Goal: Information Seeking & Learning: Compare options

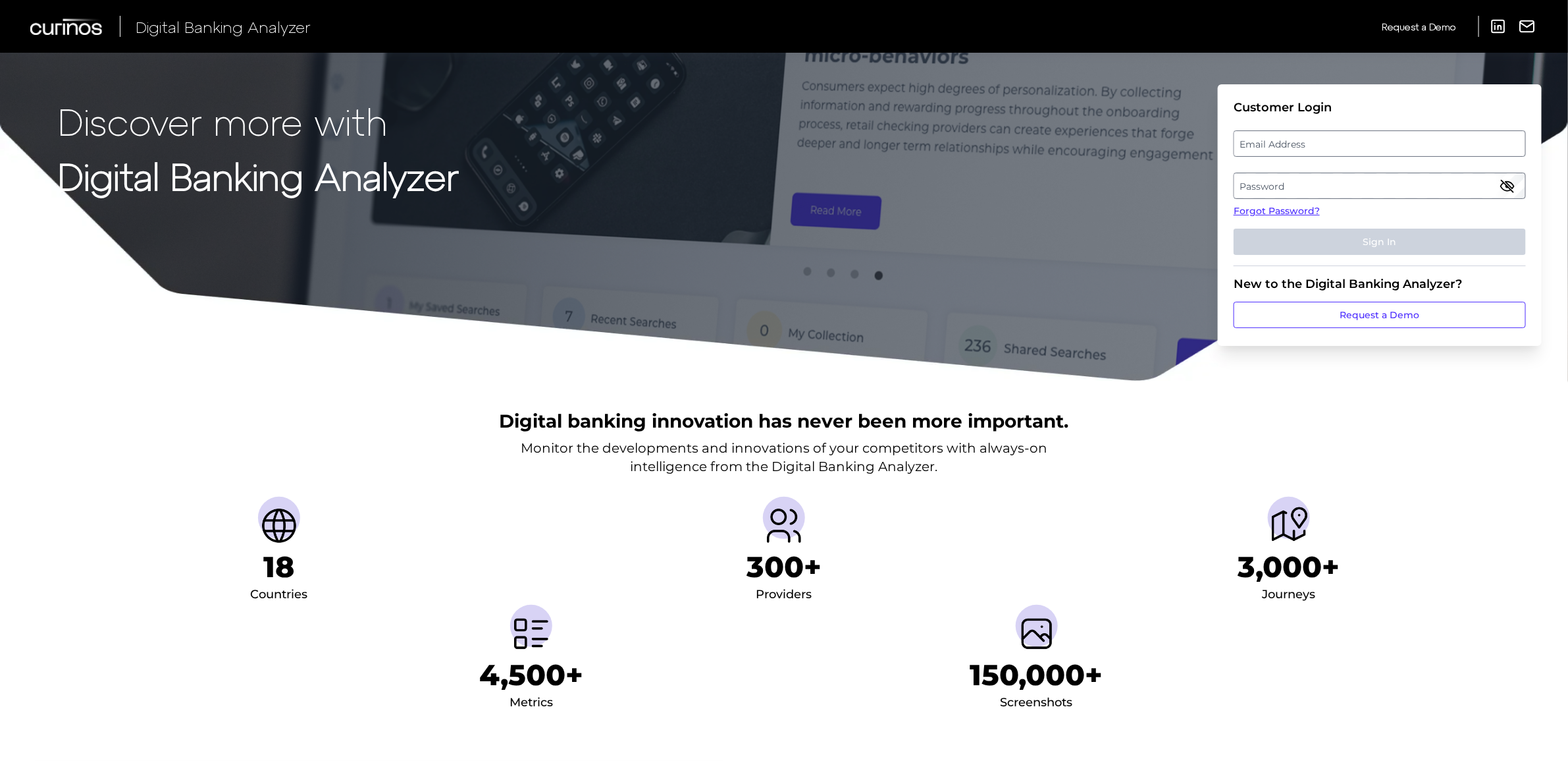
click at [1337, 143] on label "Email Address" at bounding box center [1379, 143] width 290 height 24
click at [1337, 143] on input "email" at bounding box center [1380, 144] width 292 height 27
type input "[PERSON_NAME][EMAIL_ADDRESS][PERSON_NAME][DOMAIN_NAME]"
click at [1339, 187] on label "Password" at bounding box center [1379, 185] width 290 height 24
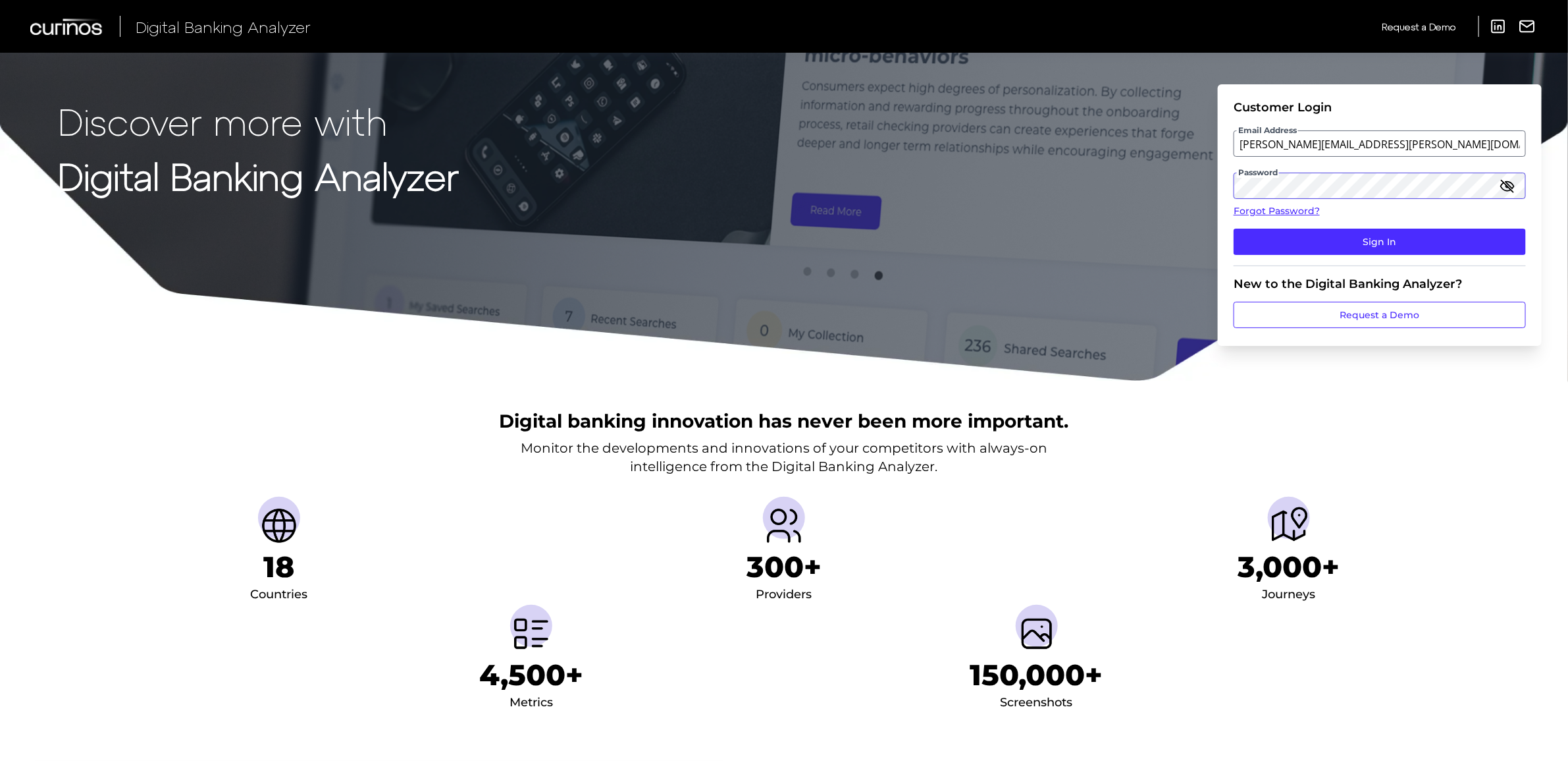
click at [1234, 228] on button "Sign In" at bounding box center [1380, 242] width 292 height 27
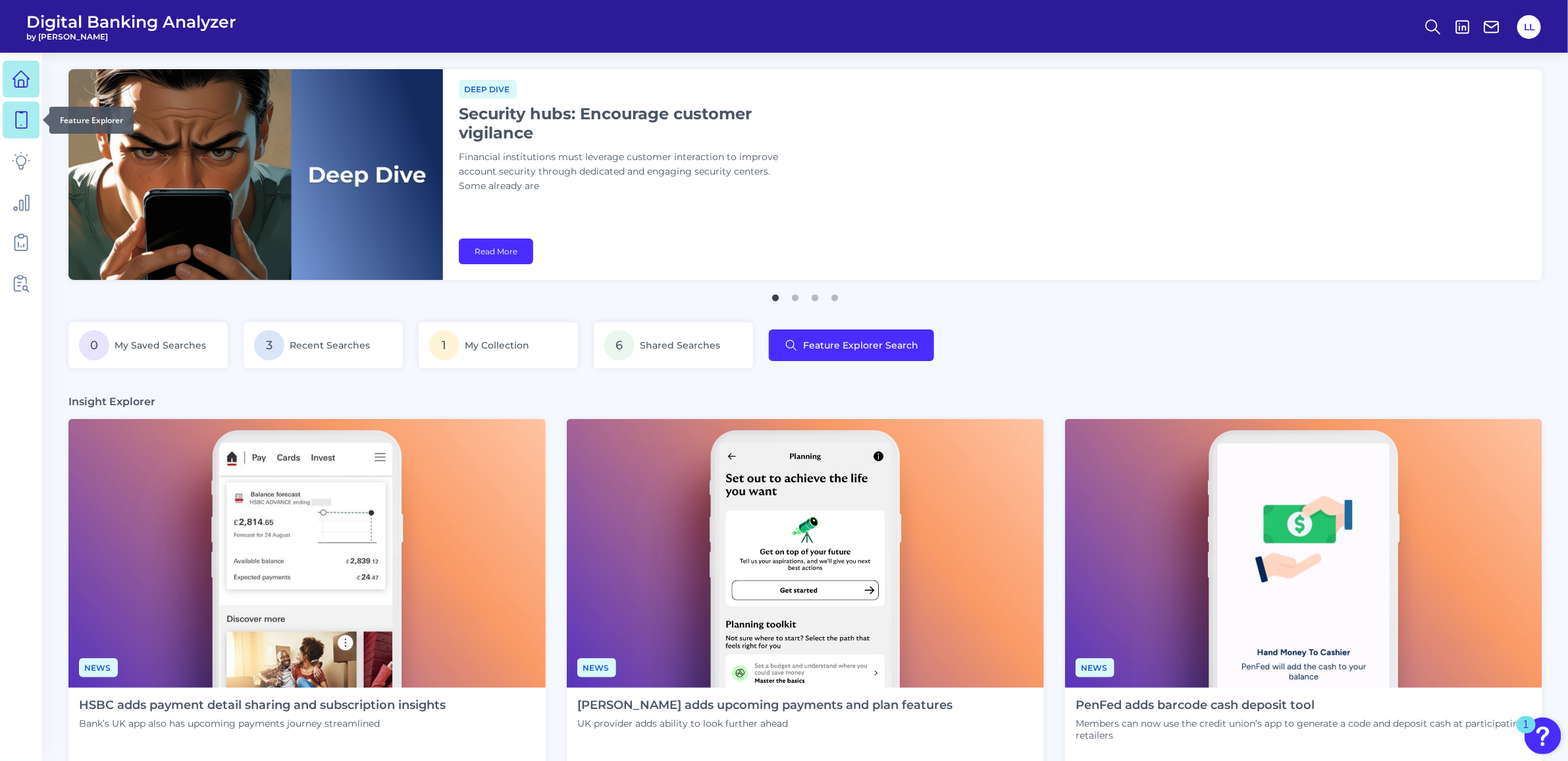
click at [24, 126] on icon at bounding box center [20, 119] width 18 height 18
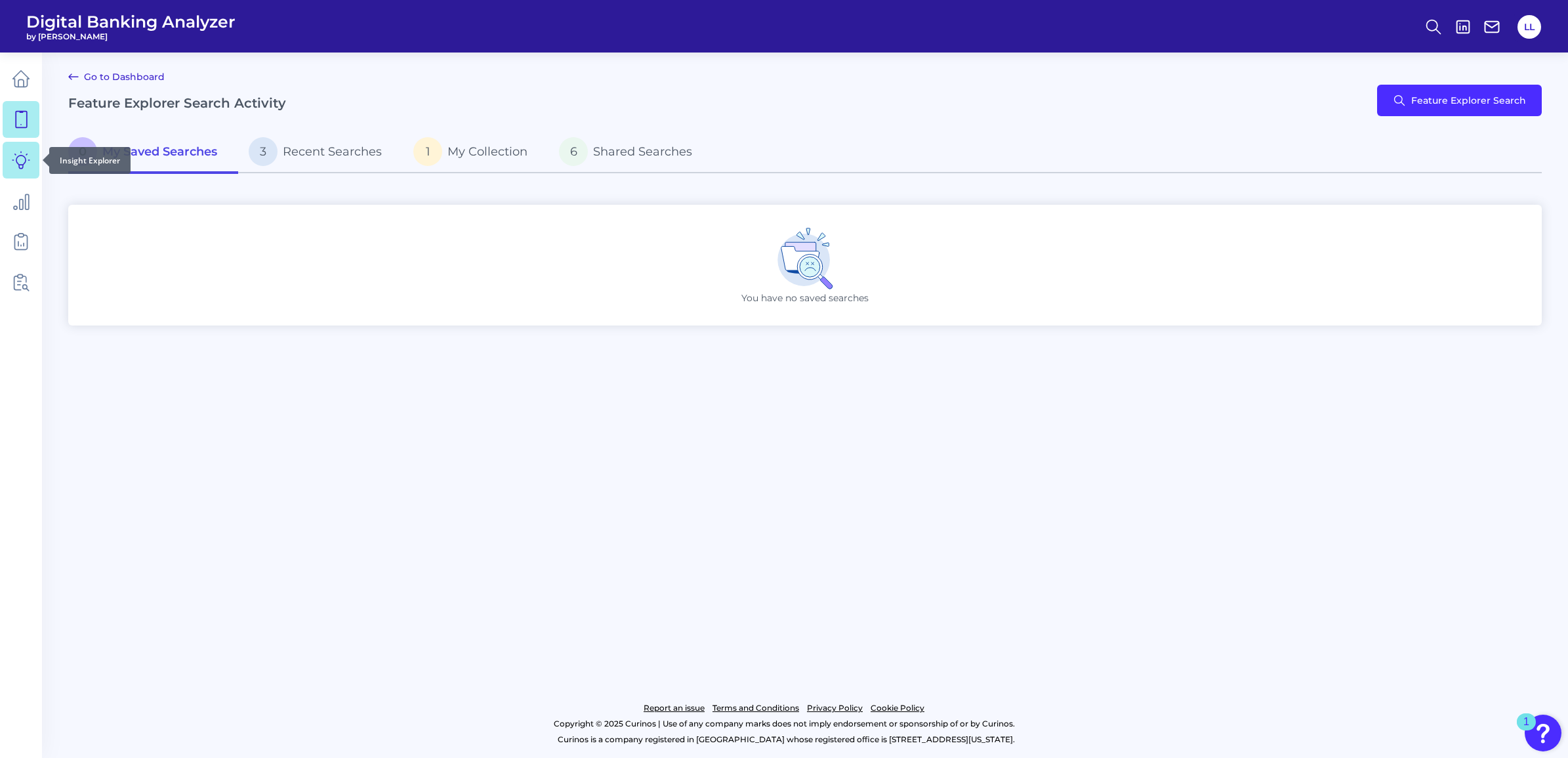
click at [14, 163] on icon at bounding box center [20, 159] width 18 height 18
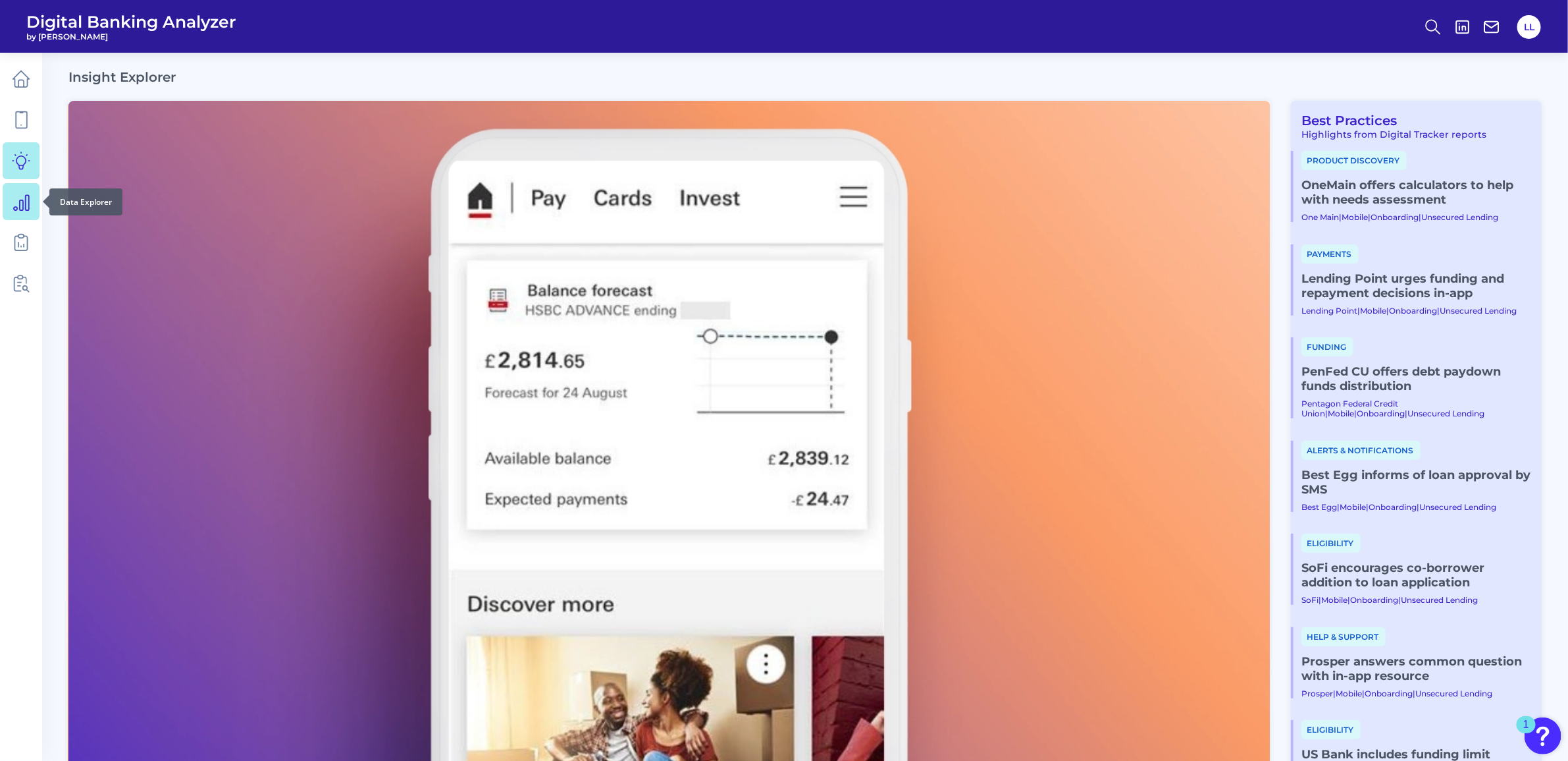
click at [25, 203] on icon at bounding box center [22, 203] width 15 height 15
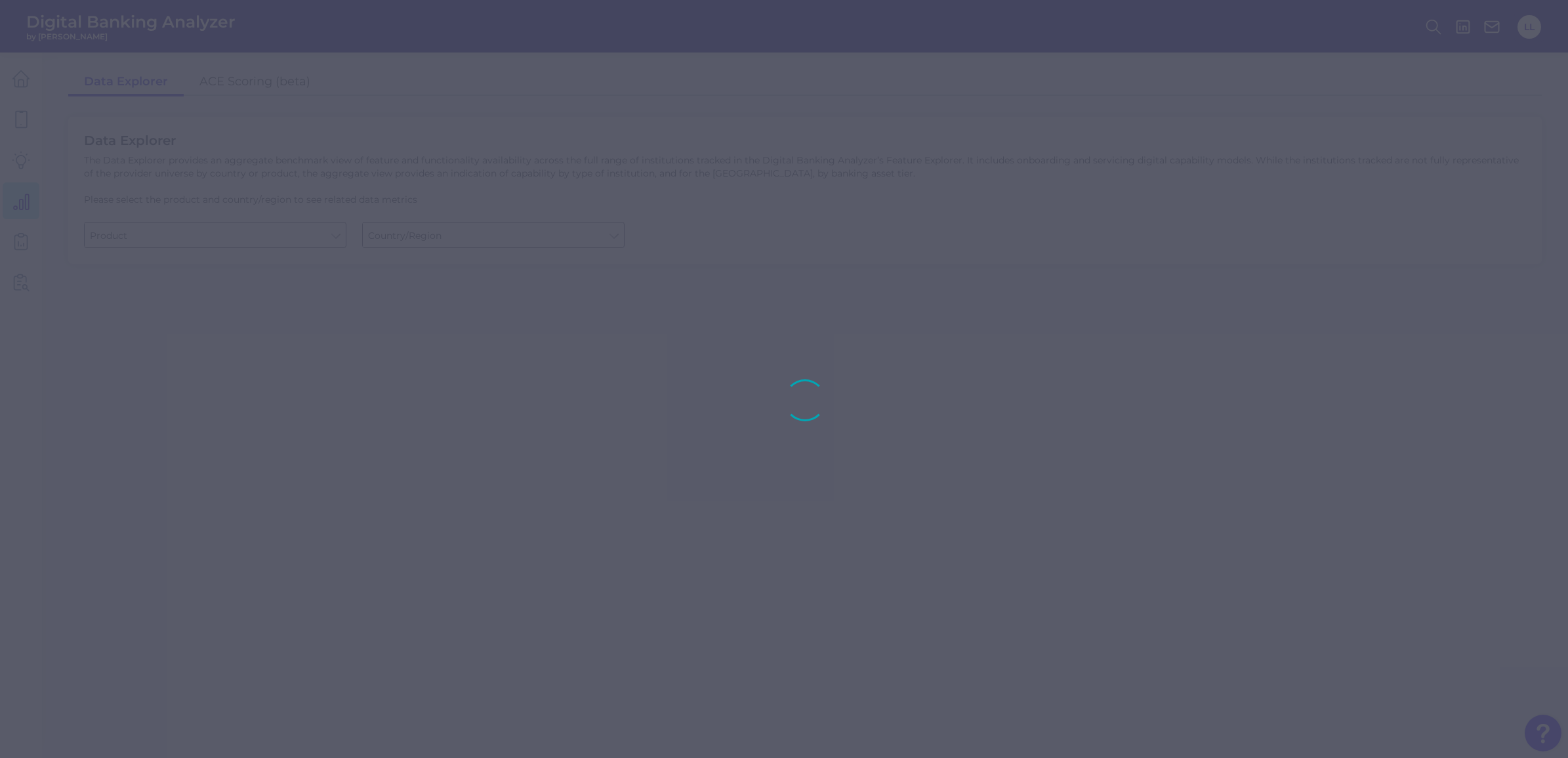
type input "Checking / Current Account"
type input "[GEOGRAPHIC_DATA]"
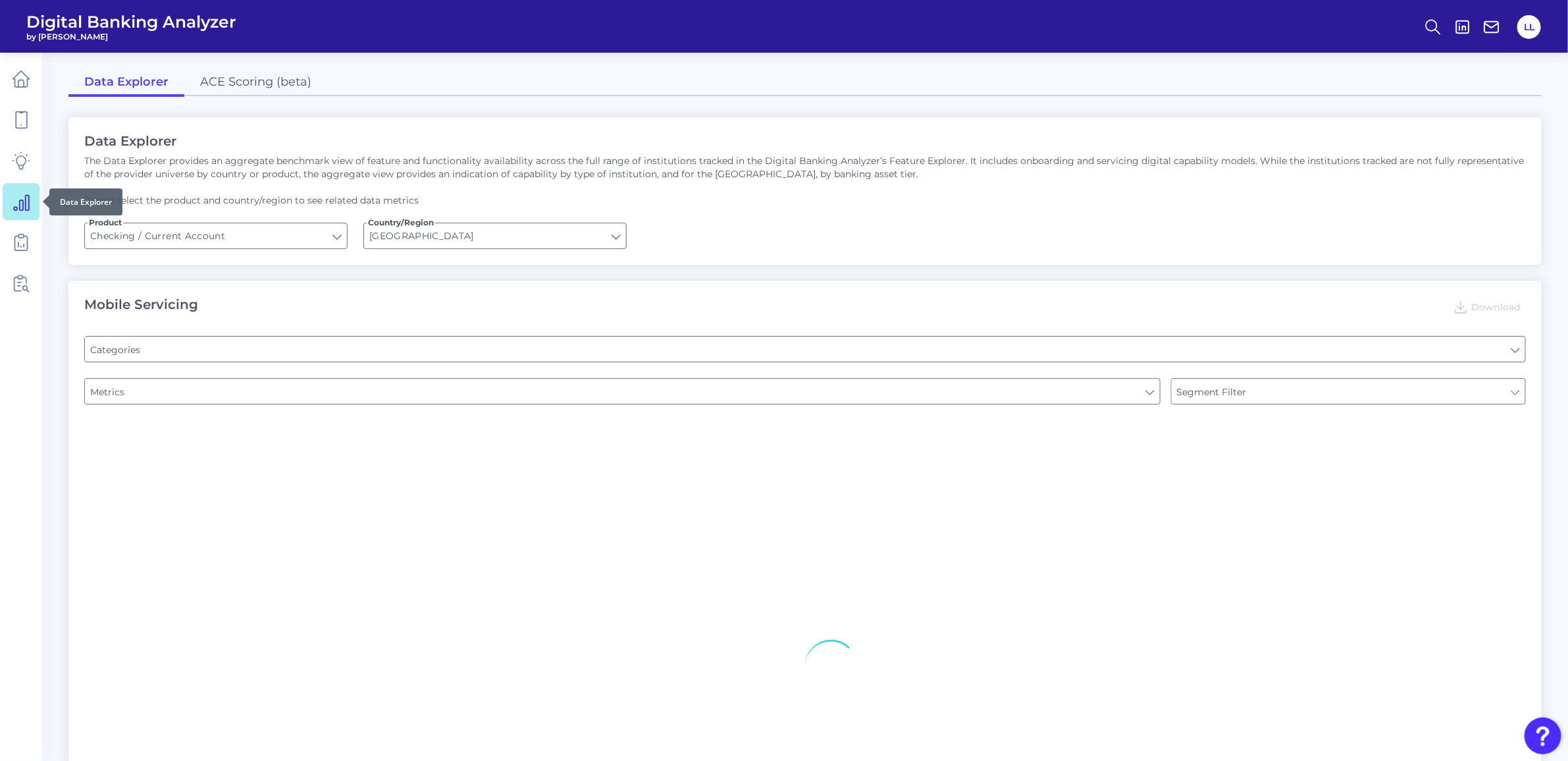
type input "Pre-login Features"
type input "Online Banking Registration"
type input "Channel"
type input "Type of Institution"
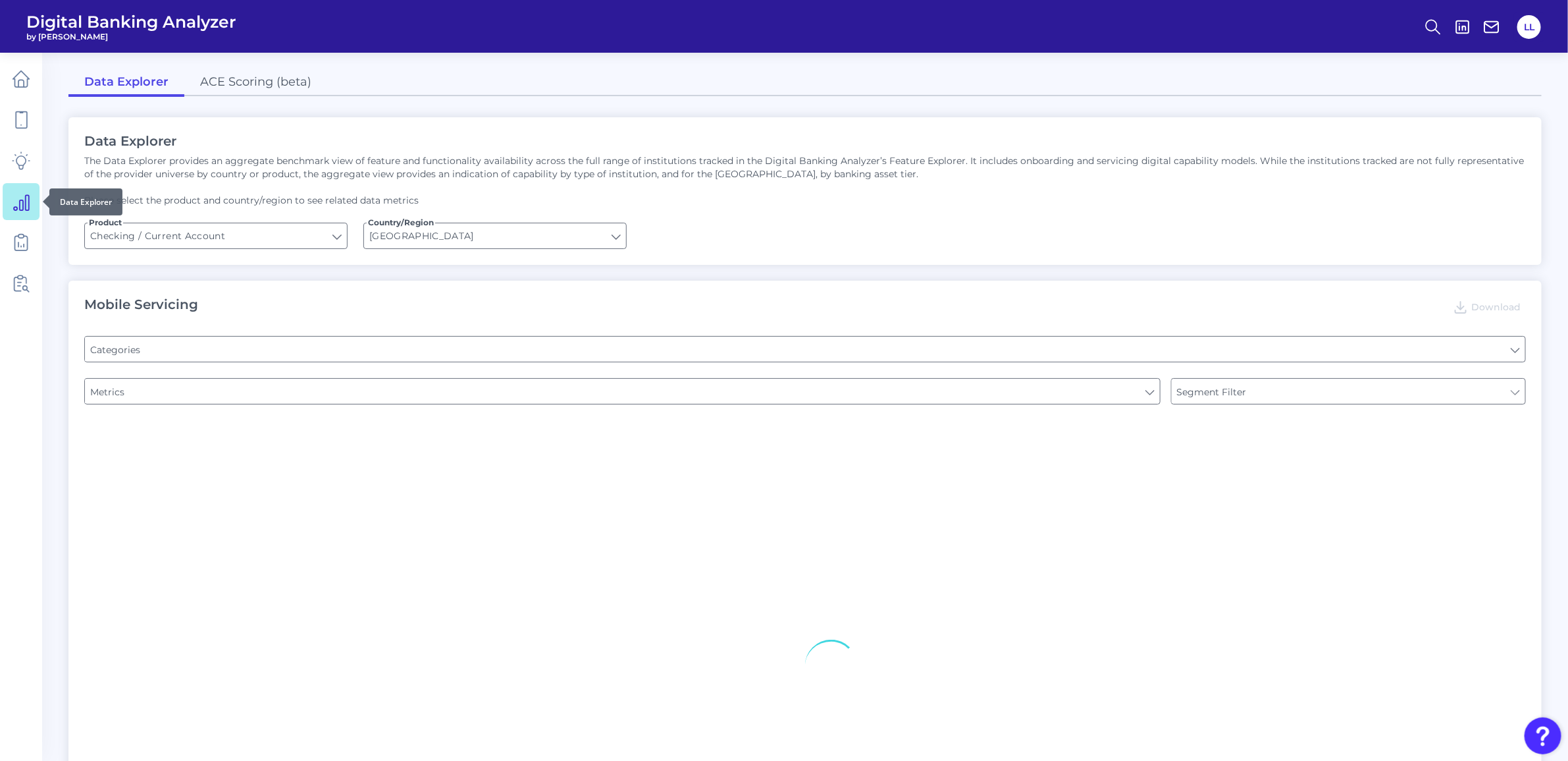
type input "Type of Institution"
type input "END-TO-END JOURNEY: Can you apply for the PRODUCT as a new to brand customer on…"
type input "Upon opening the app are users immediately prompted to use Touch/Face ID to log…"
type input "Can you register for online banking?"
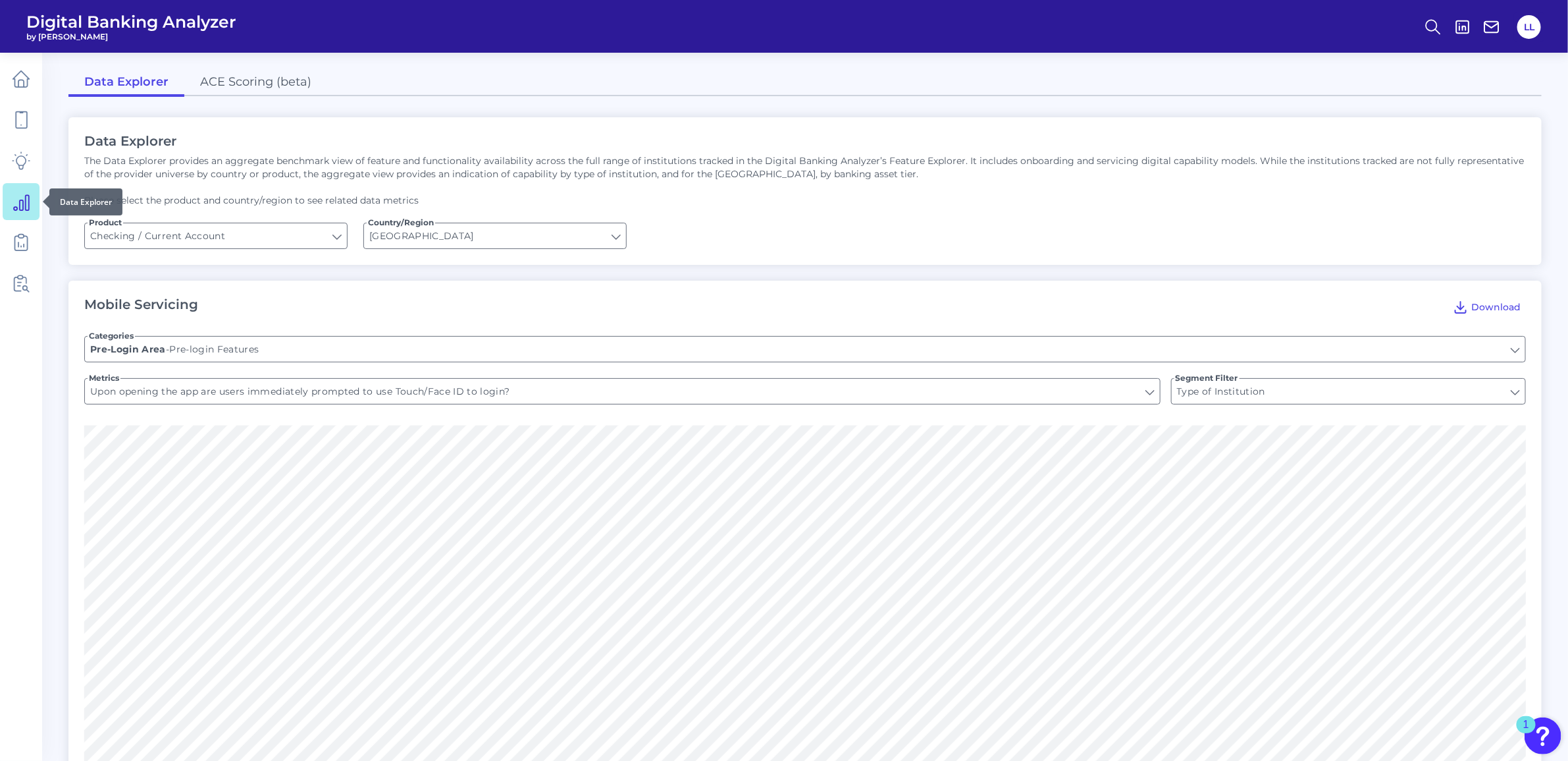
click at [31, 199] on link at bounding box center [21, 202] width 37 height 37
click at [135, 234] on input "Checking / Current Account" at bounding box center [216, 236] width 262 height 25
click at [761, 199] on p "Please select the product and country/region to see related data metrics" at bounding box center [805, 201] width 1442 height 13
click at [614, 232] on input "[GEOGRAPHIC_DATA]" at bounding box center [495, 236] width 262 height 25
drag, startPoint x: 787, startPoint y: 222, endPoint x: 520, endPoint y: 235, distance: 267.3
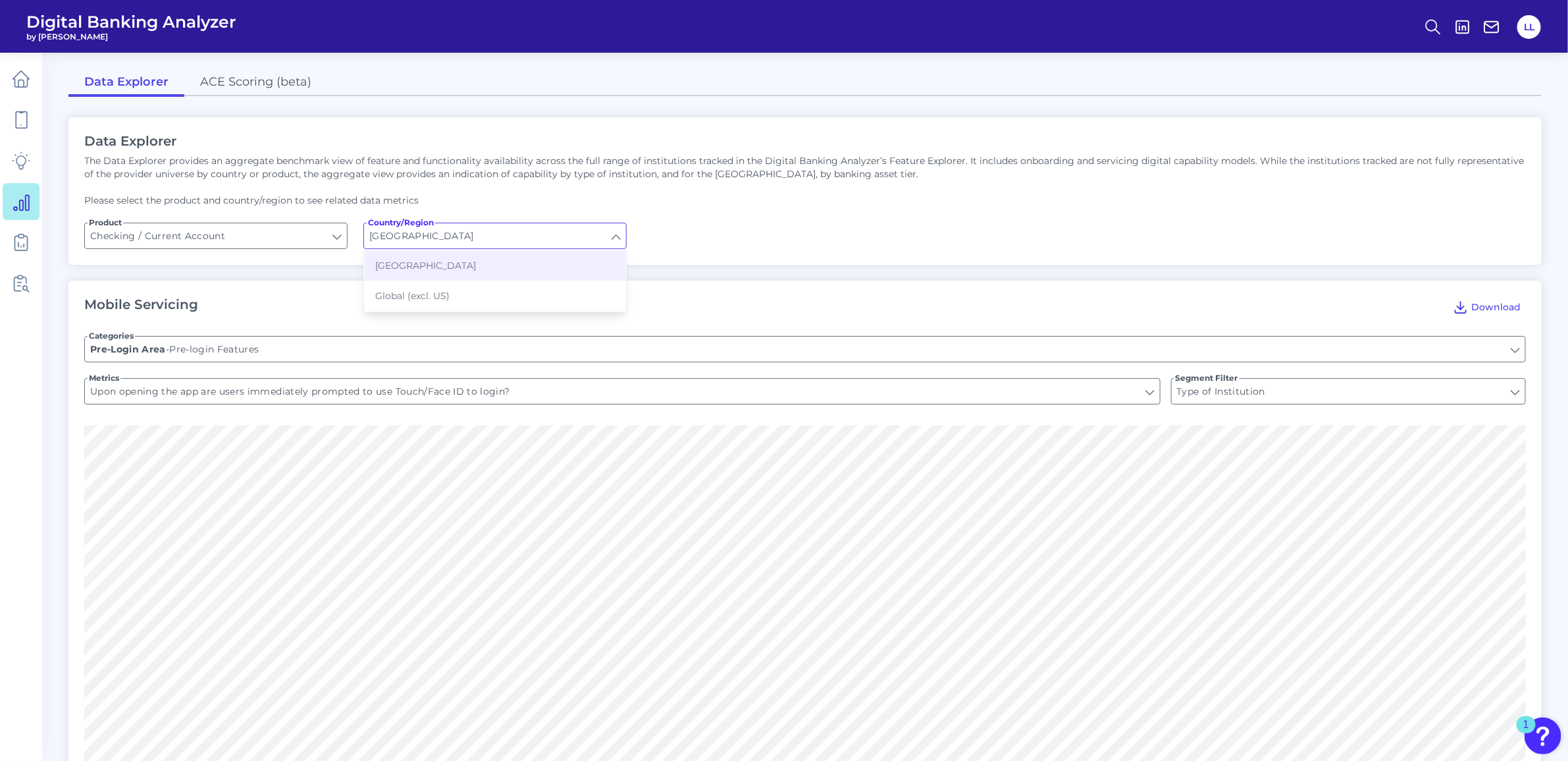
click at [788, 223] on form "Product Checking / Current Account Checking / Current Account Country/Region [G…" at bounding box center [805, 236] width 1442 height 27
click at [222, 235] on input "Checking / Current Account" at bounding box center [216, 236] width 262 height 25
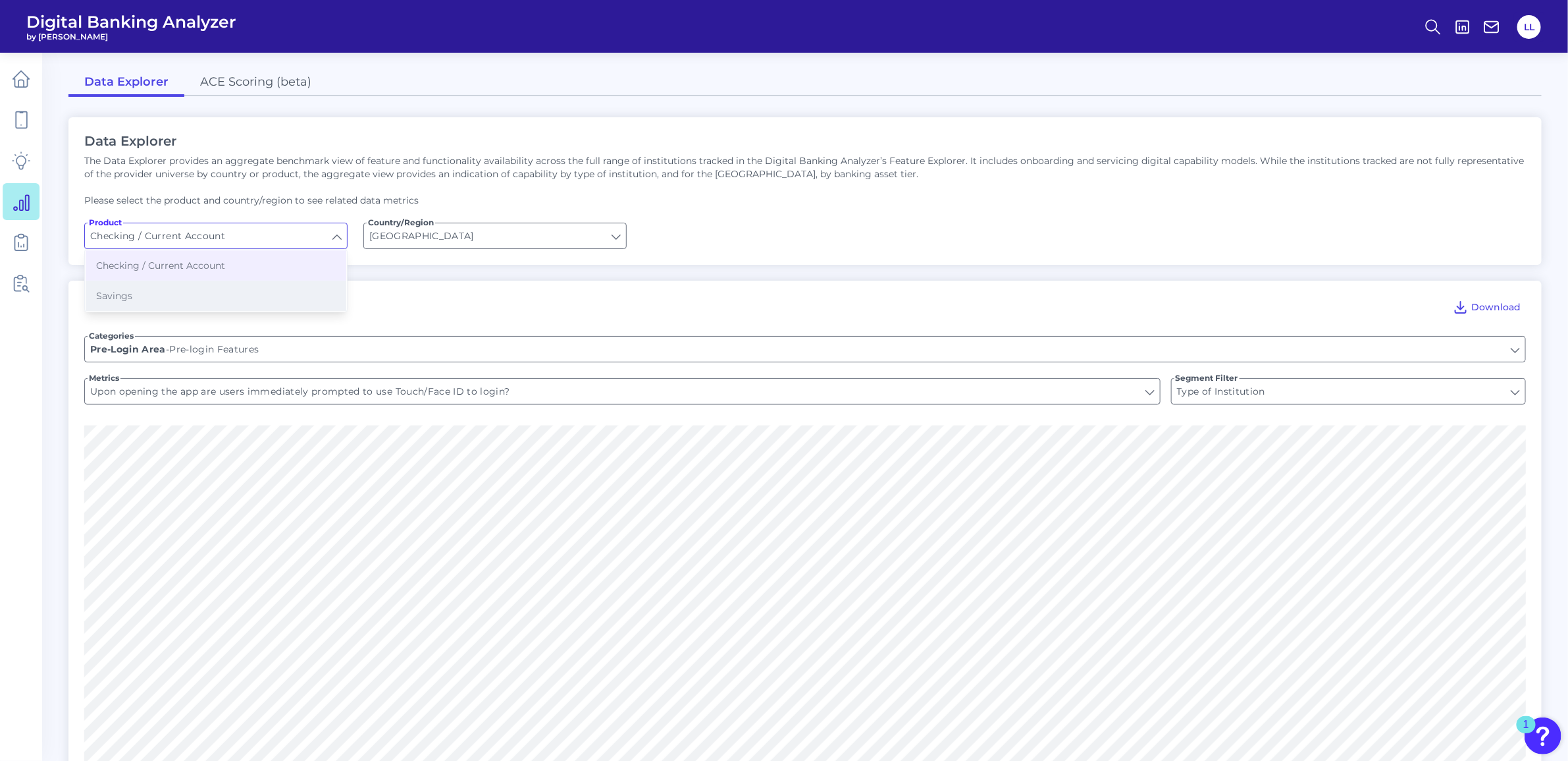
click at [207, 301] on button "Savings" at bounding box center [216, 296] width 261 height 30
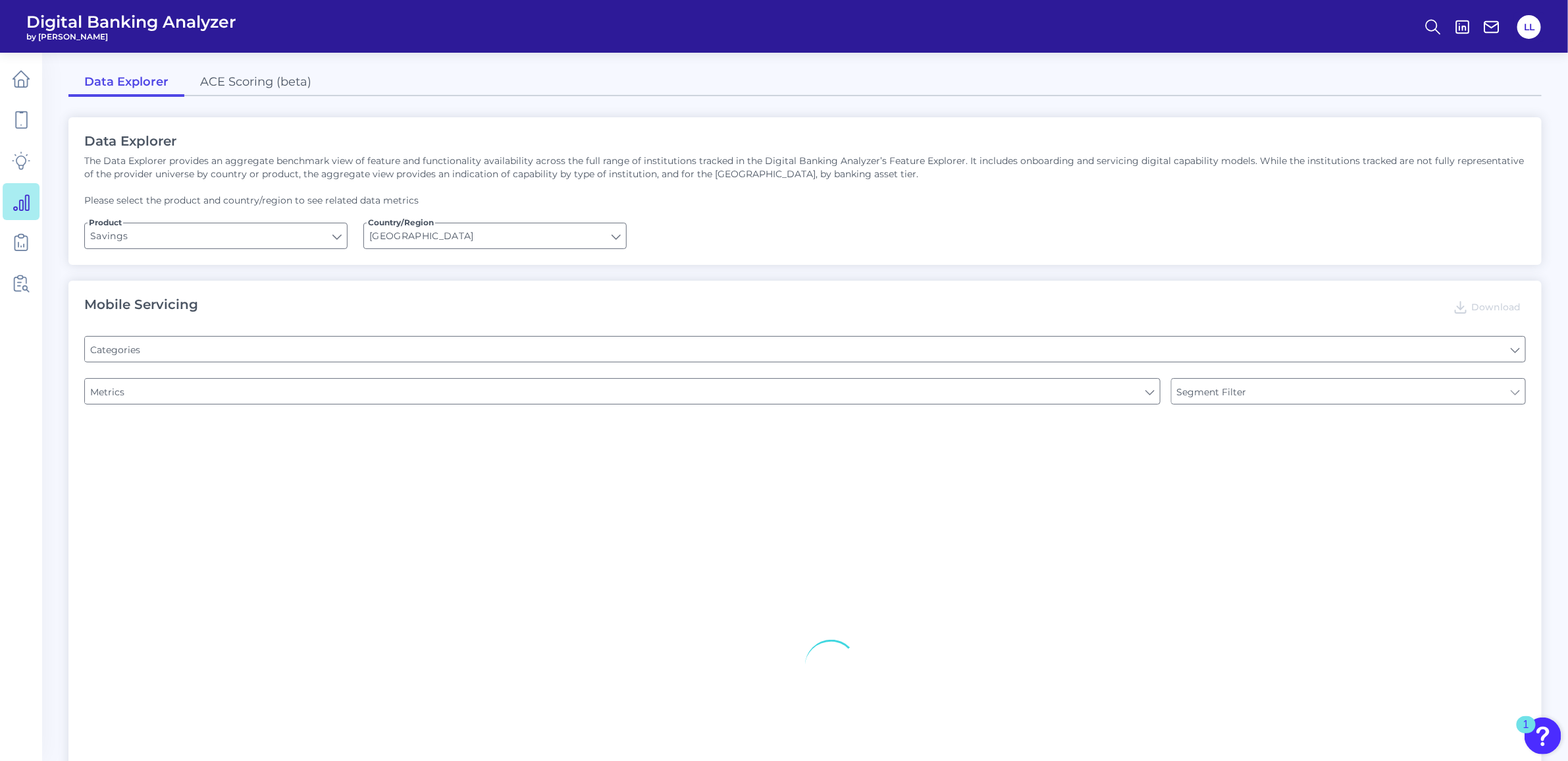
type input "Savings"
type input "Type of Institution"
type input "Website Location Finder"
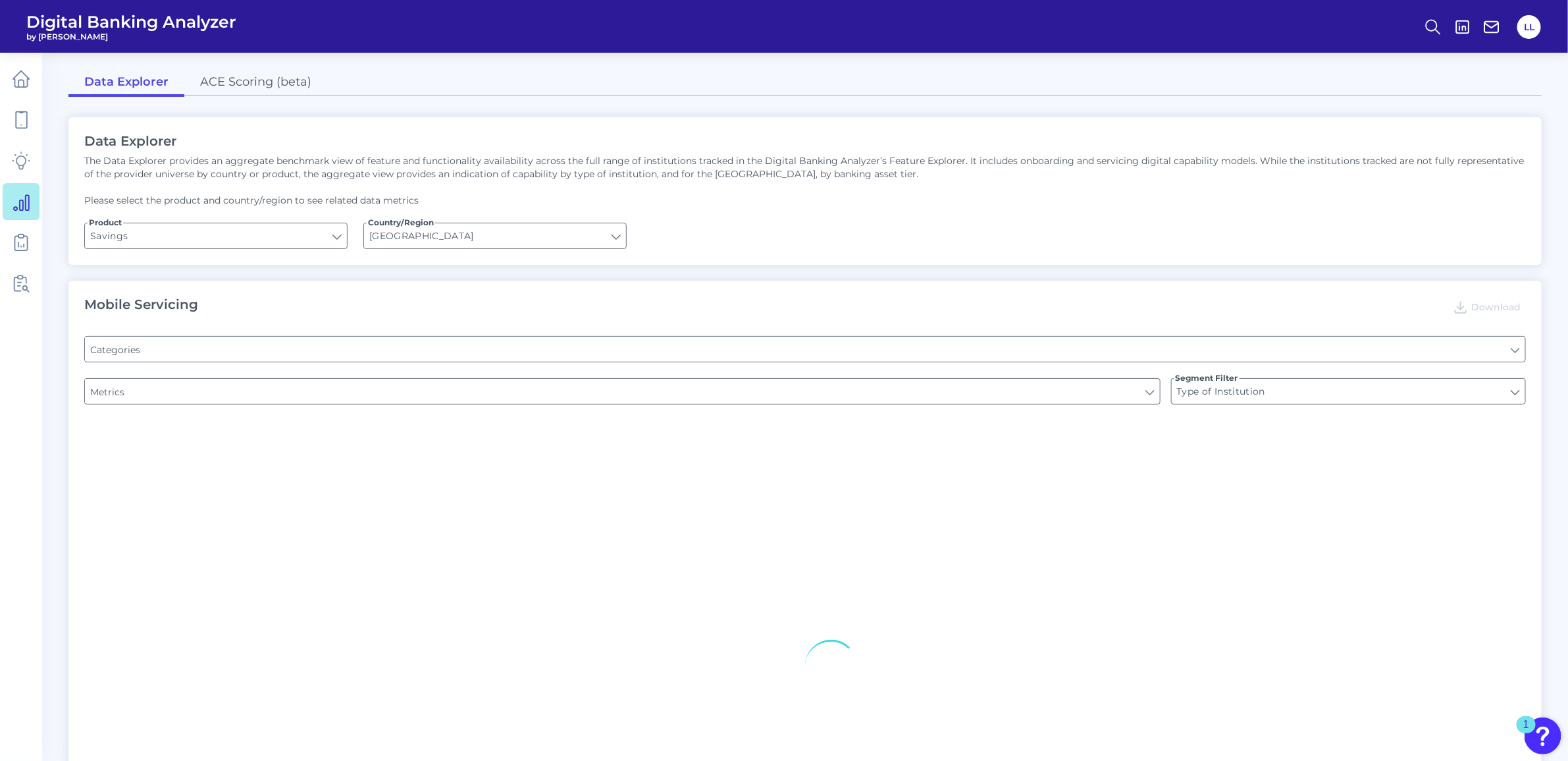
type input "Pre-Login Support & Contact"
type input "Pre-login Transfers"
type input "Is there a branch finder?"
type input "Does the site have a FAQs for the onboarding process?"
type input "Can you initiate internal transfers pre-login?"
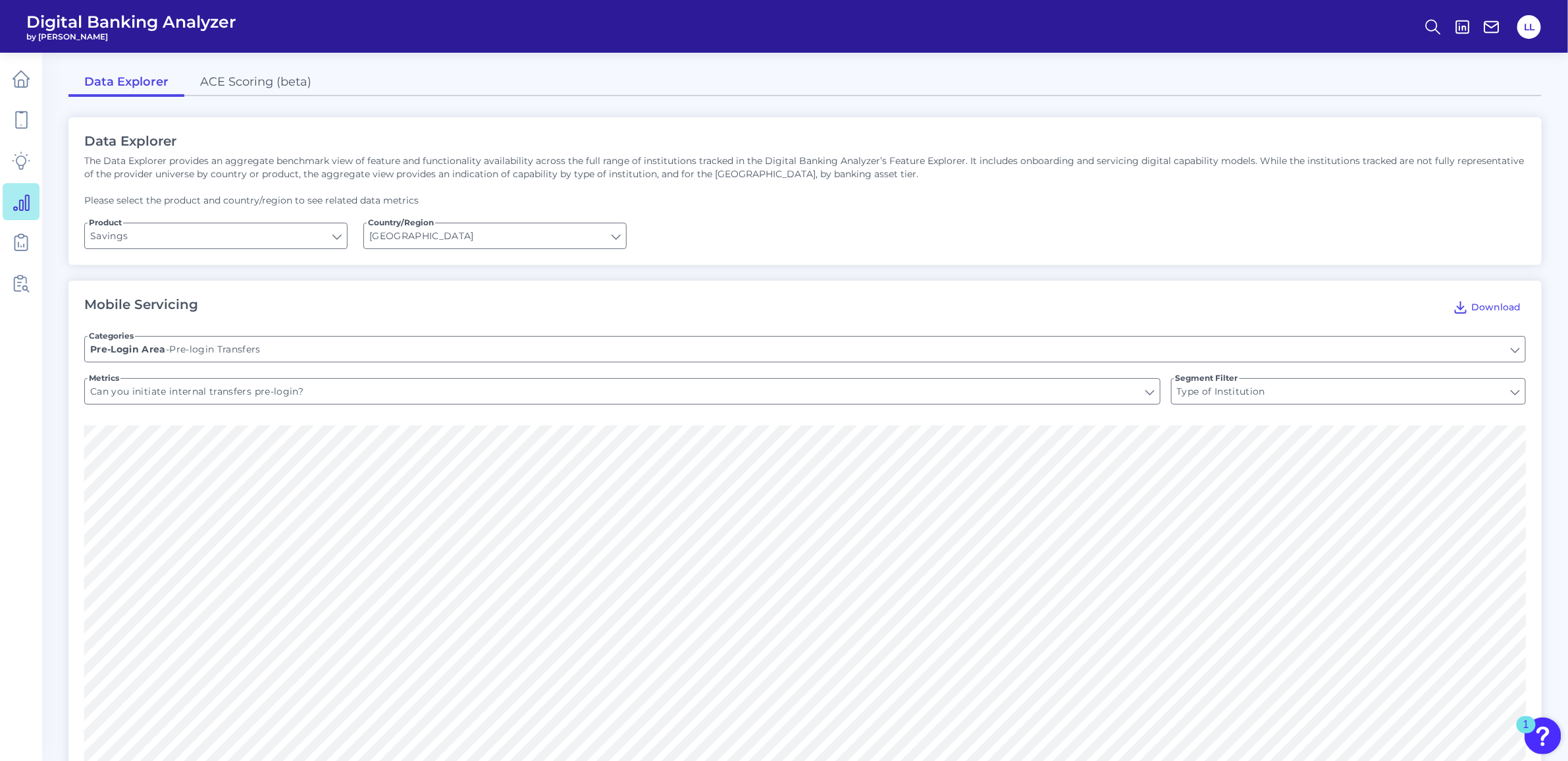
scroll to position [165, 0]
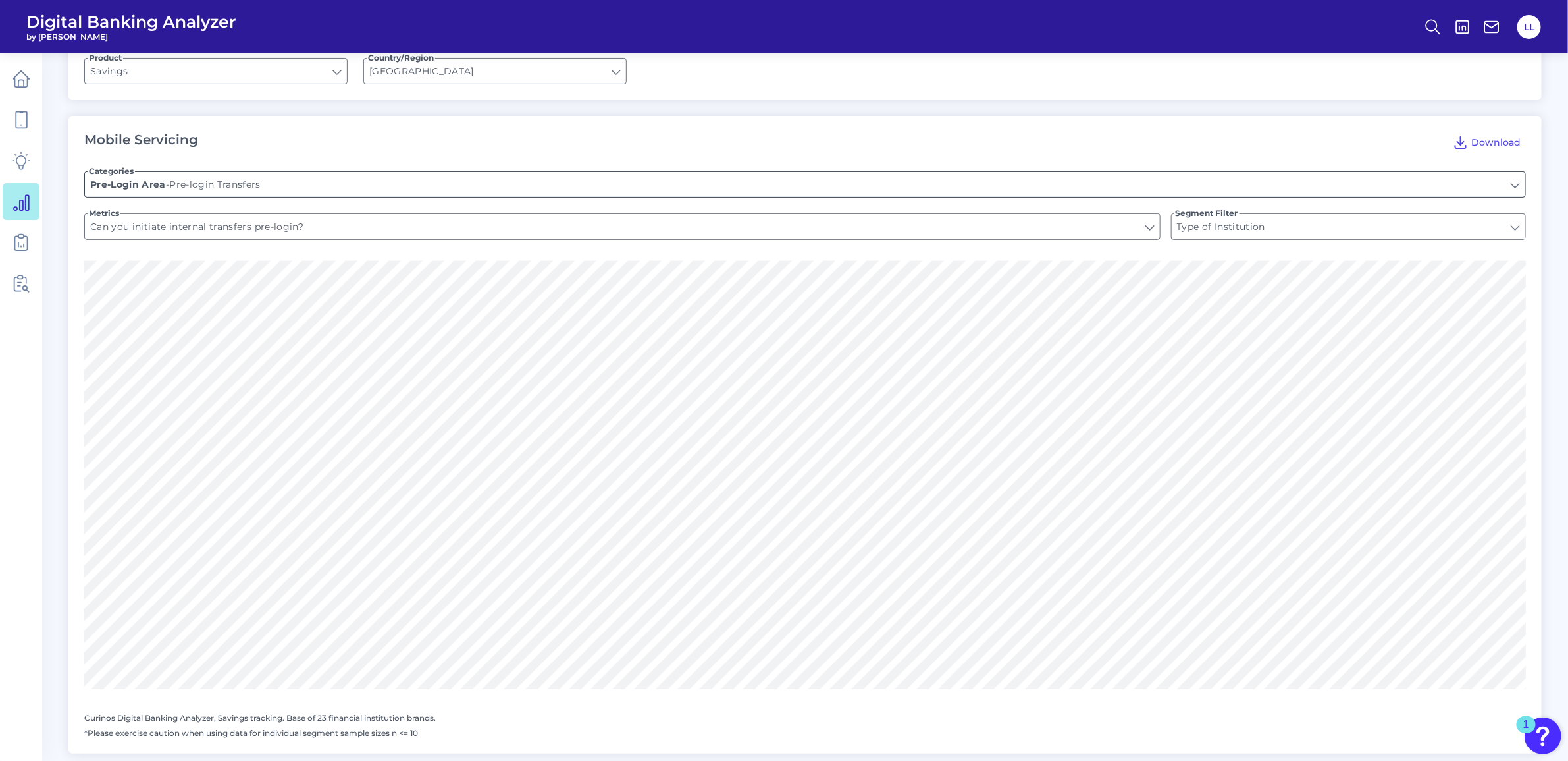
click at [194, 183] on input "Pre-login Transfers" at bounding box center [804, 185] width 1441 height 25
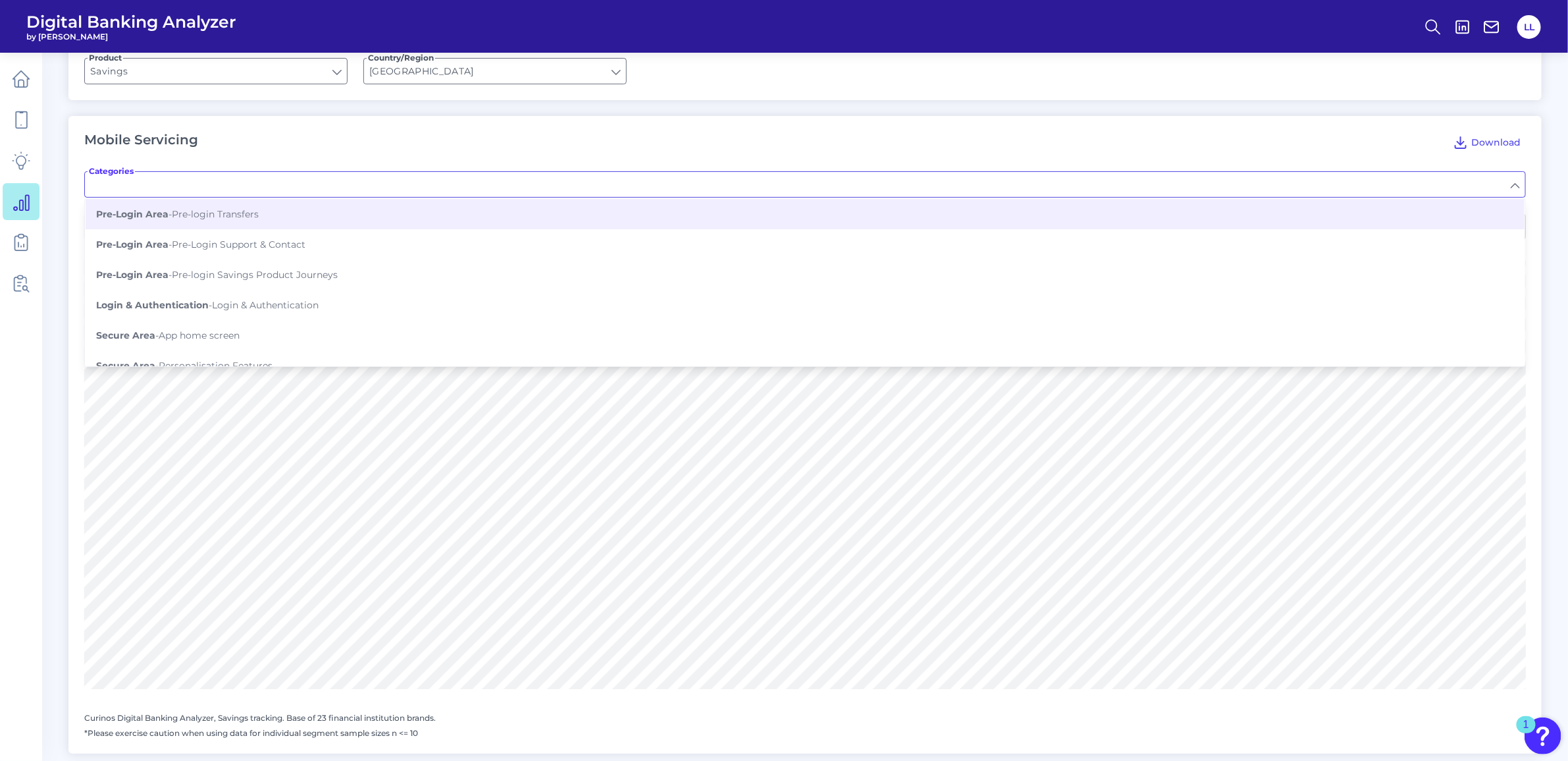
click at [1537, 163] on div "Mobile Servicing Download Categories Pre-Login Area - Pre-login Transfers Pre-L…" at bounding box center [805, 435] width 1474 height 637
type input "Pre-login Transfers"
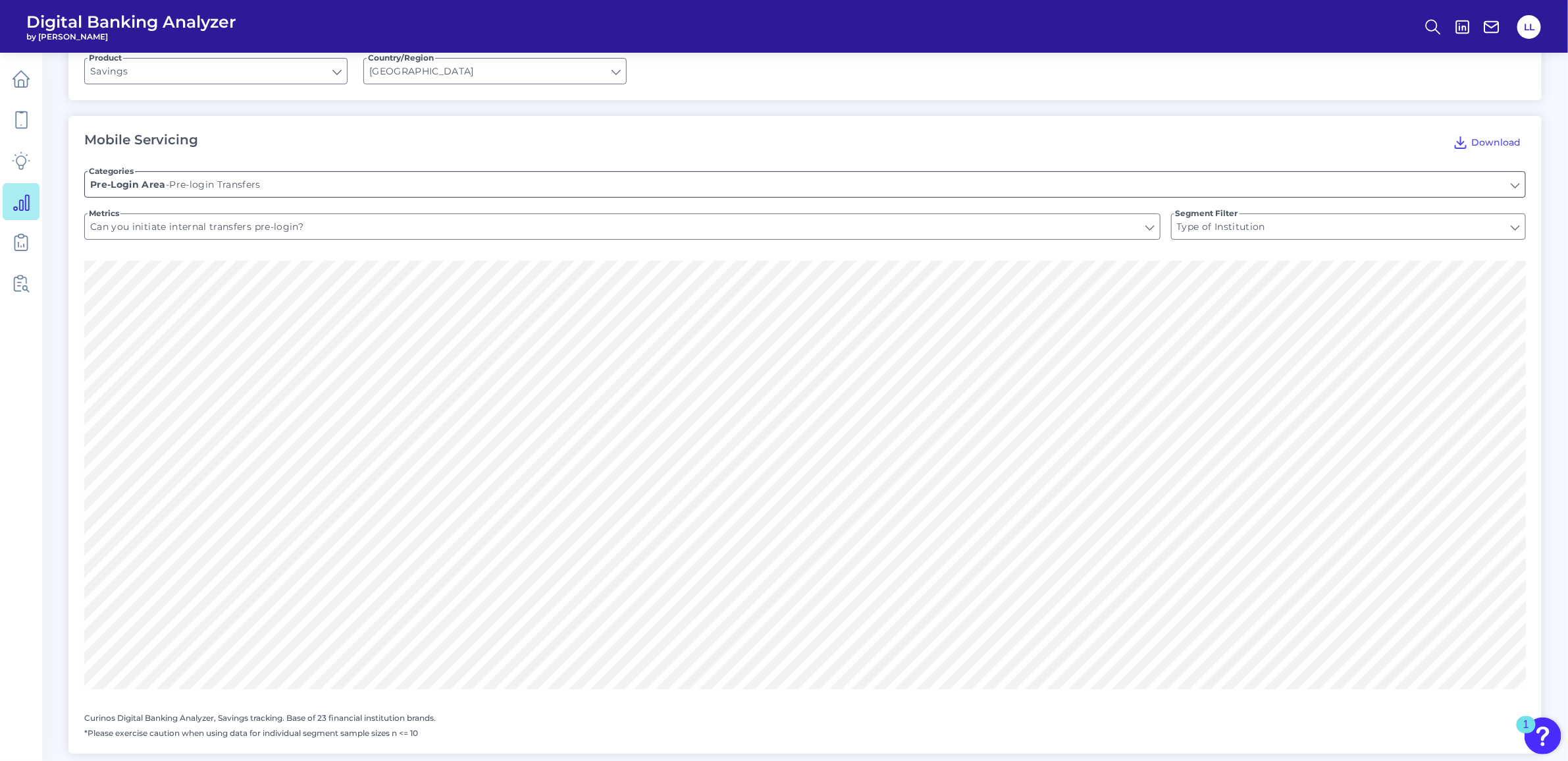
click at [1516, 188] on input "Pre-login Transfers" at bounding box center [804, 185] width 1441 height 25
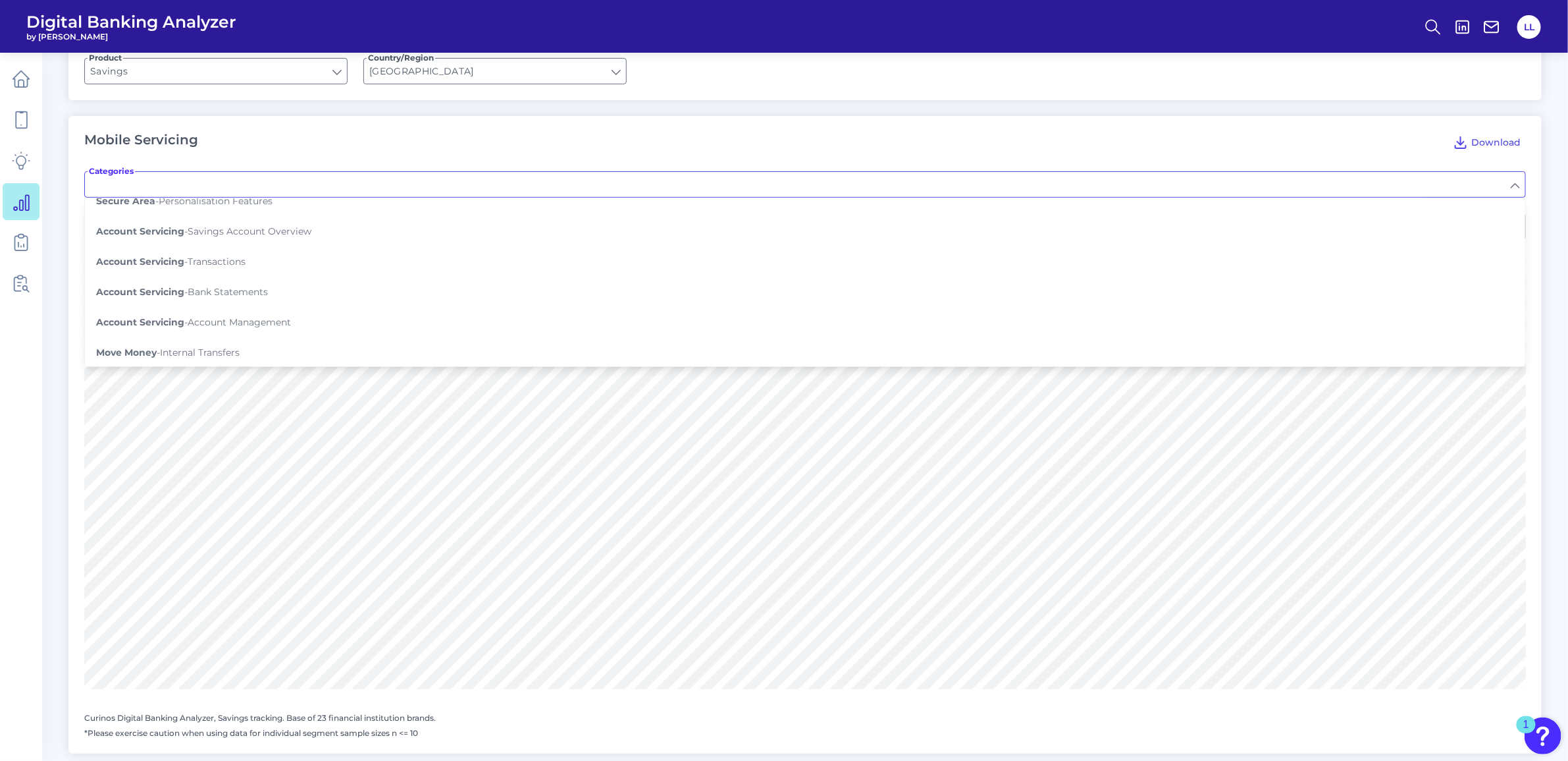
scroll to position [247, 0]
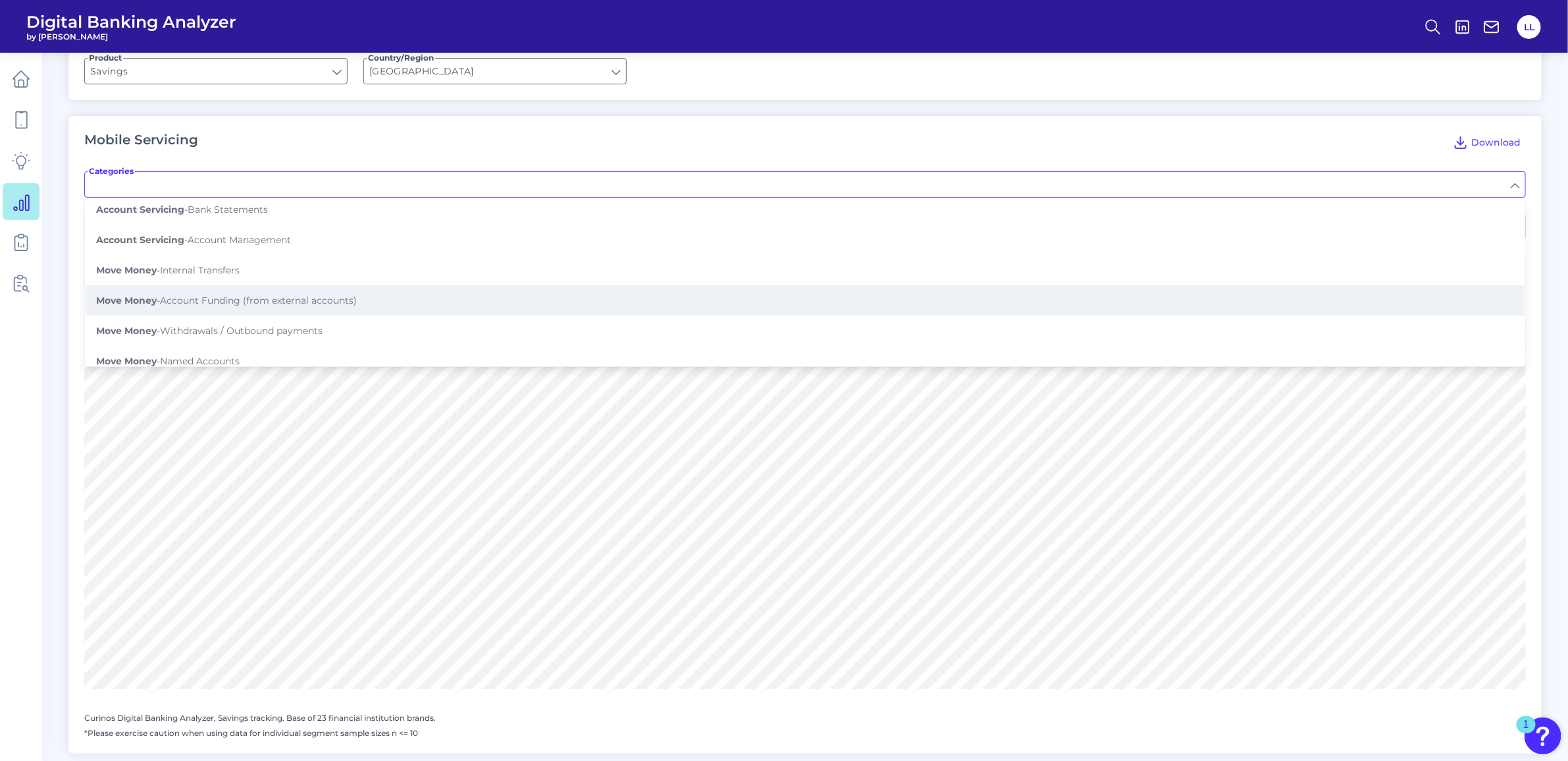
click at [295, 300] on span "Move Money - Account Funding (from external accounts)" at bounding box center [226, 301] width 261 height 11
type input "Account Funding (from external accounts)"
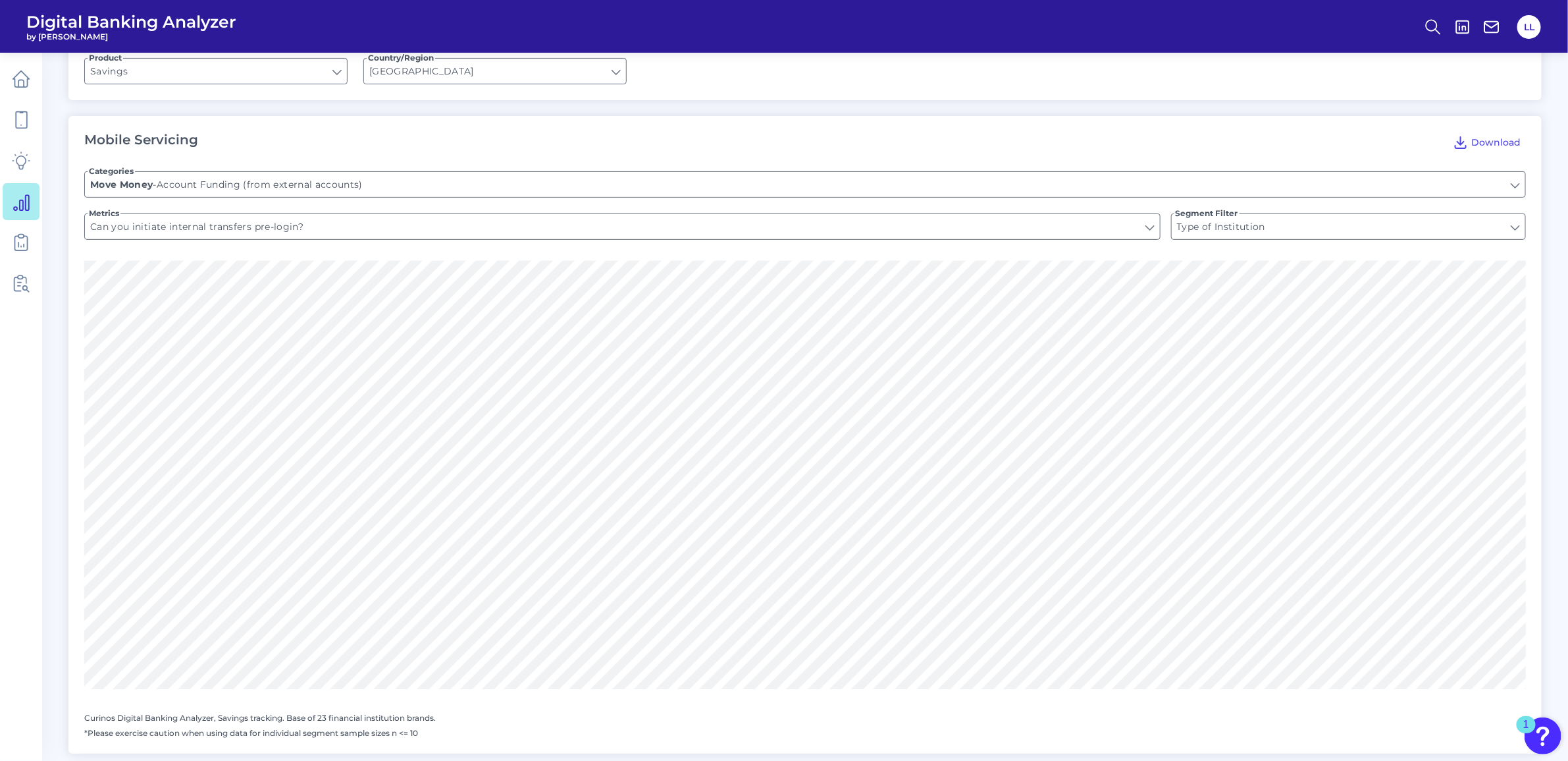
type input "Can you share account details with your contacts?"
click at [1513, 226] on input "Type of Institution" at bounding box center [1349, 226] width 355 height 25
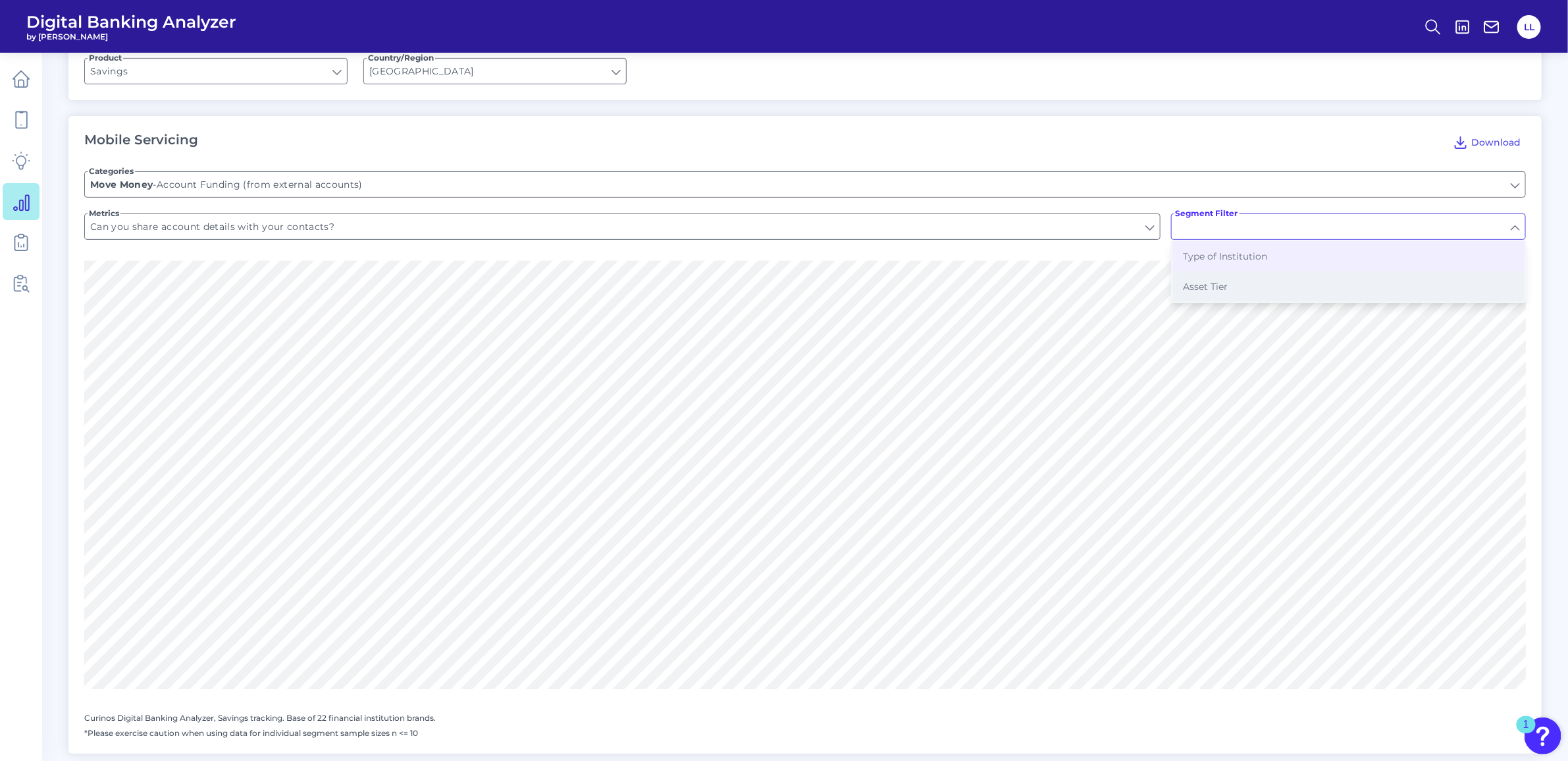
type input "Type of Institution"
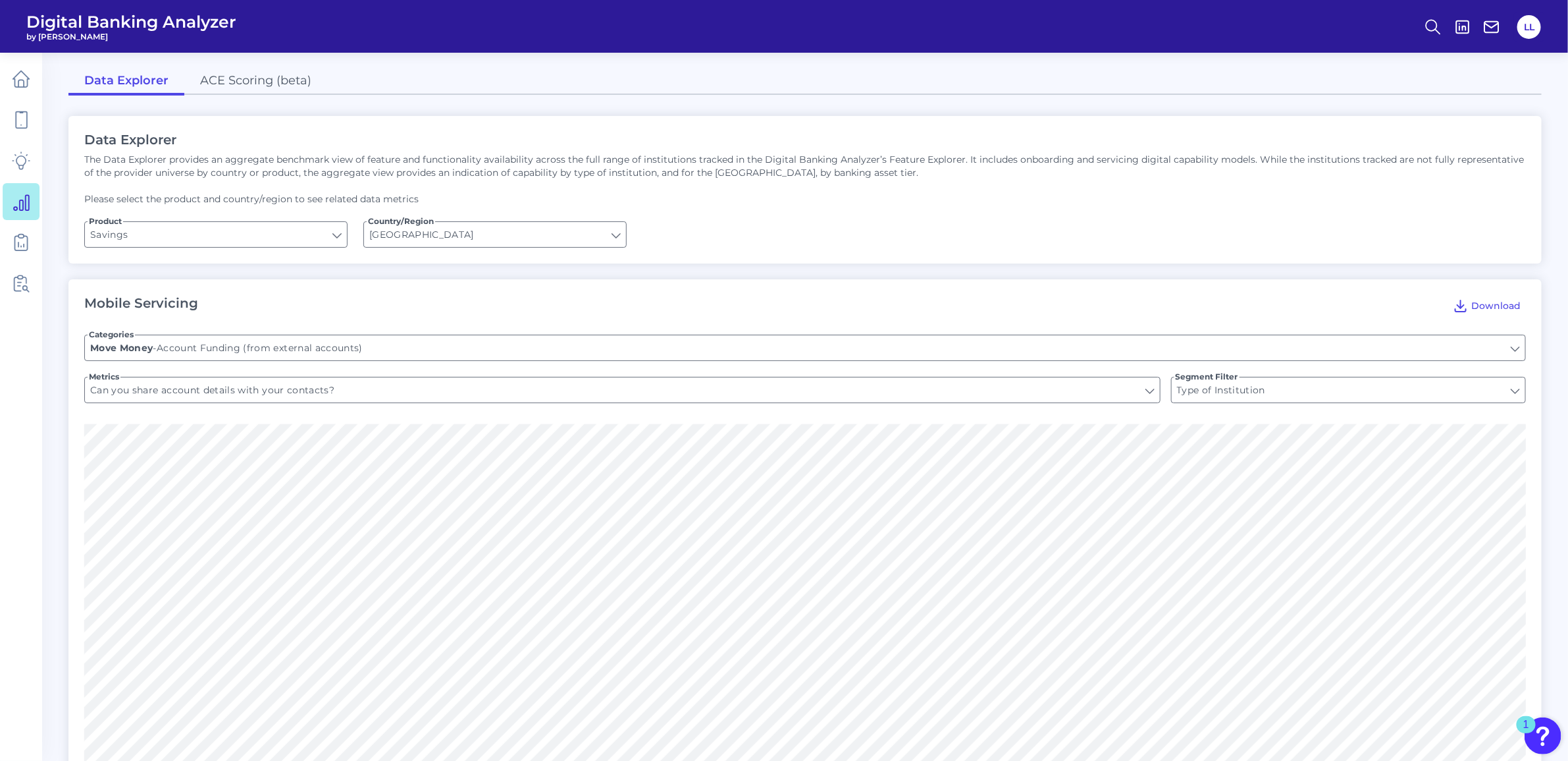
scroll to position [0, 0]
click at [333, 235] on input "Savings" at bounding box center [216, 236] width 262 height 25
click at [280, 266] on button "Checking / Current Account" at bounding box center [216, 265] width 261 height 30
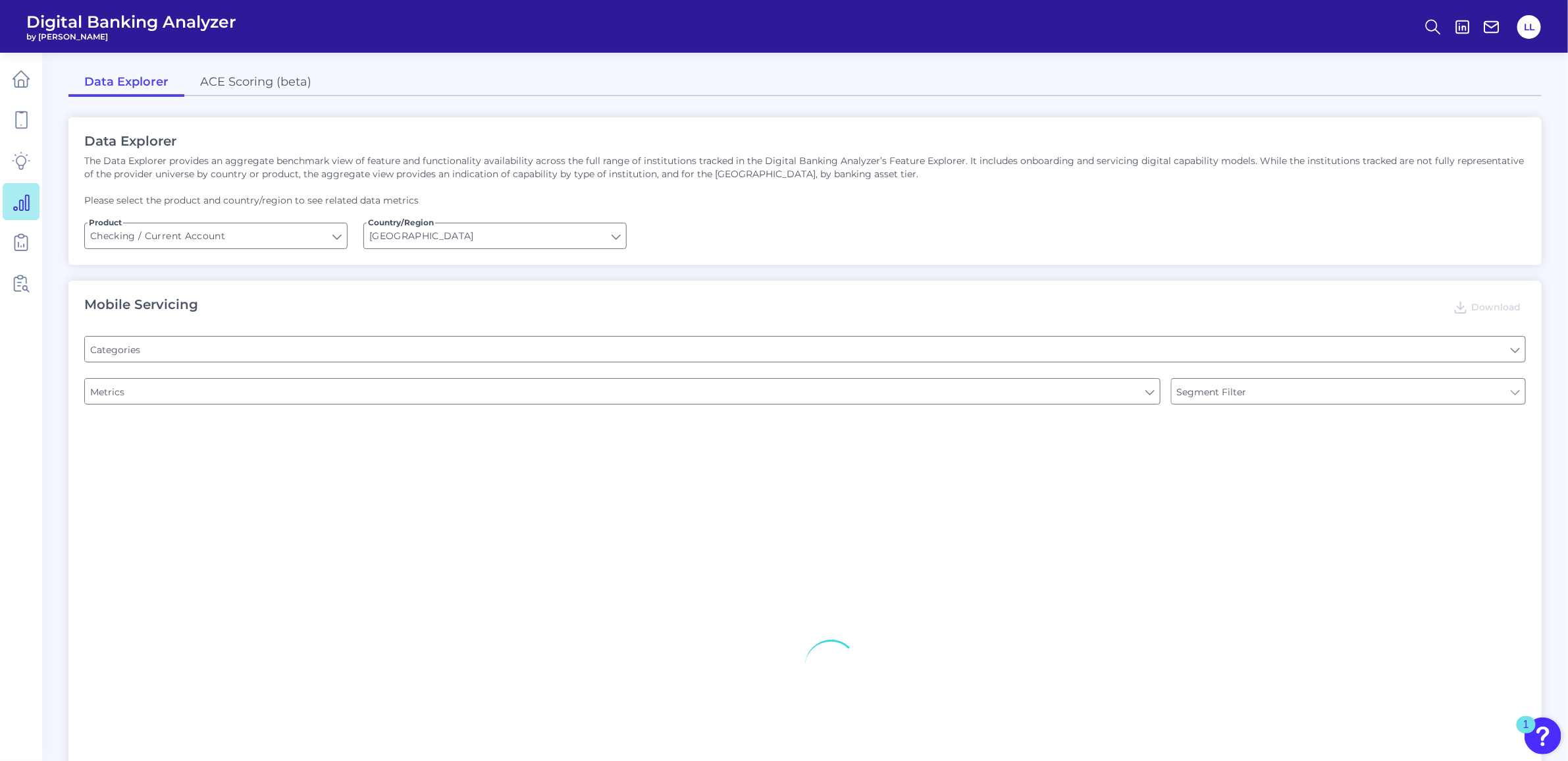
type input "Checking / Current Account"
type input "Type of Institution"
type input "Online Banking Registration"
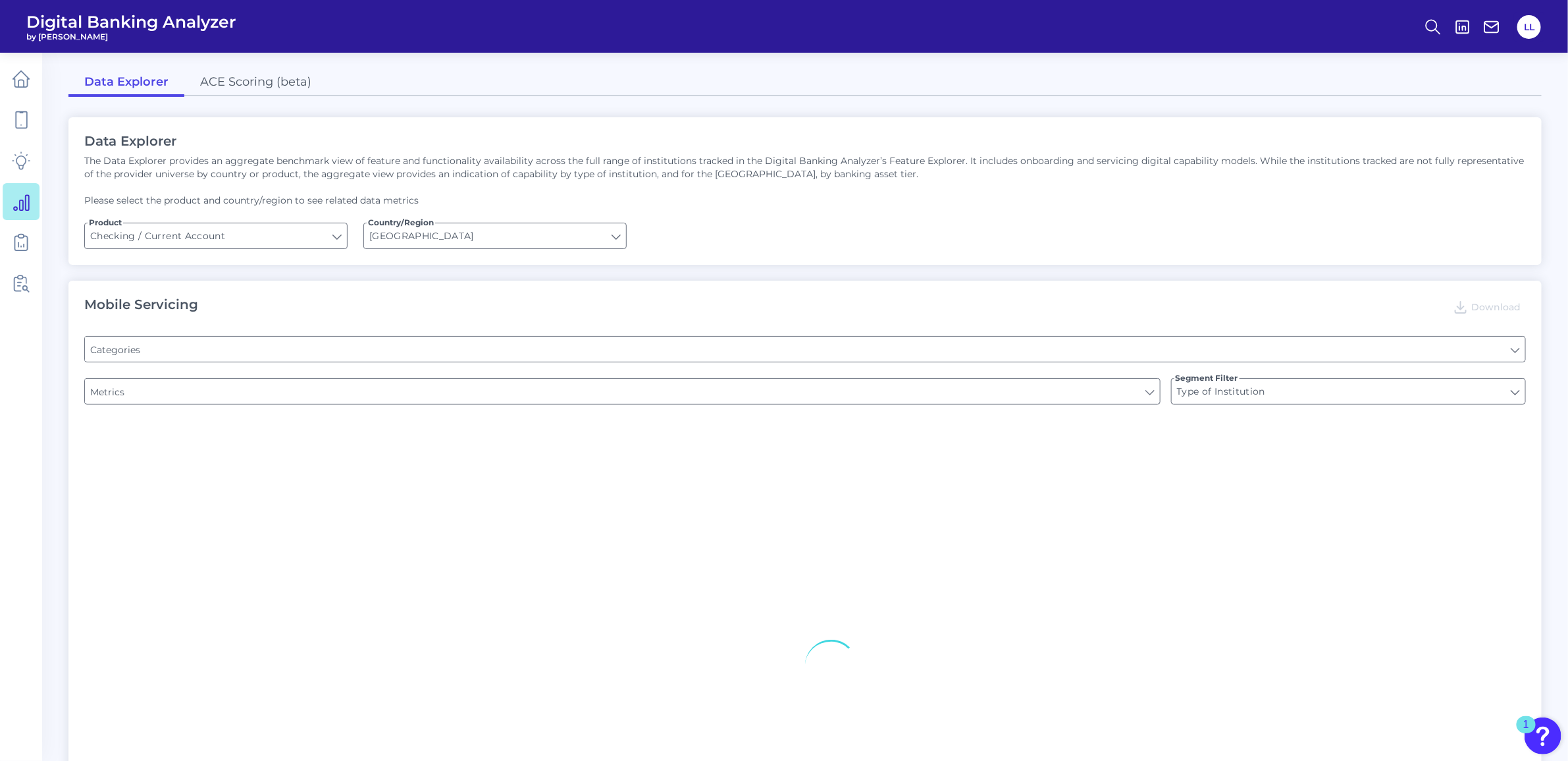
type input "Channel"
type input "Pre-login Features"
type input "Can you register for online banking?"
type input "END-TO-END JOURNEY: Can you apply for the PRODUCT as a new to brand customer on…"
type input "Upon opening the app are users immediately prompted to use Touch/Face ID to log…"
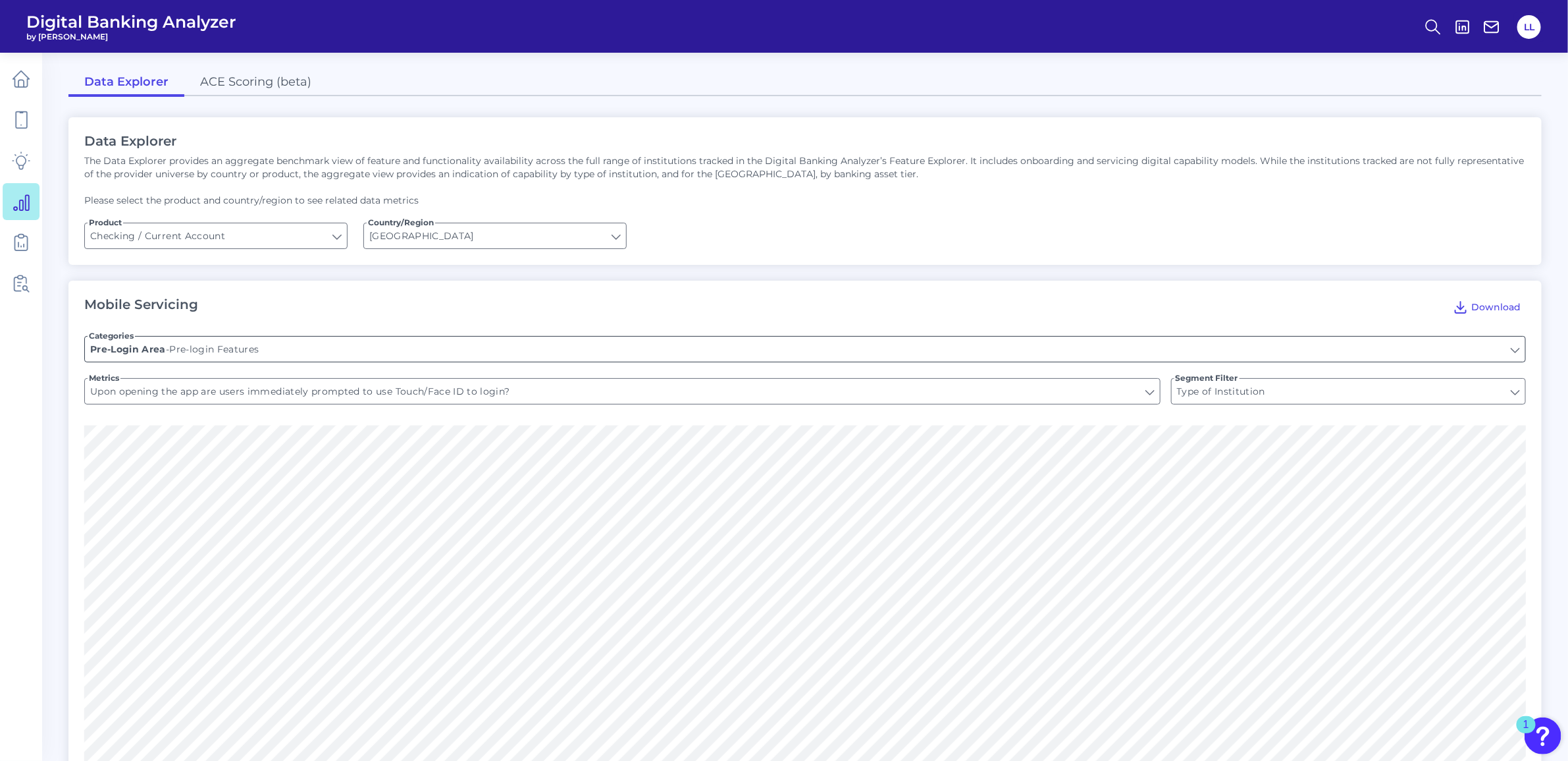
click at [1519, 344] on input "Pre-login Features" at bounding box center [804, 349] width 1441 height 25
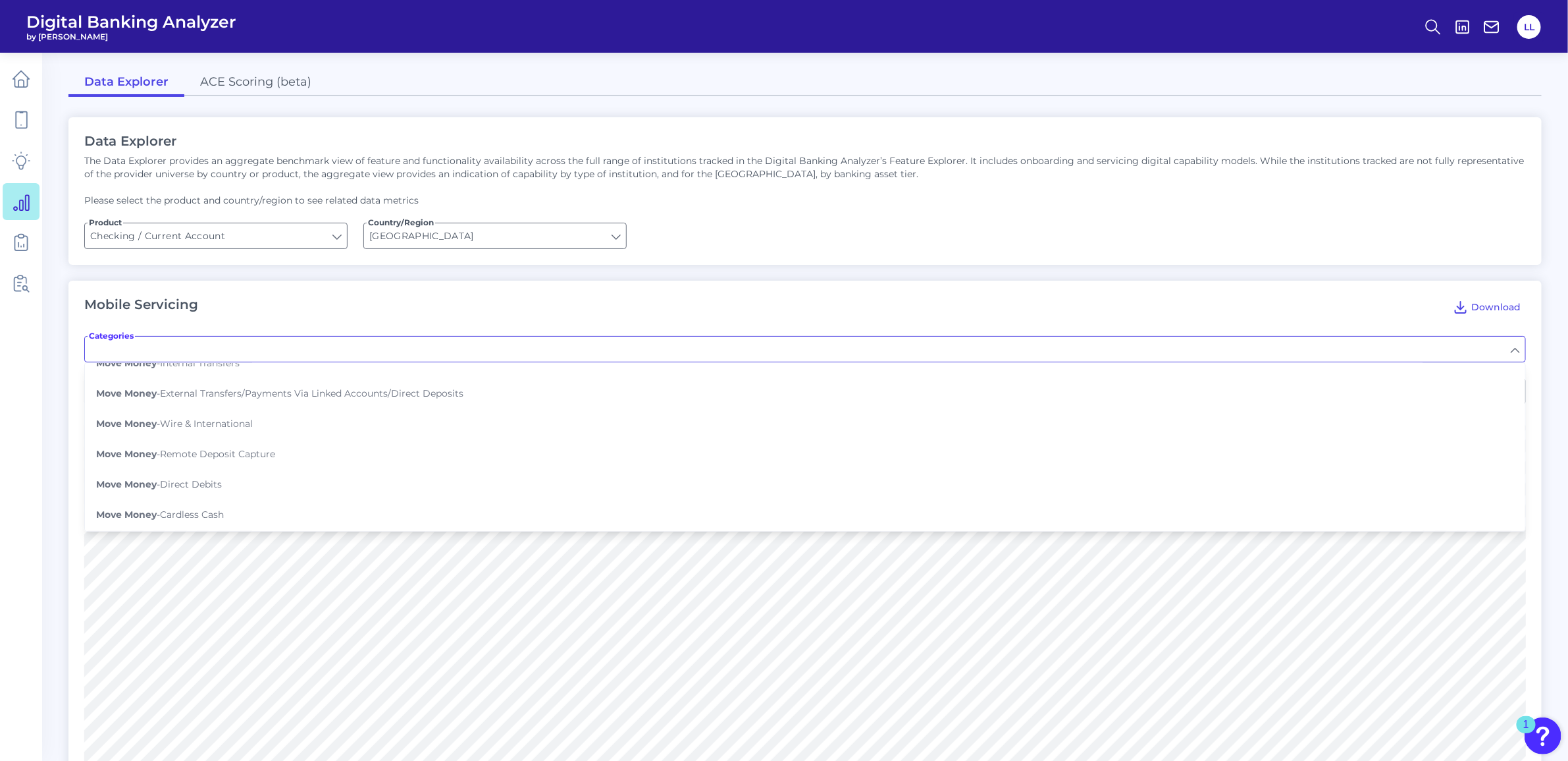
scroll to position [412, 0]
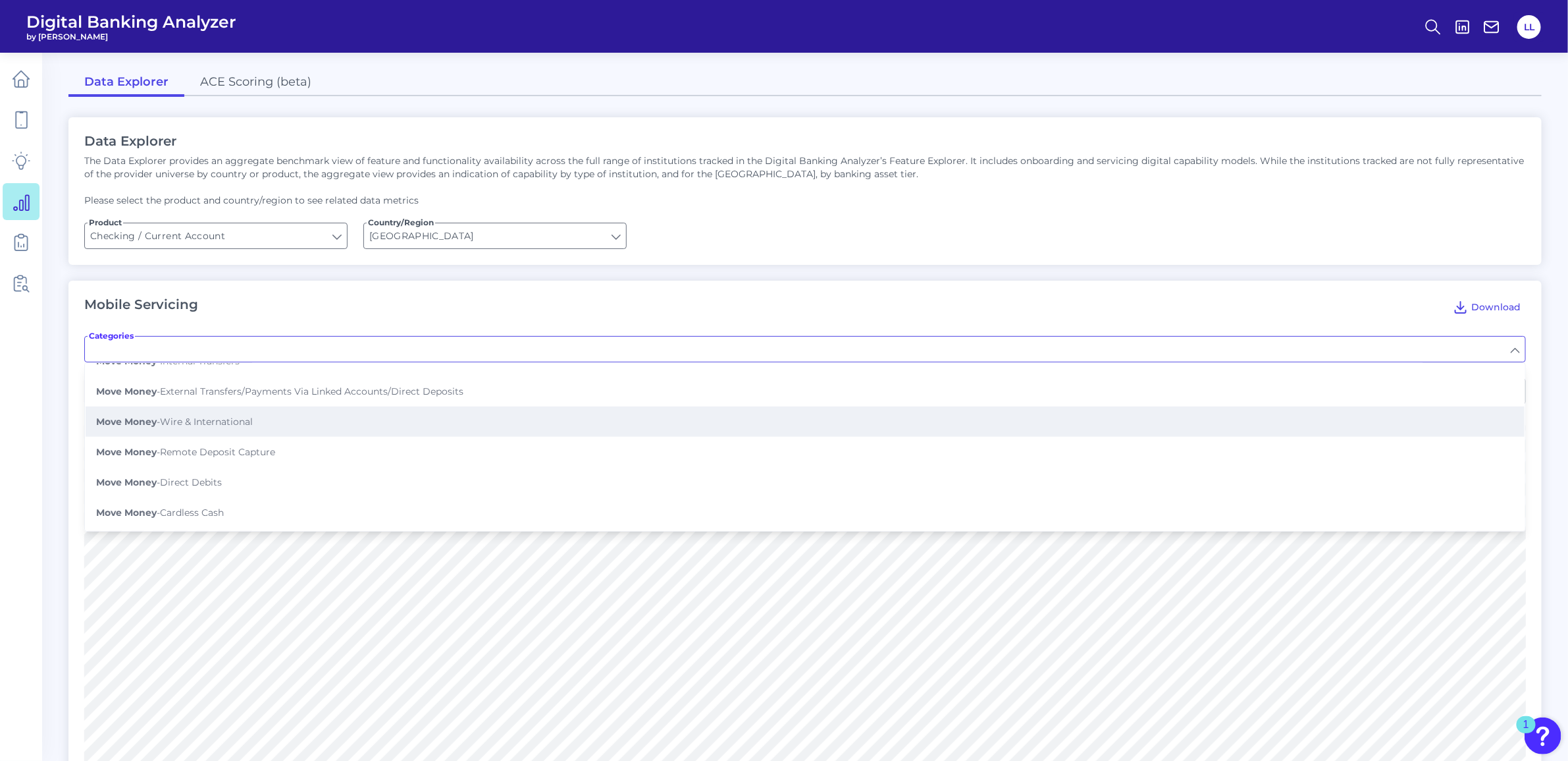
click at [183, 416] on span "Move Money - Wire & International" at bounding box center [174, 421] width 157 height 11
type input "Wire & International"
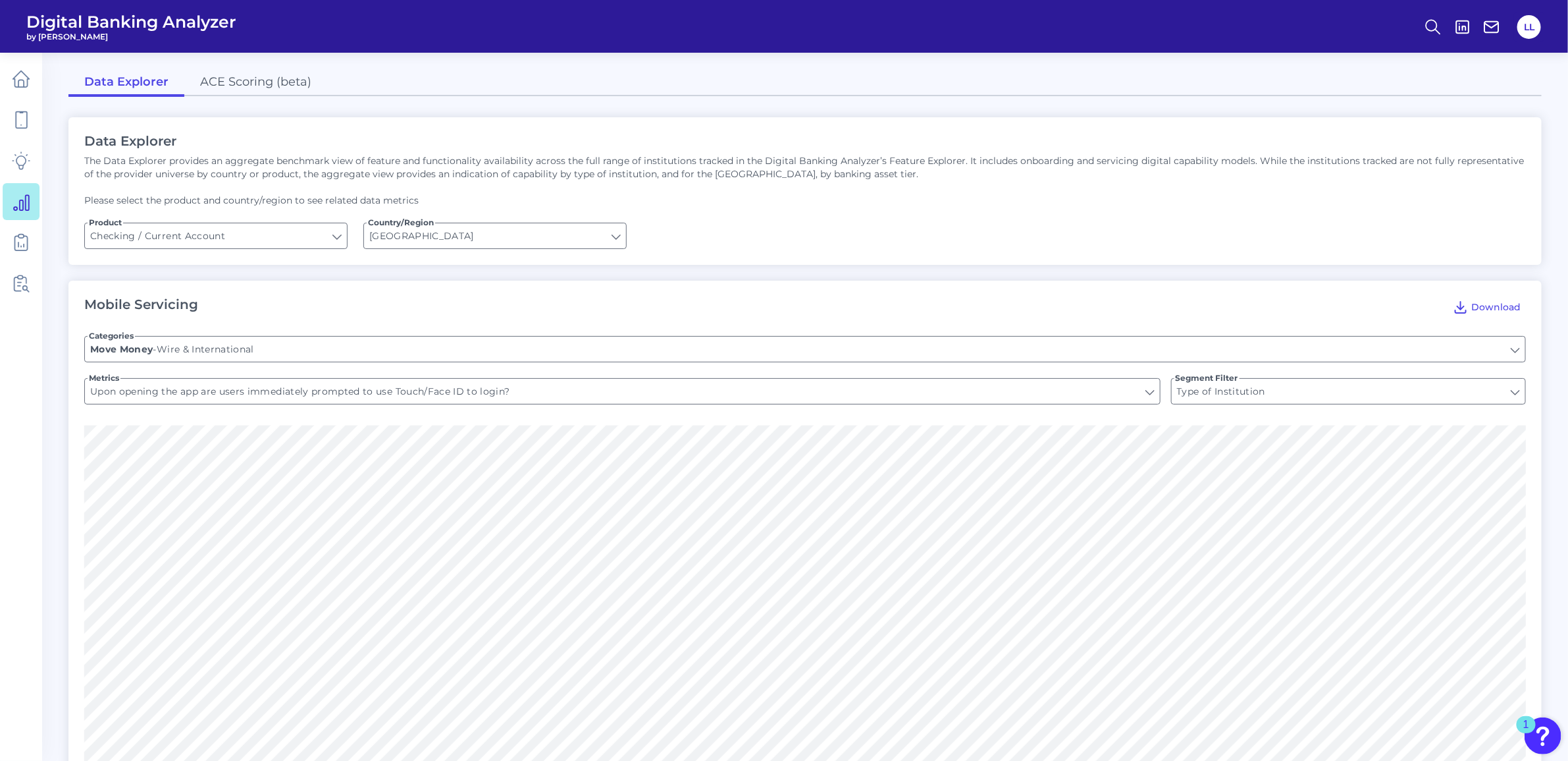
type input "WIRE: Can you process a domestic wire transfer? (US ONLY)"
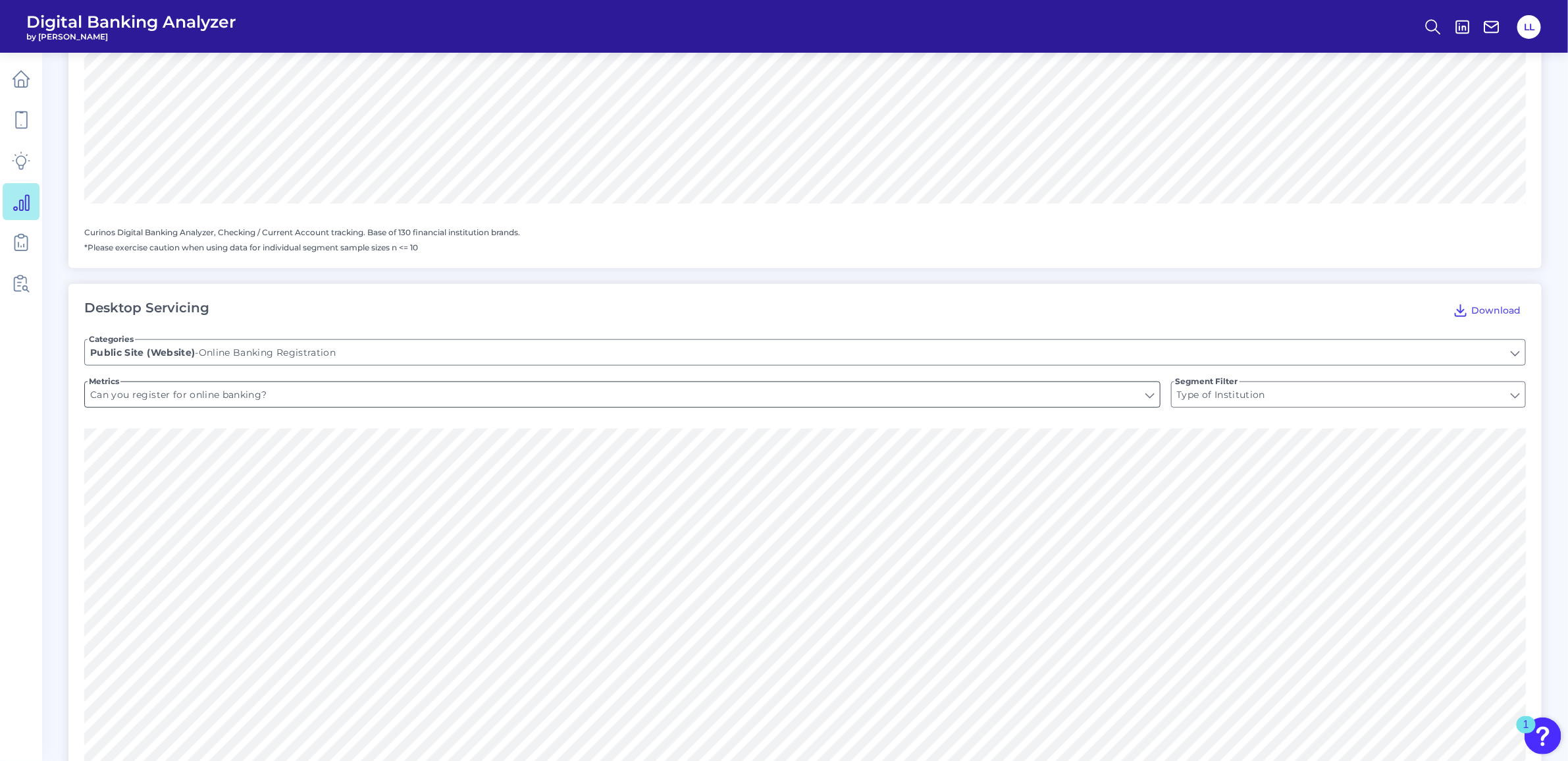
scroll to position [658, 0]
click at [1517, 341] on input "Online Banking Registration" at bounding box center [804, 343] width 1441 height 25
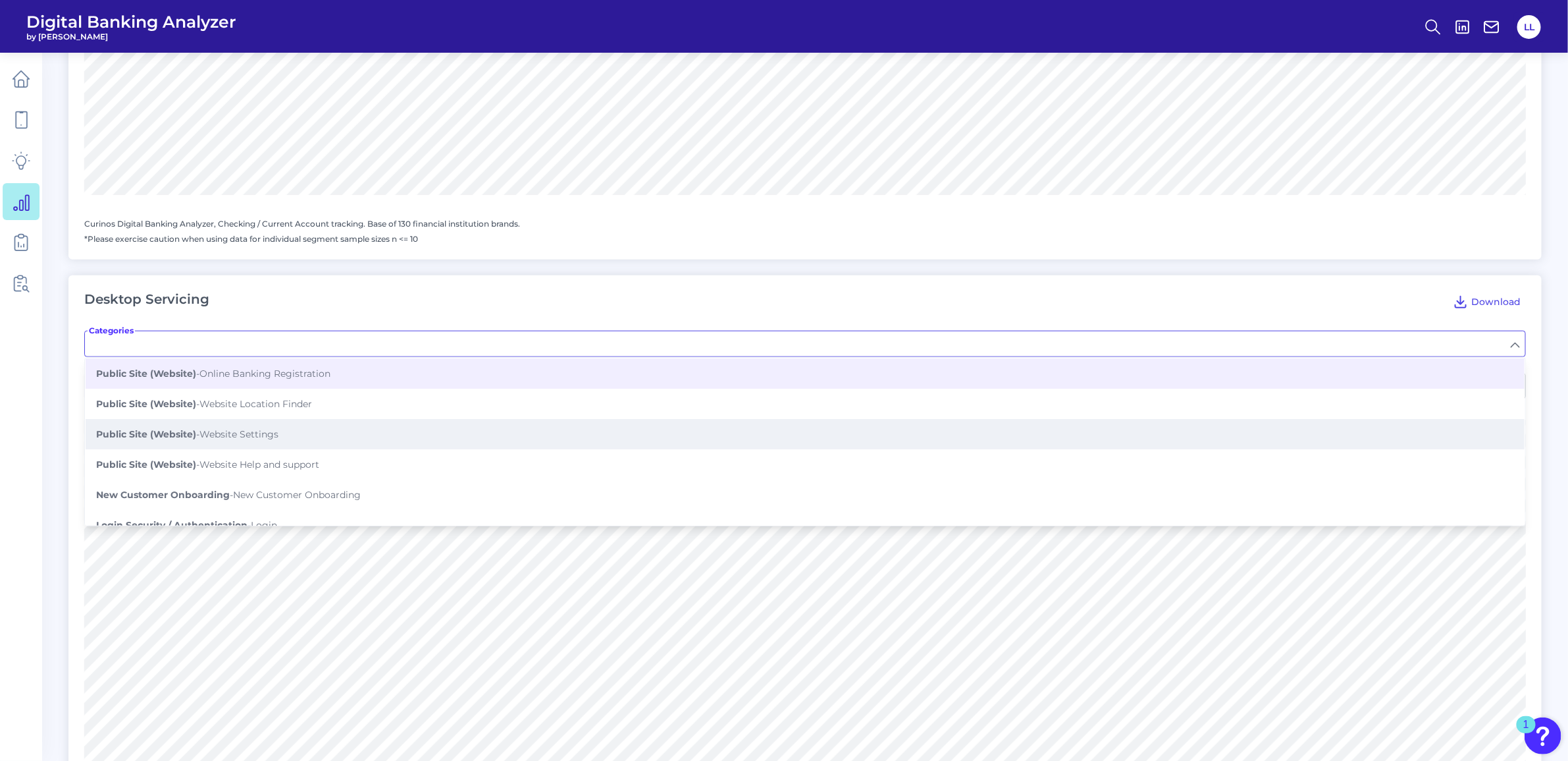
scroll to position [83, 0]
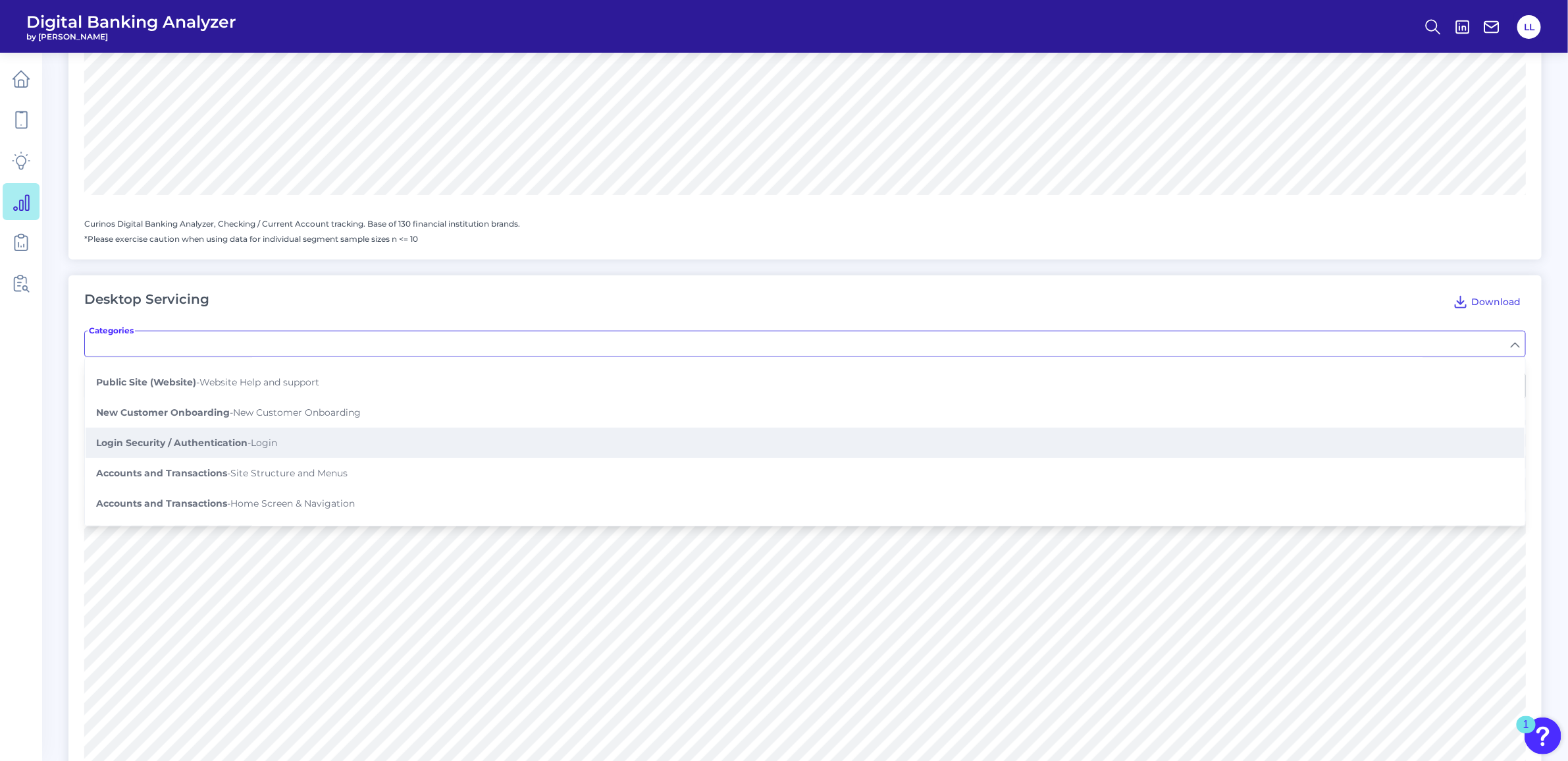
click at [423, 440] on button "Login Security / Authentication - Login" at bounding box center [805, 442] width 1440 height 30
type input "Login"
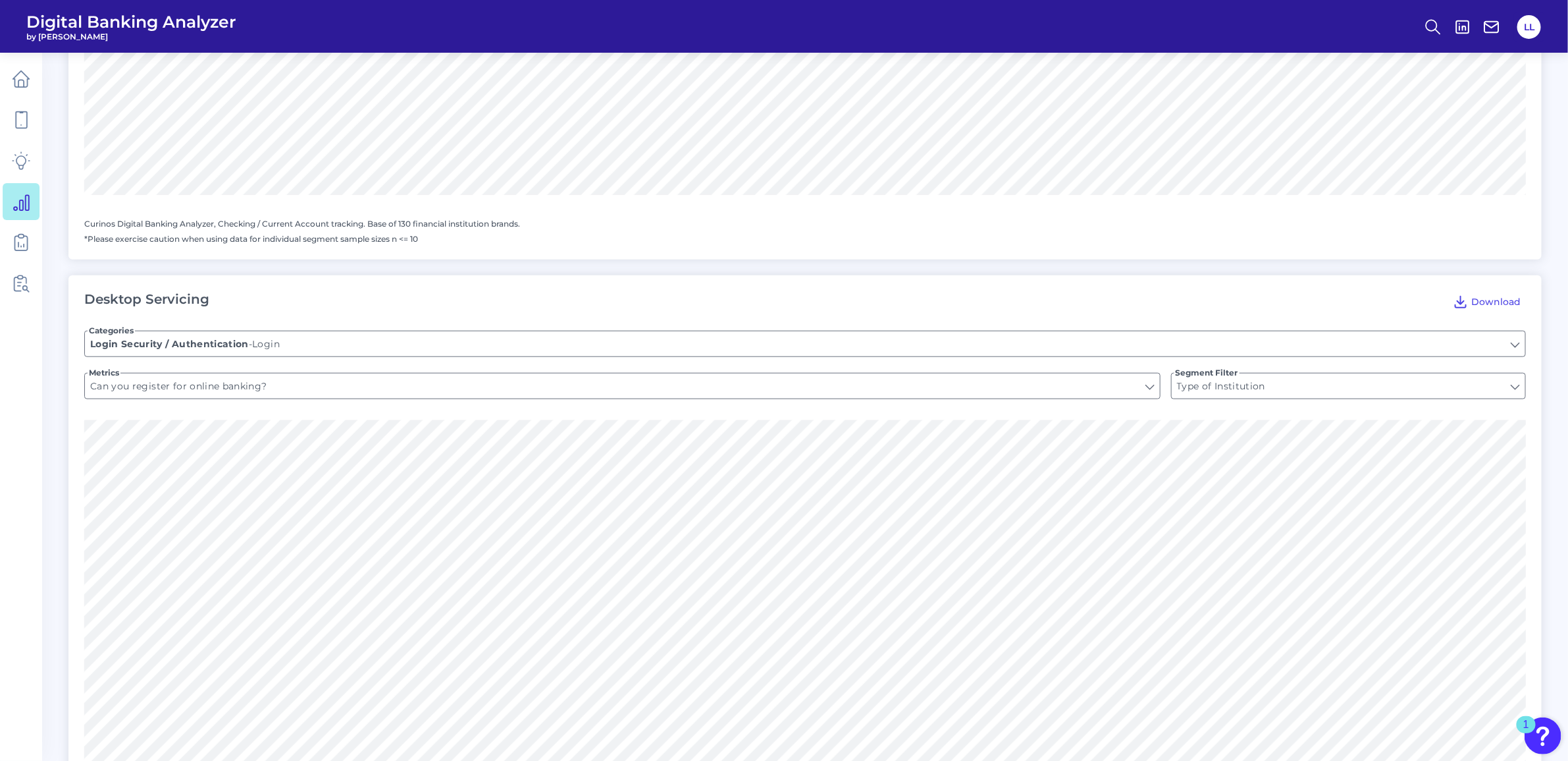
type input "Remembers username"
click at [1151, 386] on input "Remembers username" at bounding box center [622, 386] width 1075 height 25
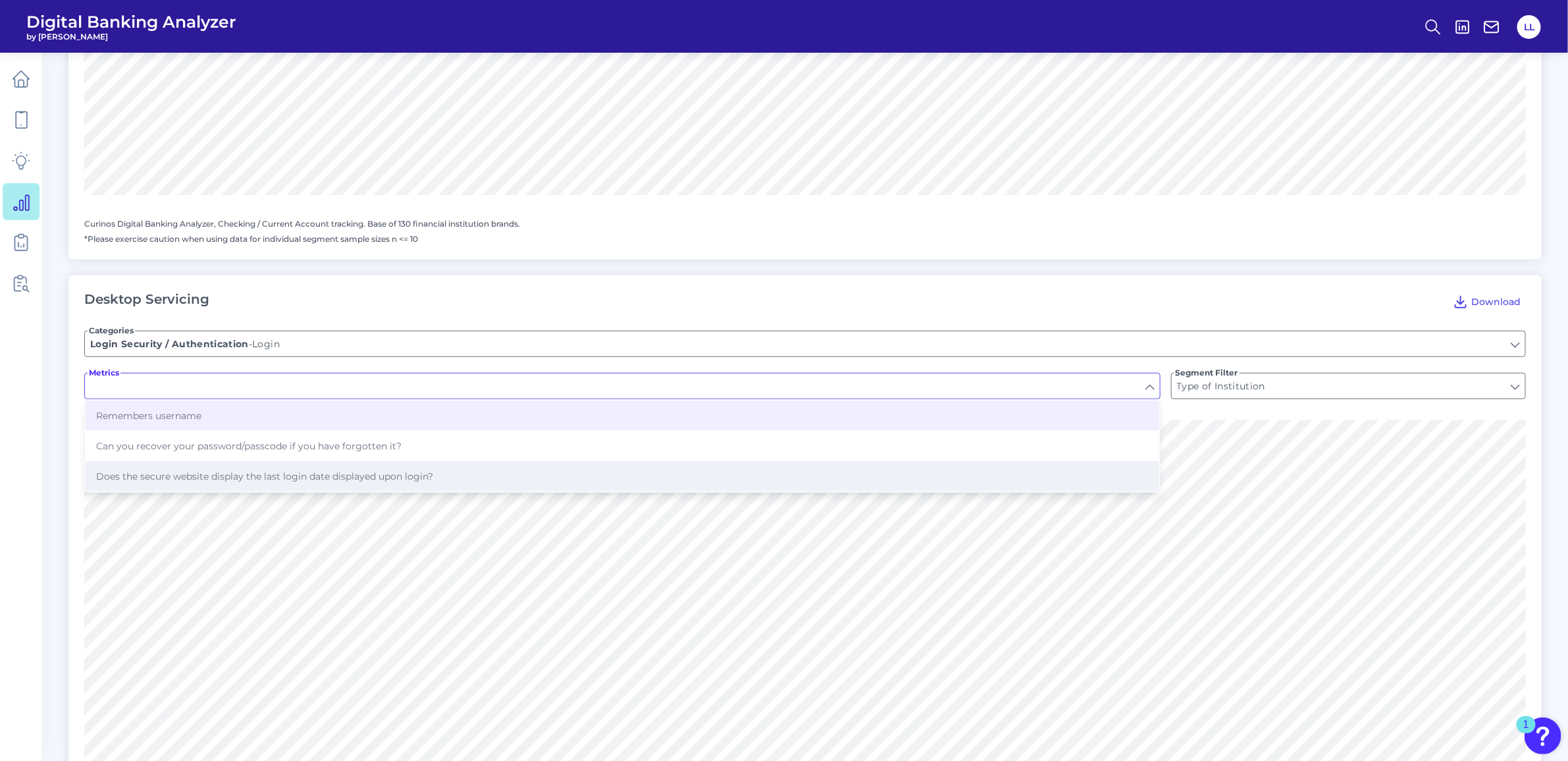
type input "Remembers username"
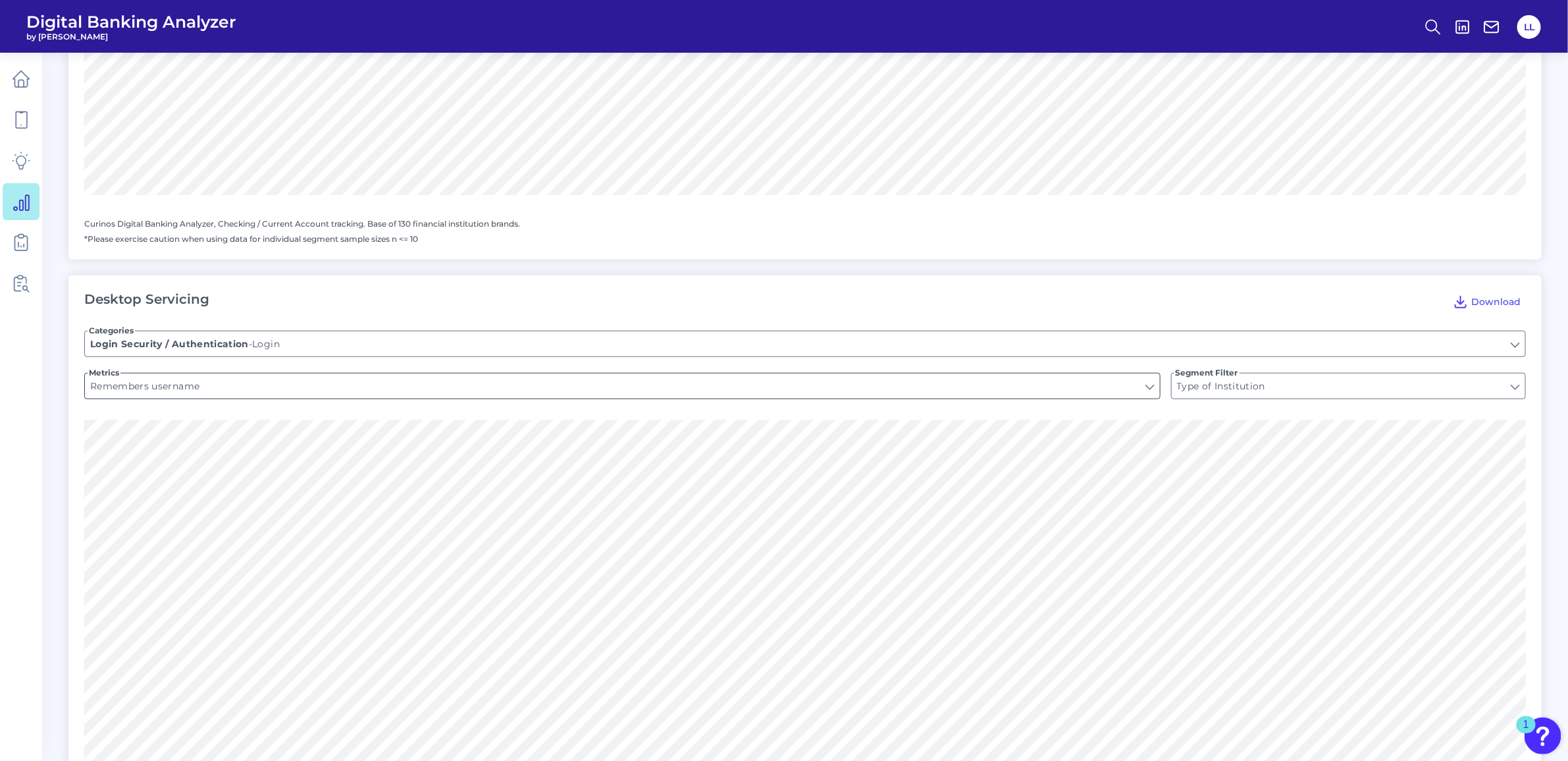
click at [1152, 390] on input "Remembers username" at bounding box center [622, 386] width 1075 height 25
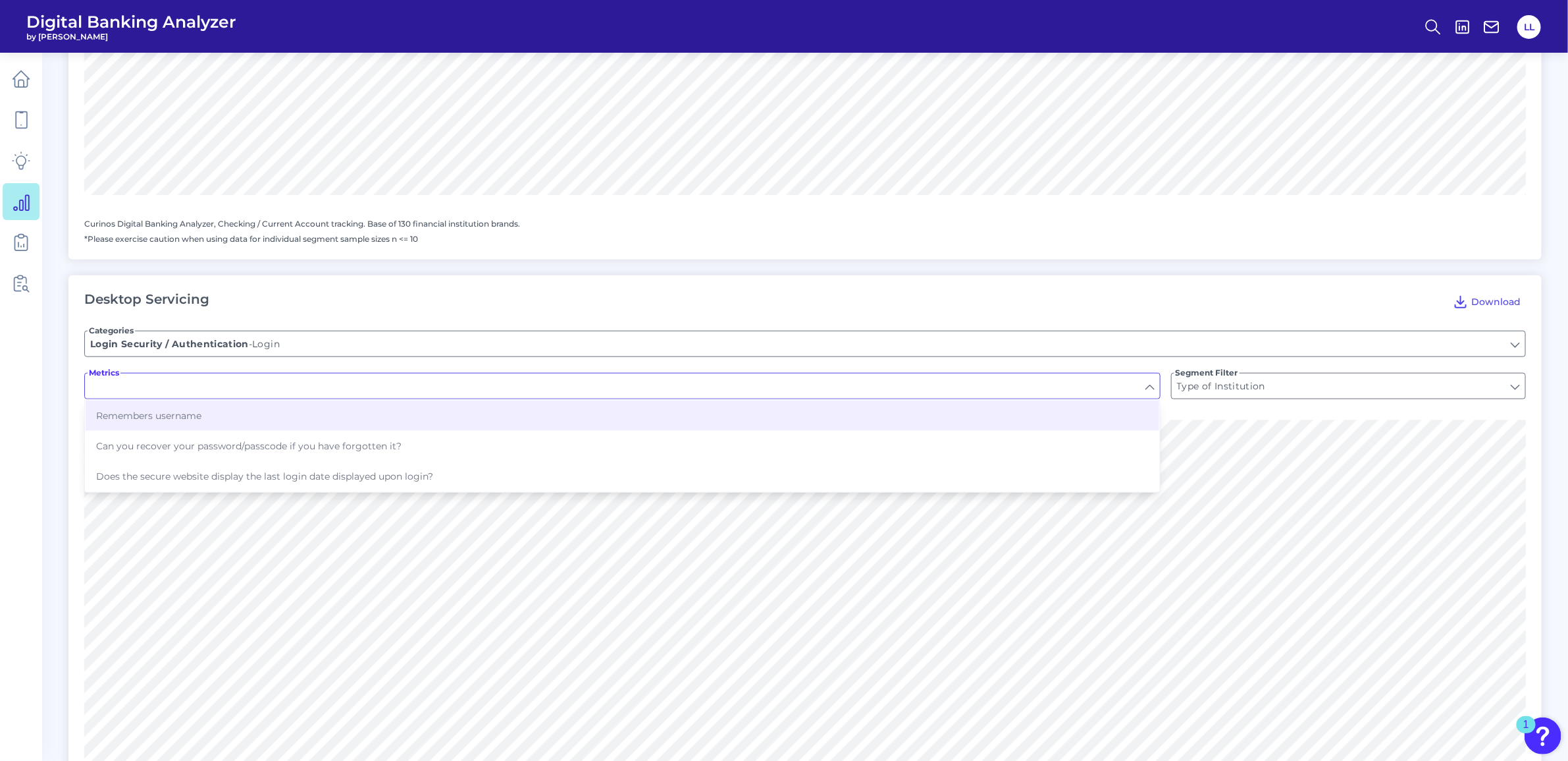
type input "Remembers username"
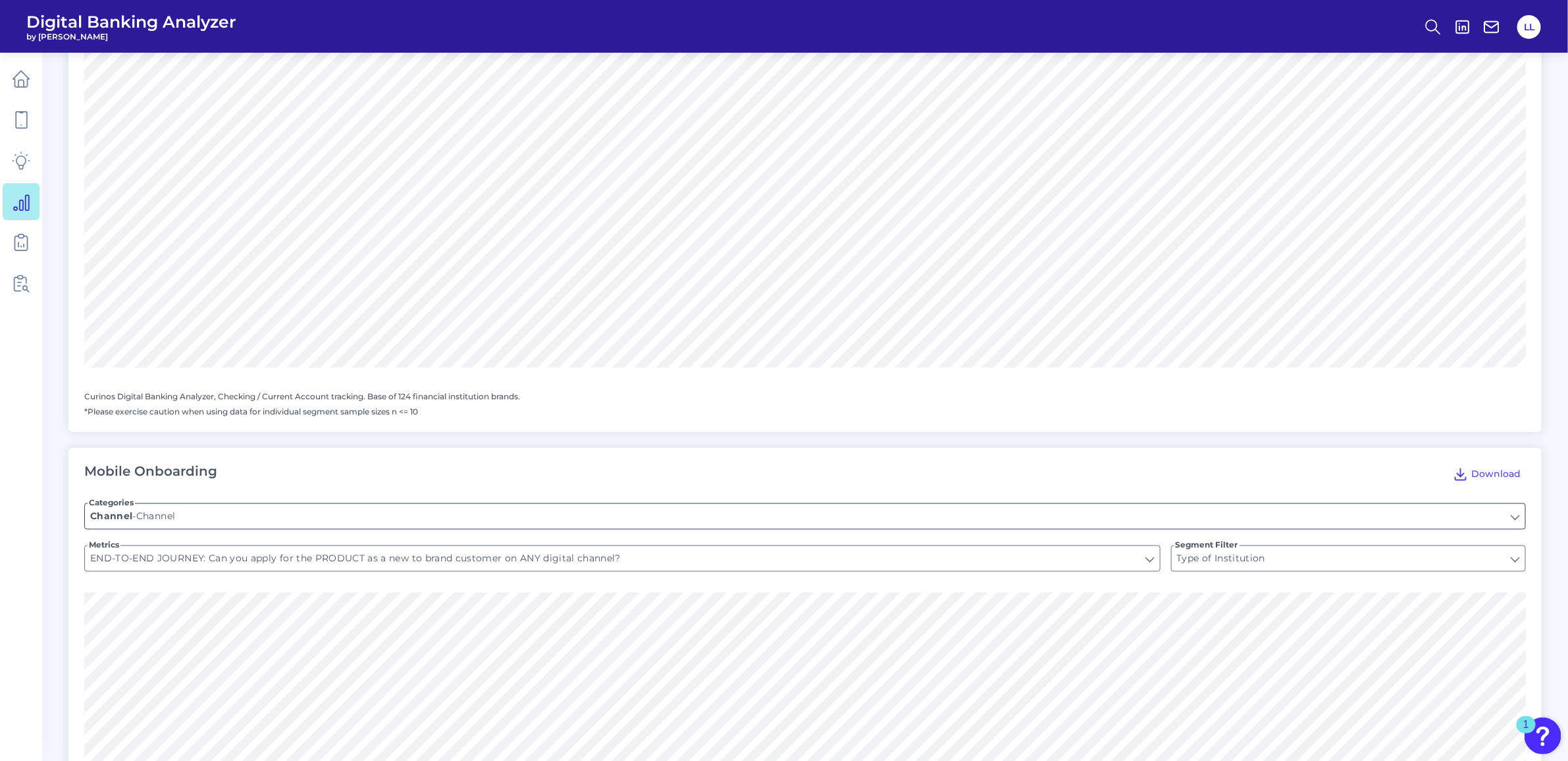
scroll to position [810, 0]
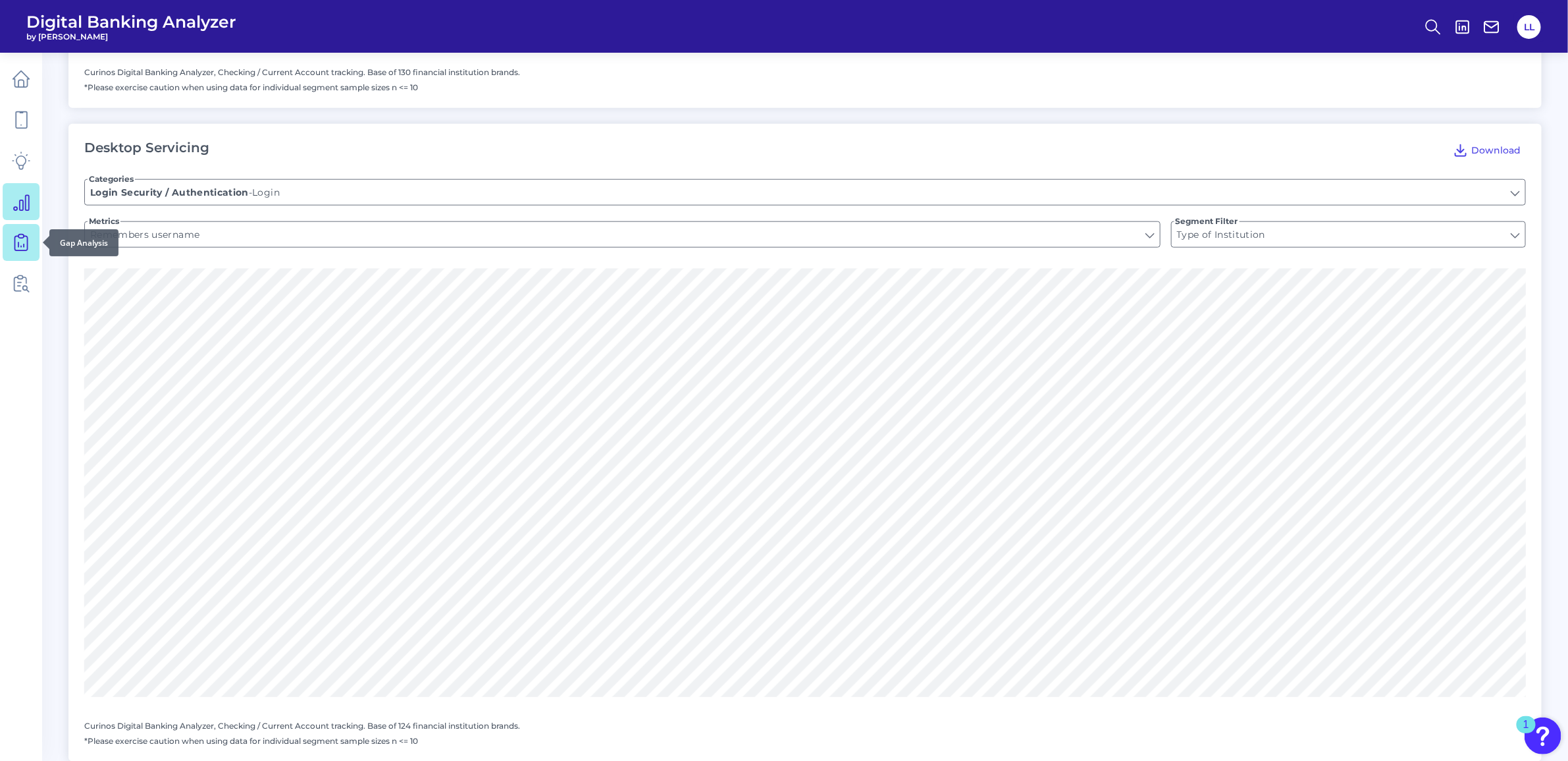
click at [23, 244] on icon at bounding box center [20, 242] width 18 height 18
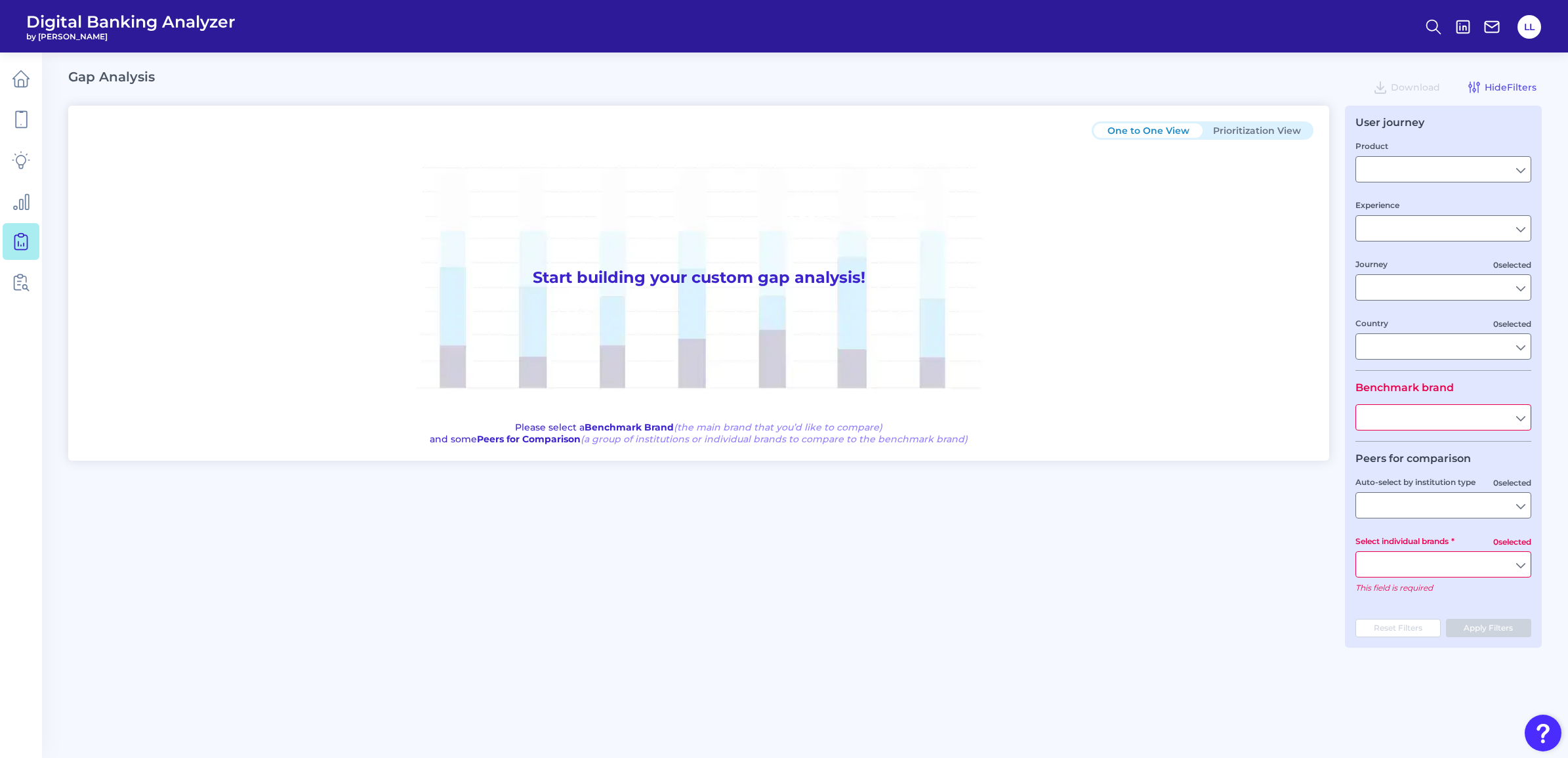
type input "Checking / Current Account"
type input "Mobile Servicing"
type input "Pre-Login Area, New Customer Onboarding, Login & Authentication, Accounts and t…"
type input "[GEOGRAPHIC_DATA]"
type input "First Citizens Bank"
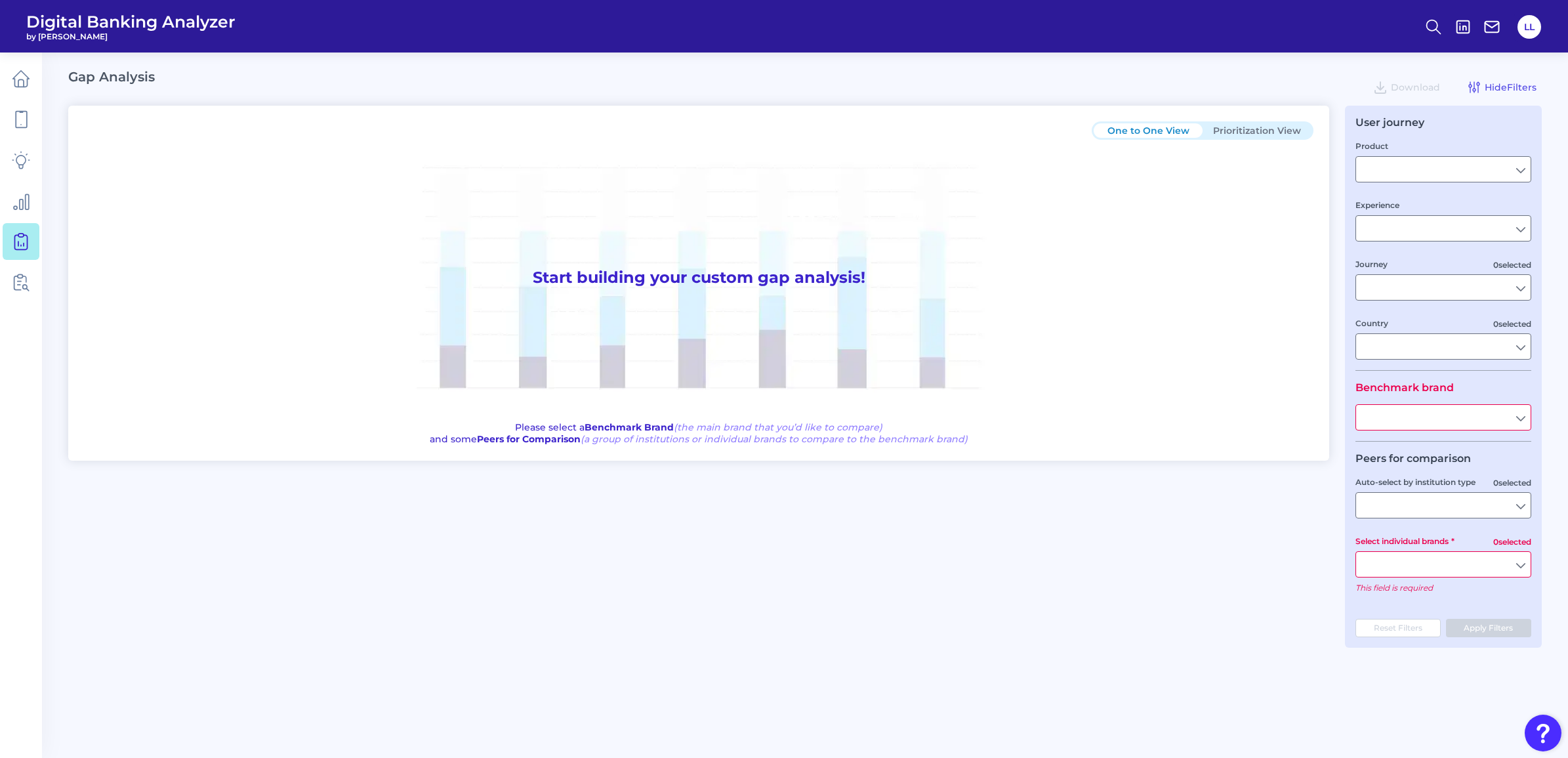
type input "All Select individual brands"
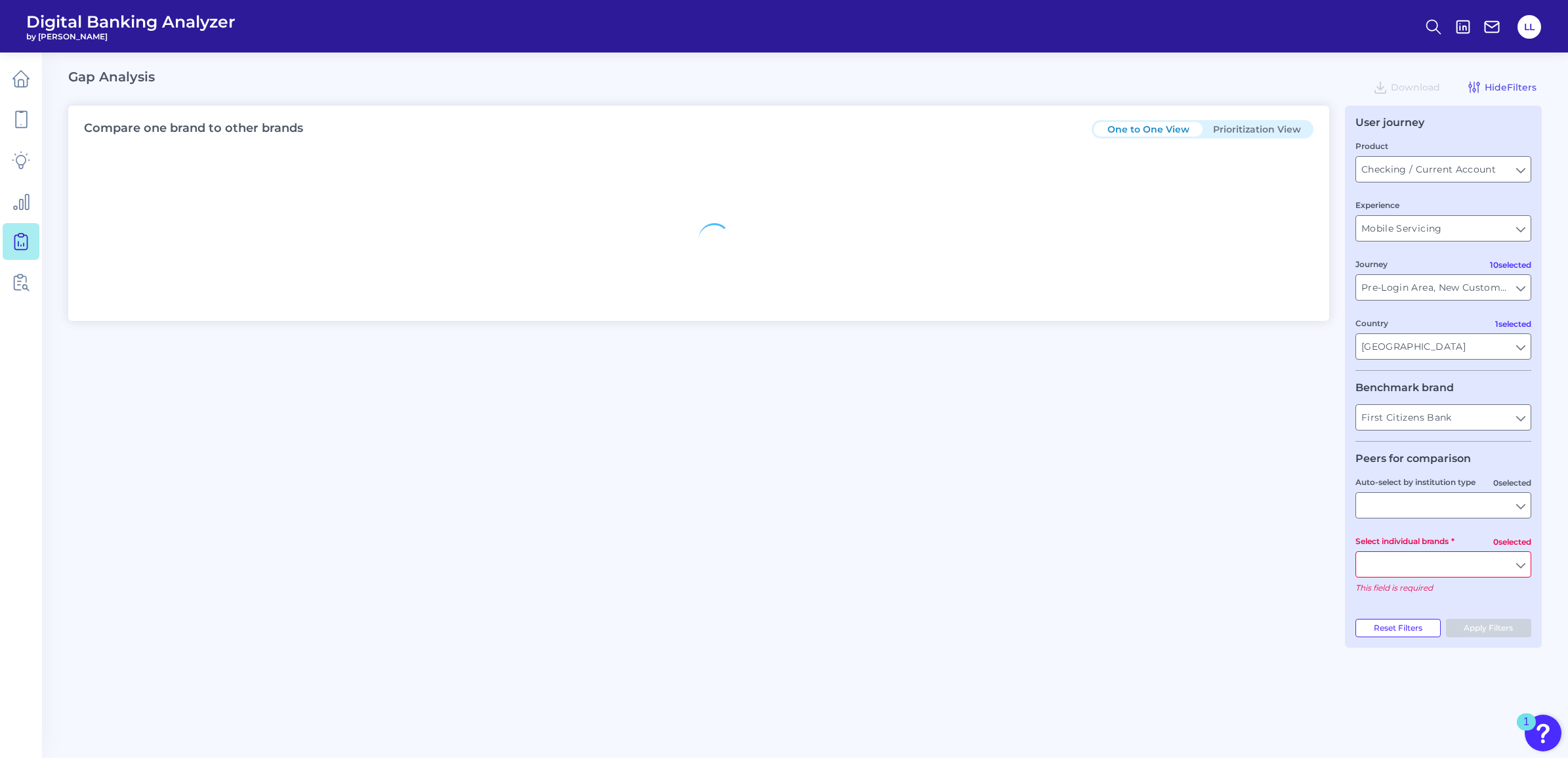
type input "All Journeys"
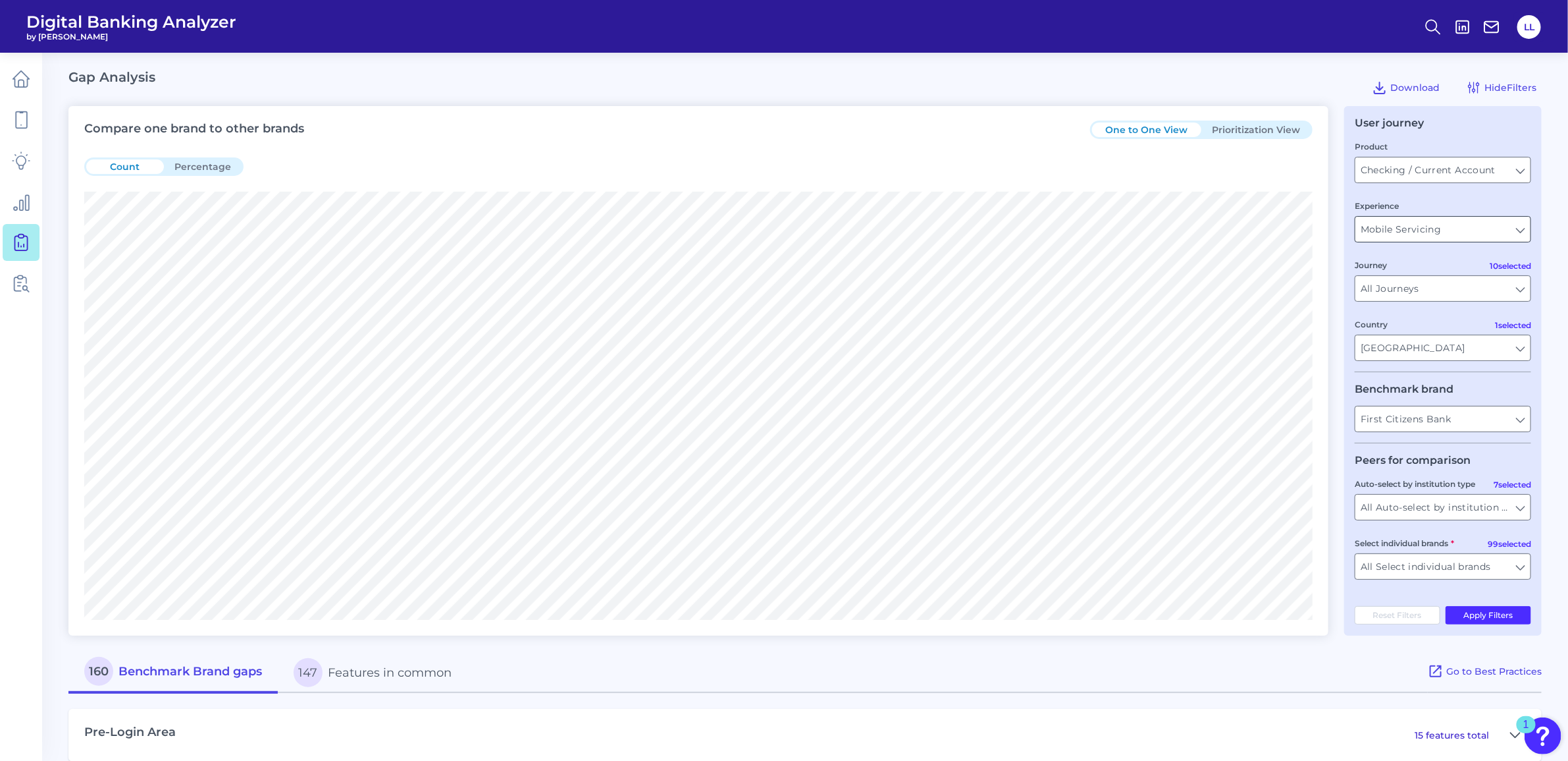
click at [1519, 230] on input "Mobile Servicing" at bounding box center [1443, 229] width 175 height 25
click at [1446, 288] on span "Desktop Servicing" at bounding box center [1409, 289] width 85 height 11
type input "Desktop Servicing"
click at [1522, 292] on input "All Journeys" at bounding box center [1443, 288] width 175 height 25
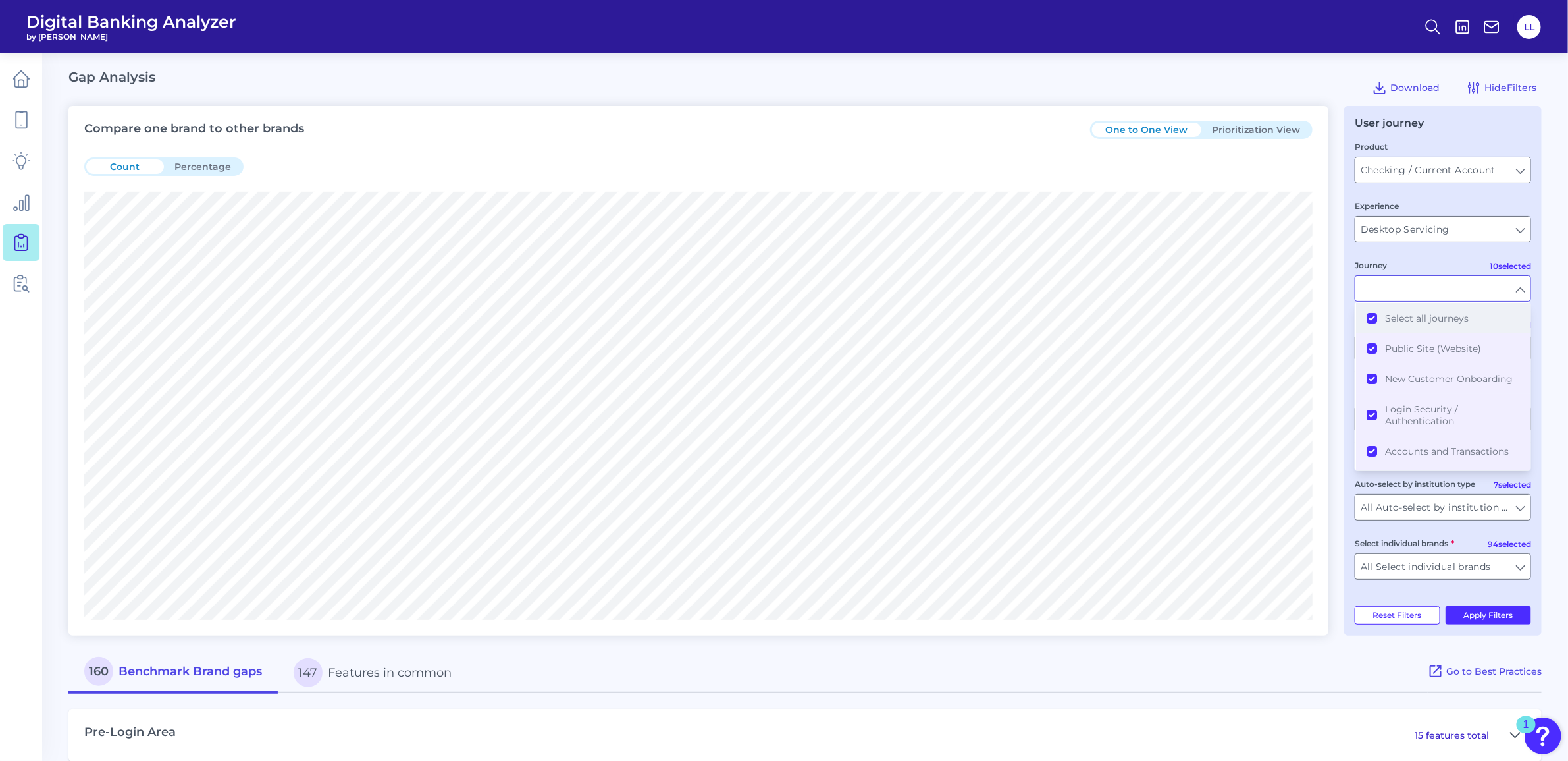
click at [1373, 318] on button "Select all journeys" at bounding box center [1442, 319] width 174 height 30
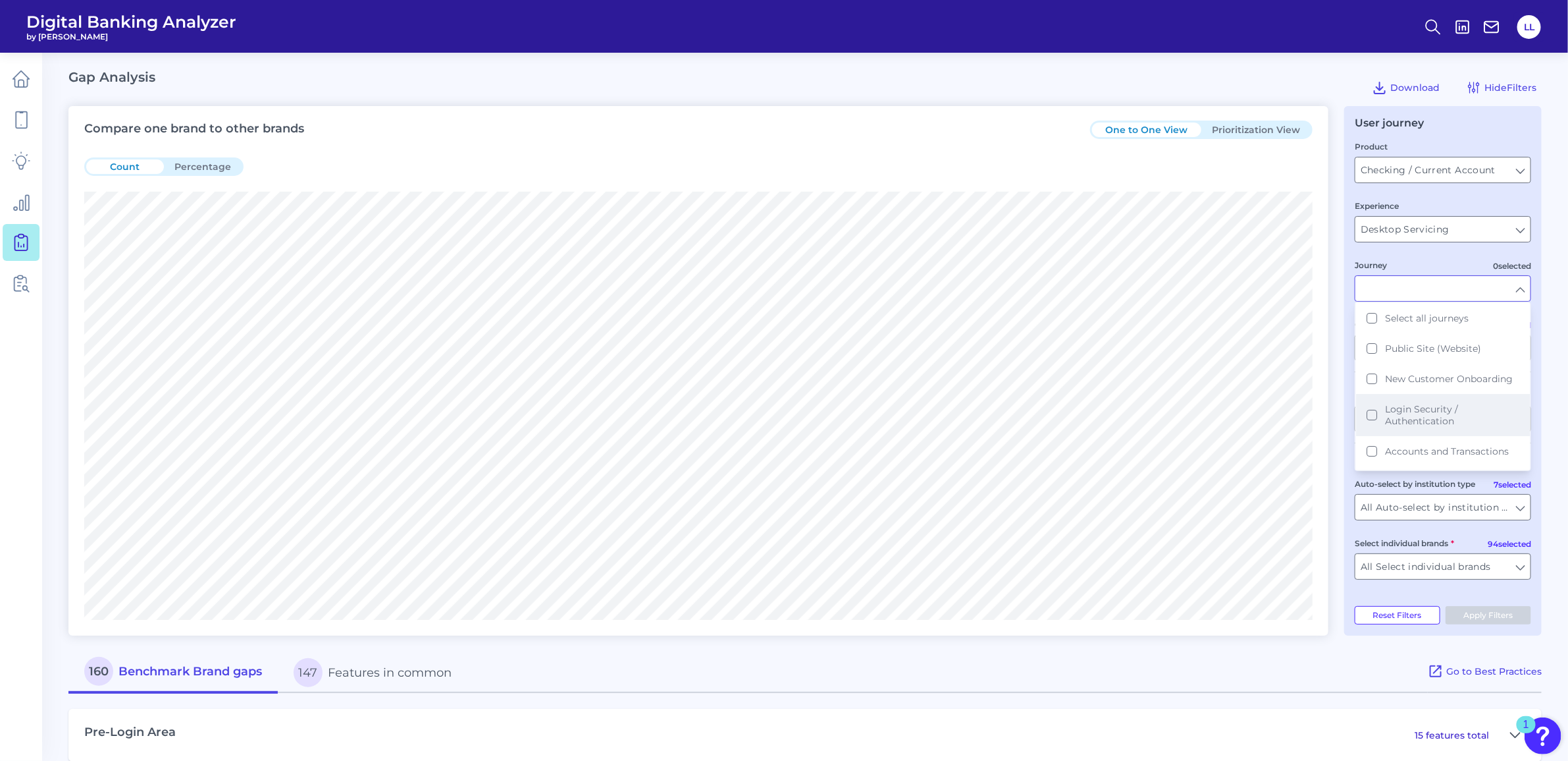
click at [1371, 412] on button "Login Security / Authentication" at bounding box center [1442, 415] width 174 height 42
click at [1546, 403] on main "Gap Analysis Download Hide Filters Compare one brand to other brands One to One…" at bounding box center [784, 675] width 1568 height 1351
type input "Login Security / Authentication"
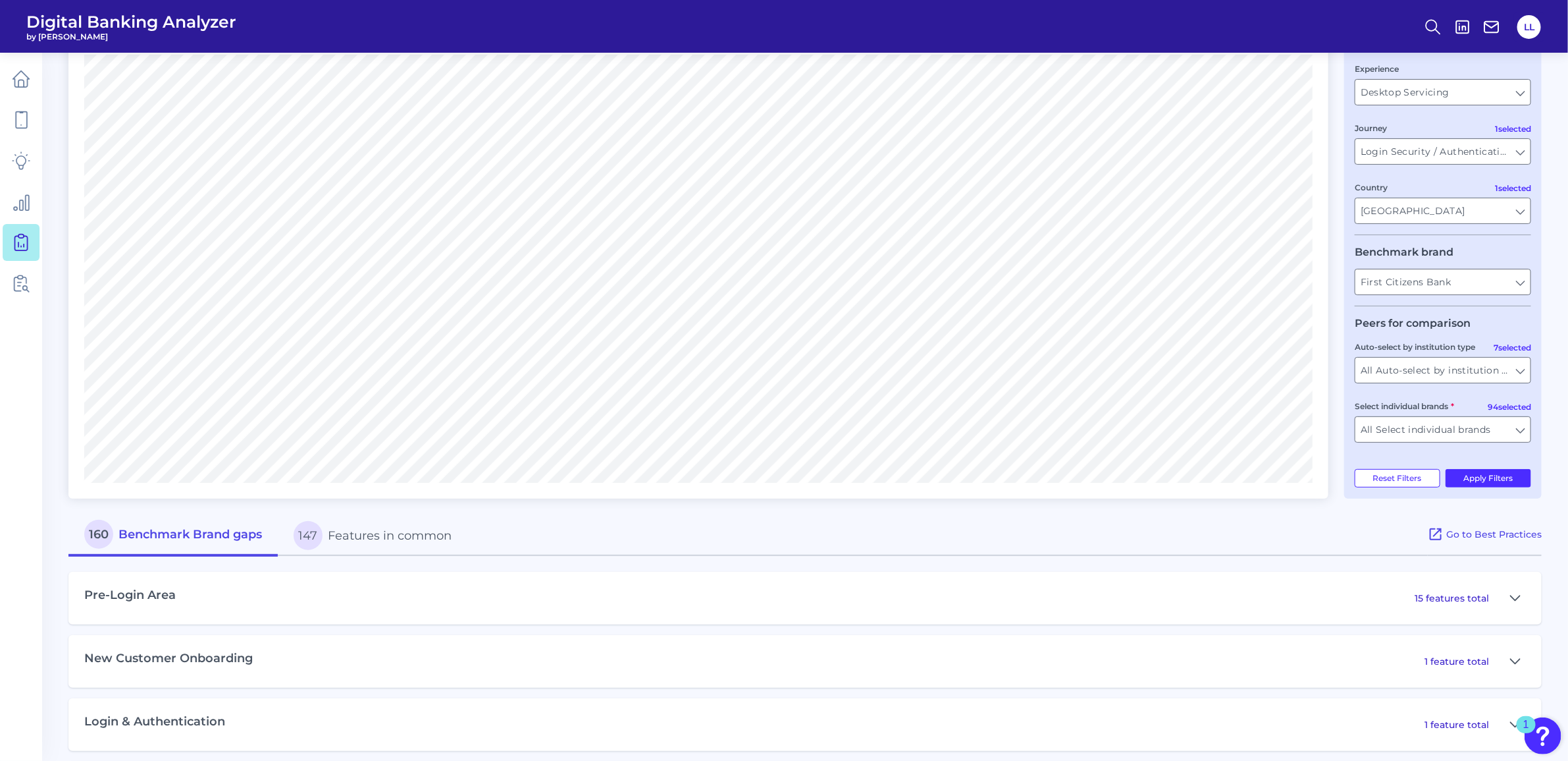
scroll to position [165, 0]
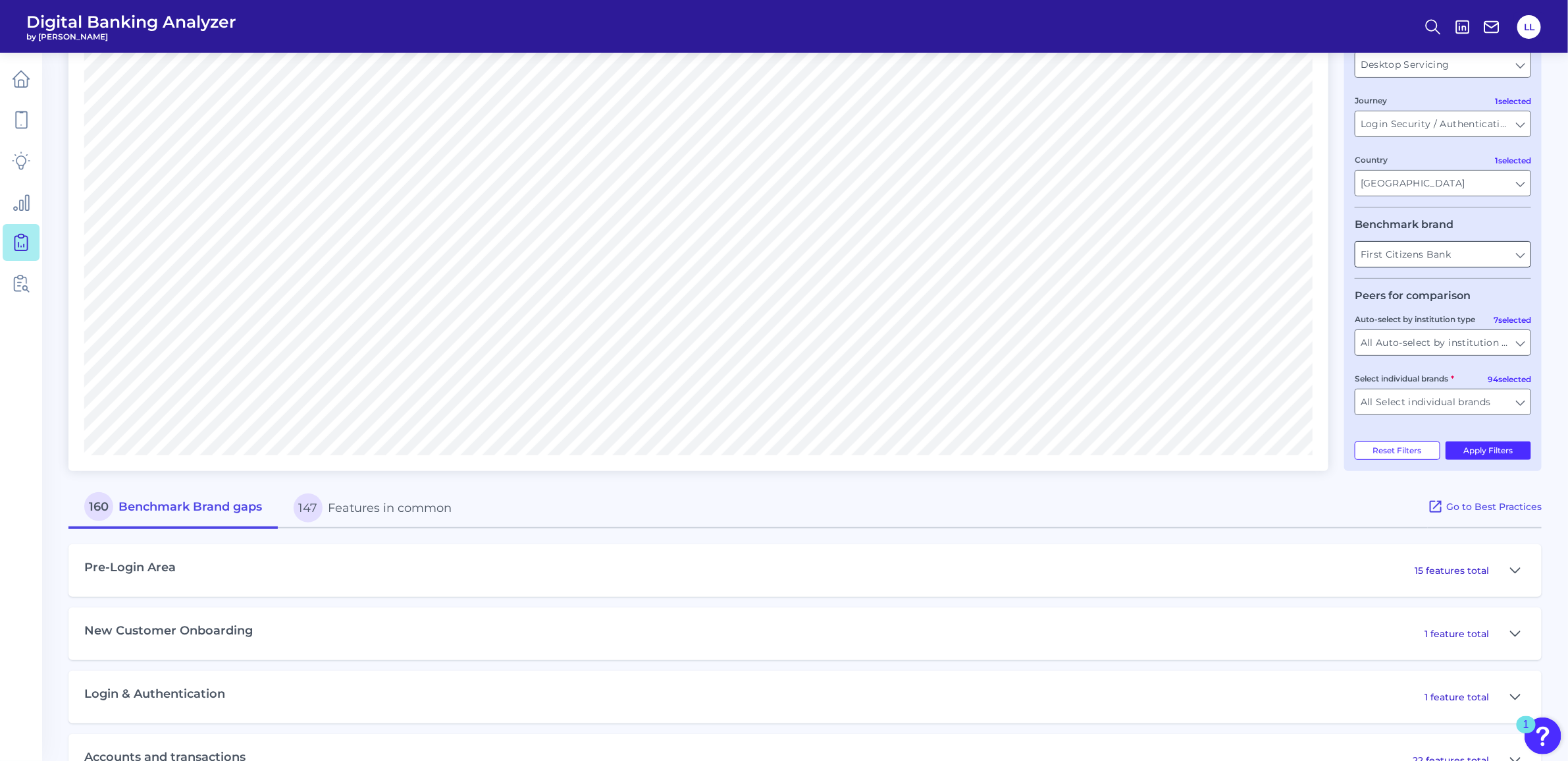
click at [1518, 257] on input "First Citizens Bank" at bounding box center [1443, 254] width 175 height 25
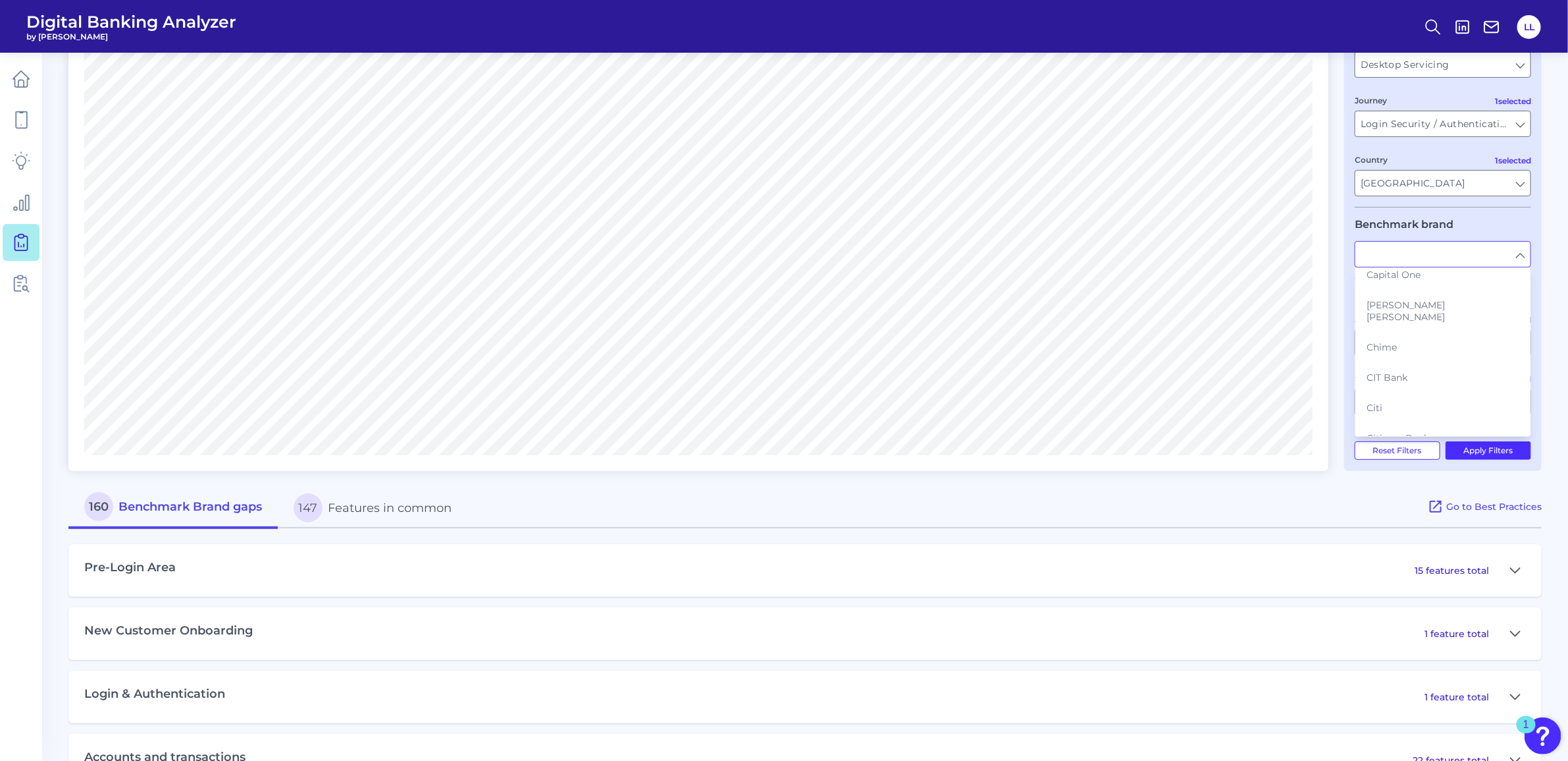
scroll to position [576, 0]
click at [1399, 289] on span "CIT Bank" at bounding box center [1387, 295] width 41 height 11
type input "CIT Bank"
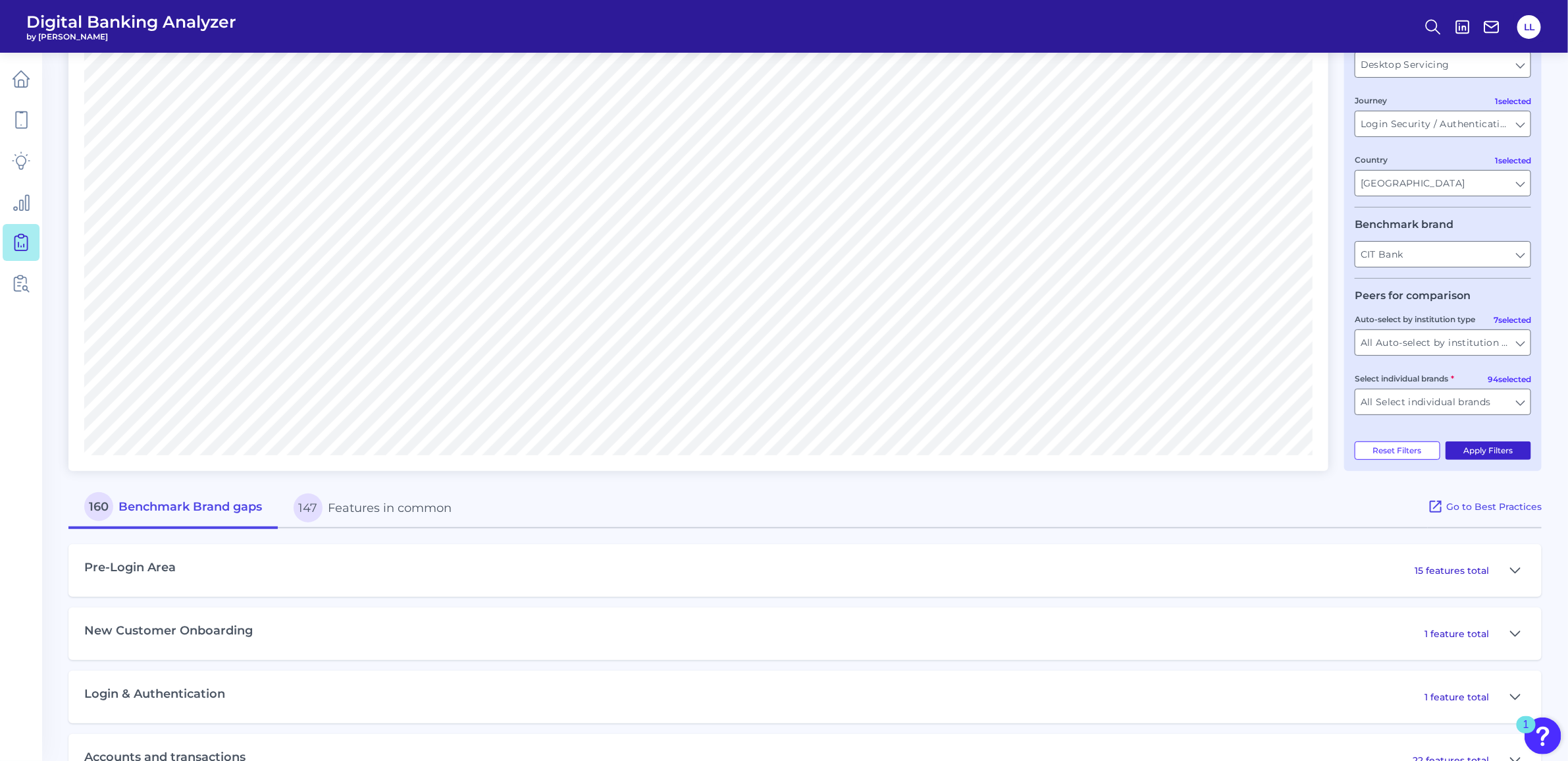
click at [1501, 451] on button "Apply Filters" at bounding box center [1489, 450] width 87 height 18
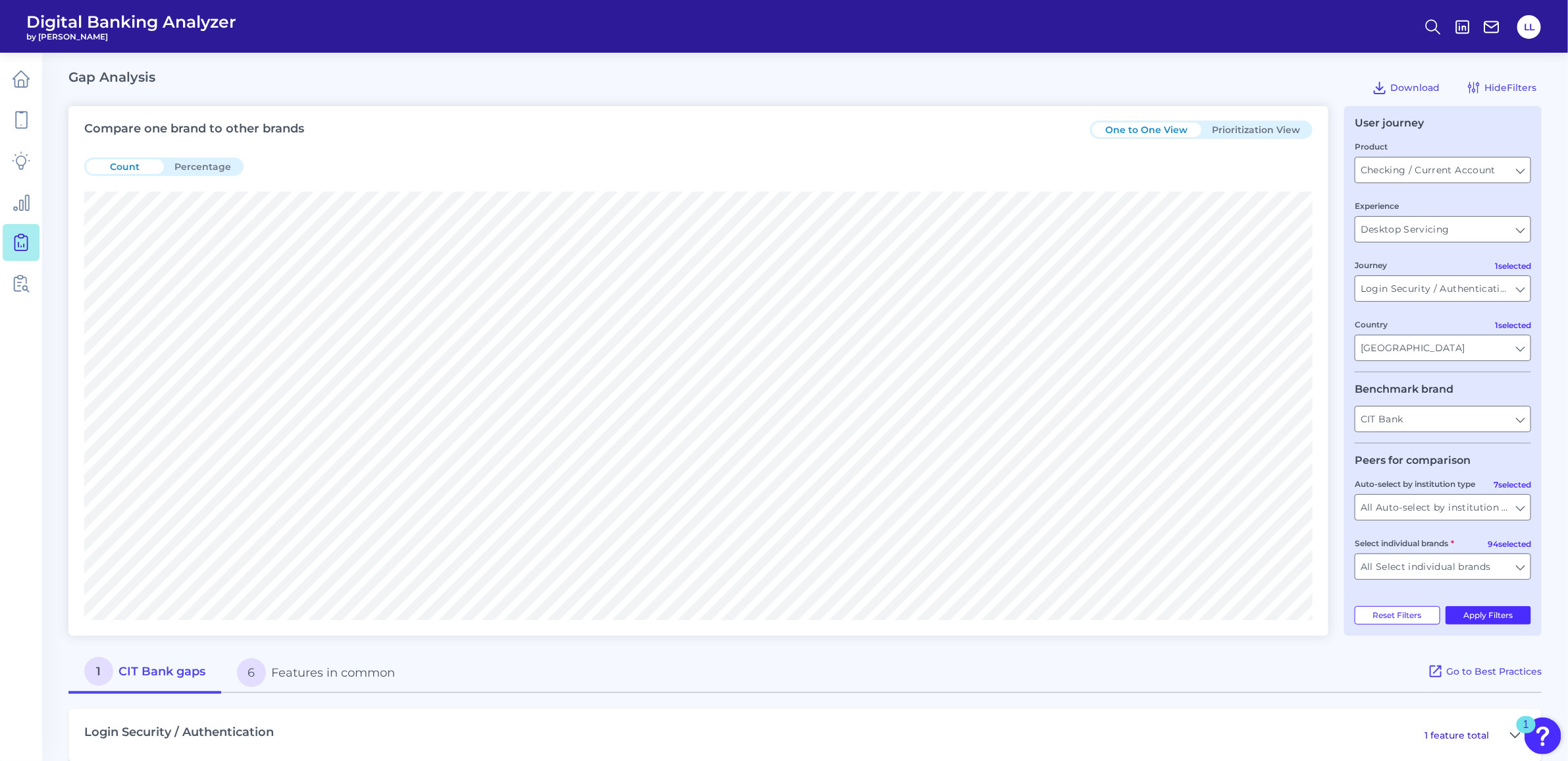
scroll to position [22, 0]
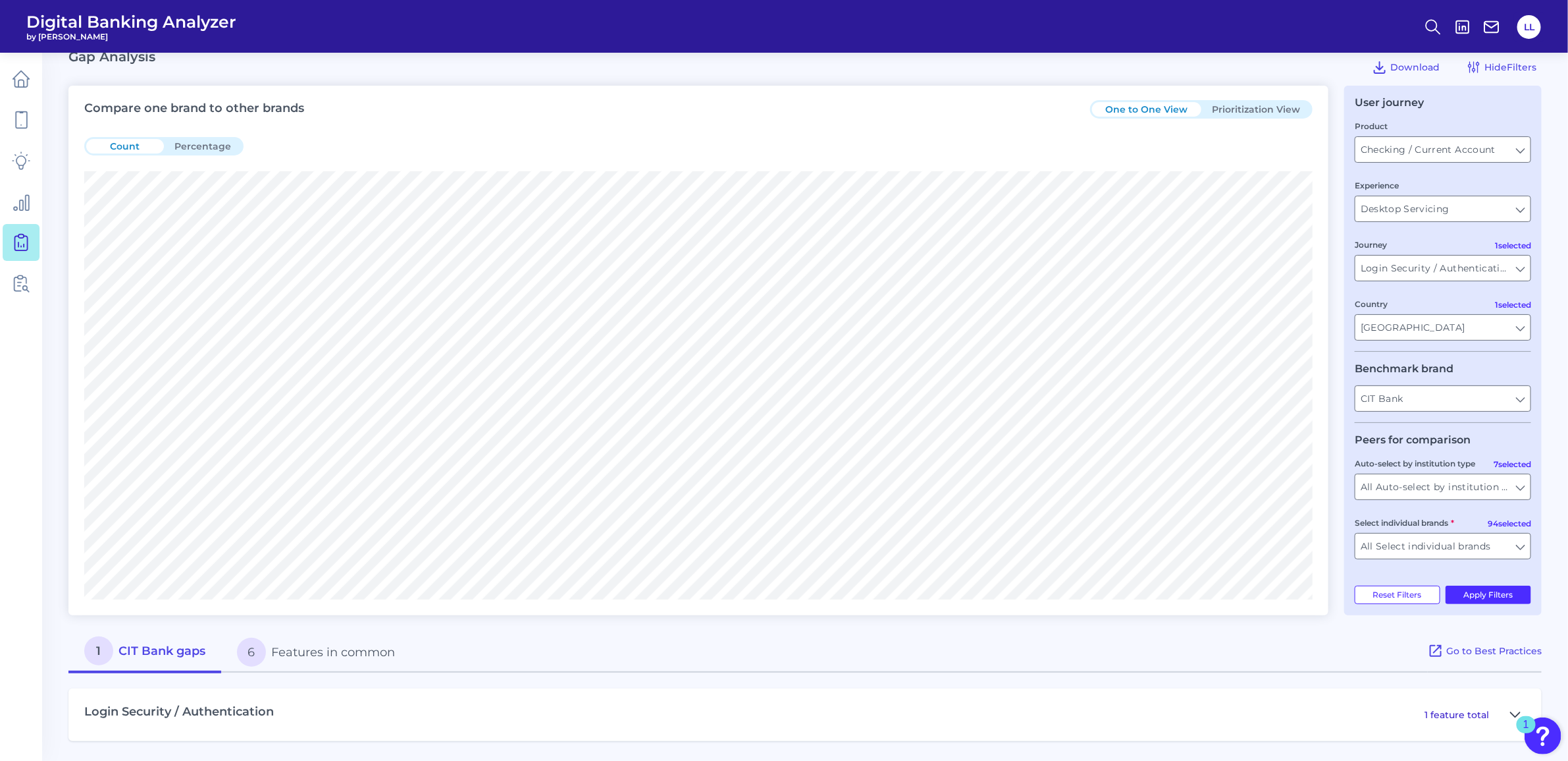
click at [1513, 712] on icon at bounding box center [1516, 714] width 10 height 5
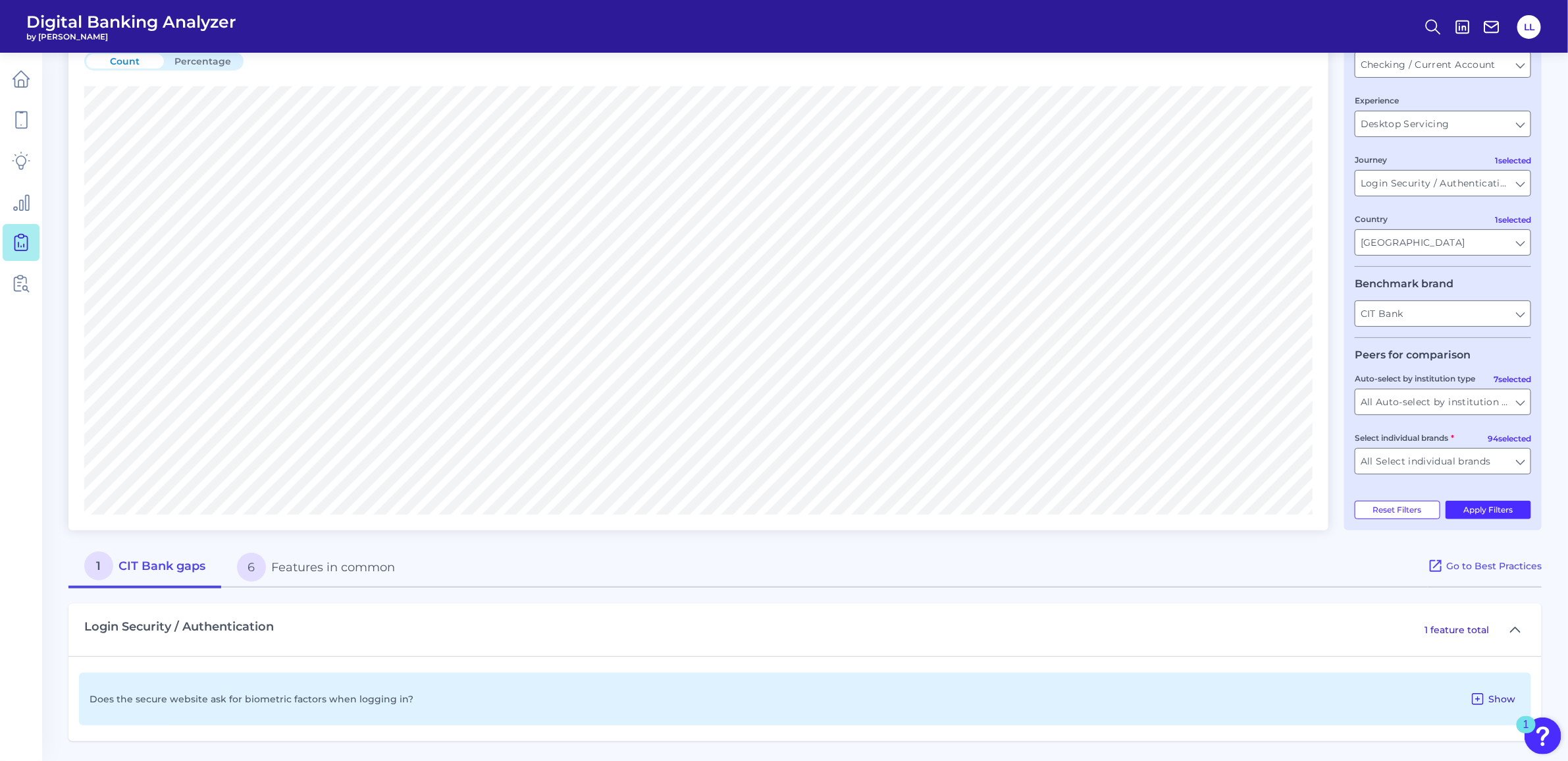
click at [1479, 699] on icon at bounding box center [1478, 698] width 10 height 10
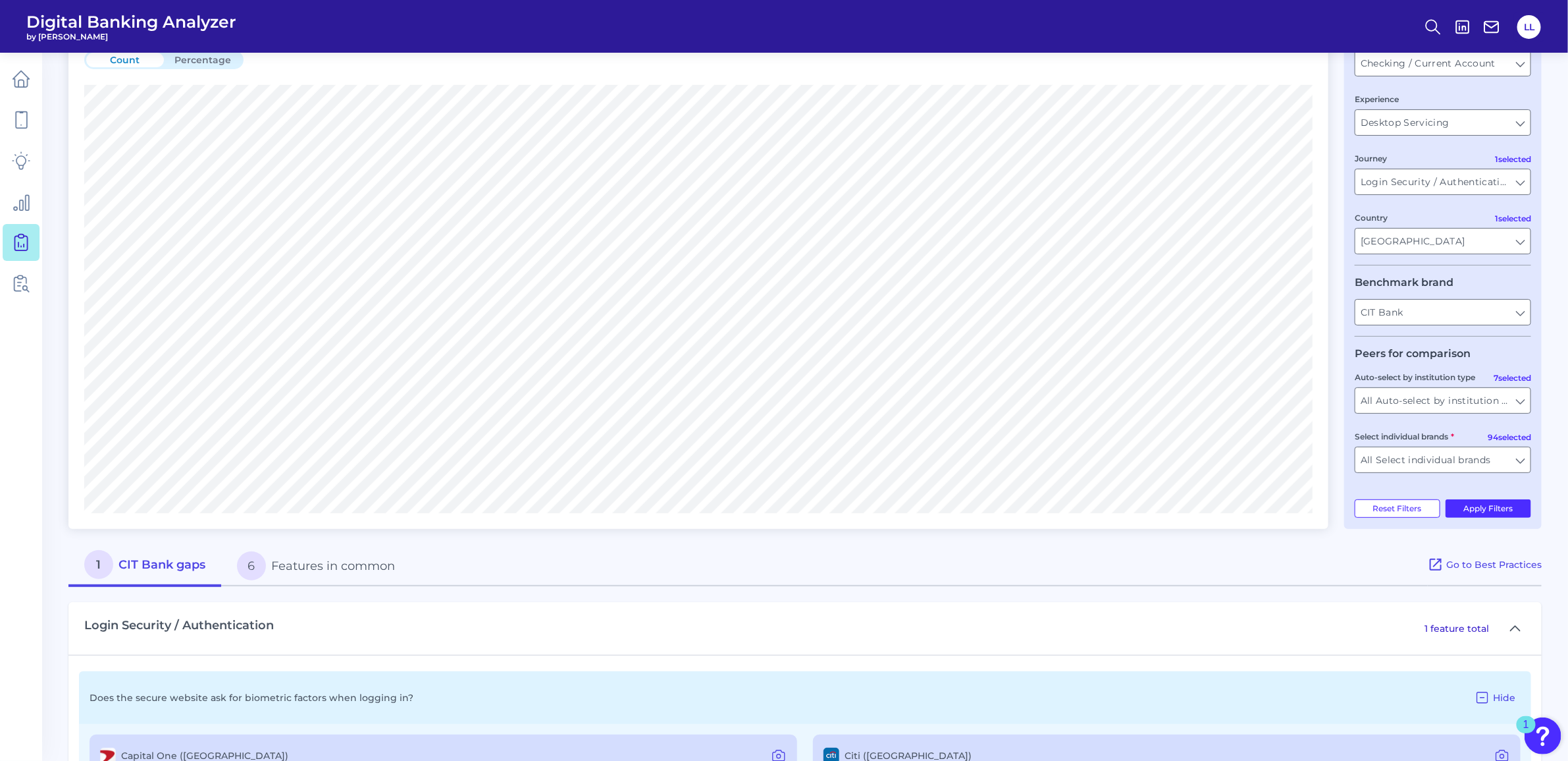
scroll to position [223, 0]
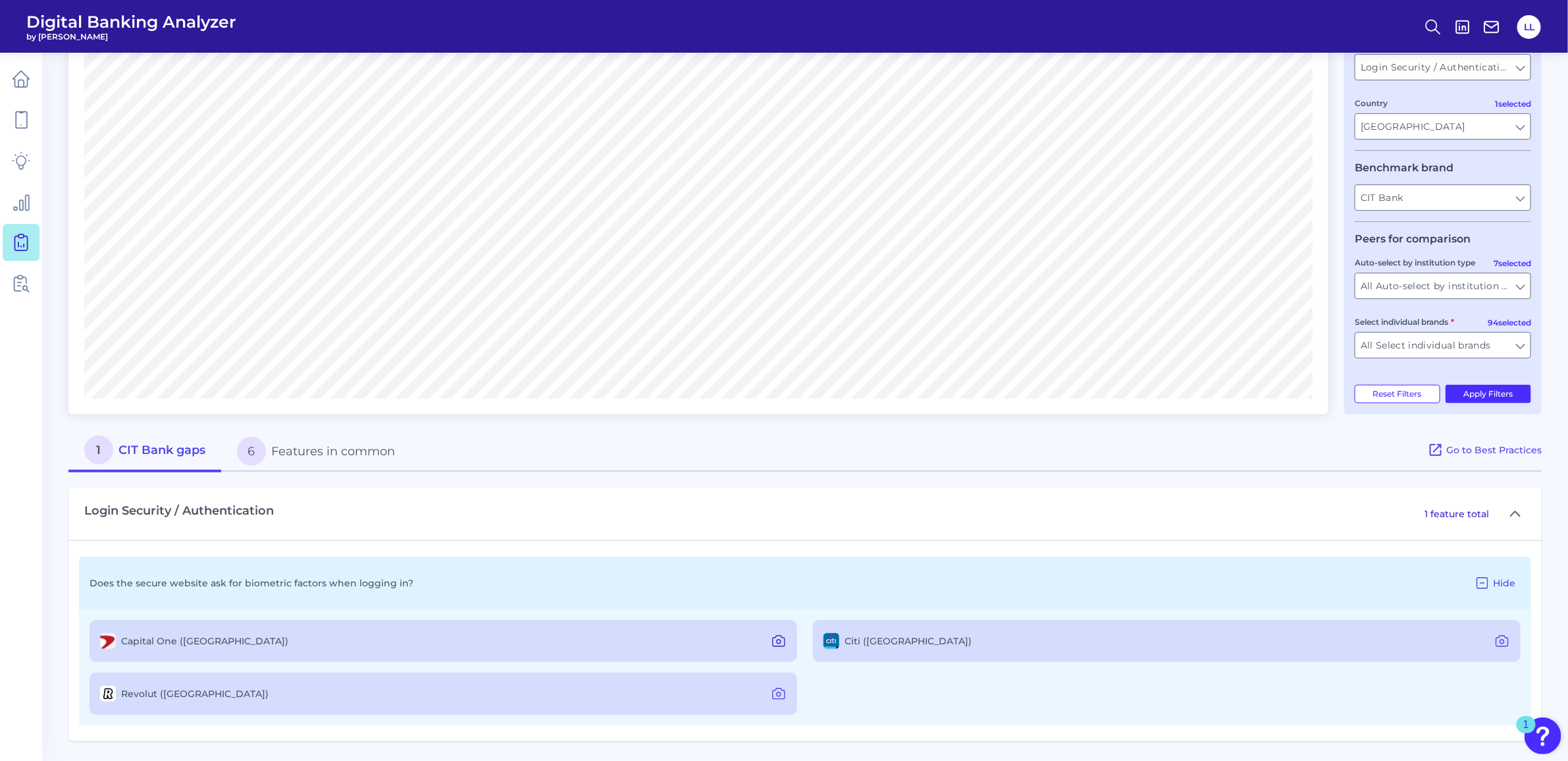
click at [777, 640] on icon at bounding box center [779, 641] width 4 height 4
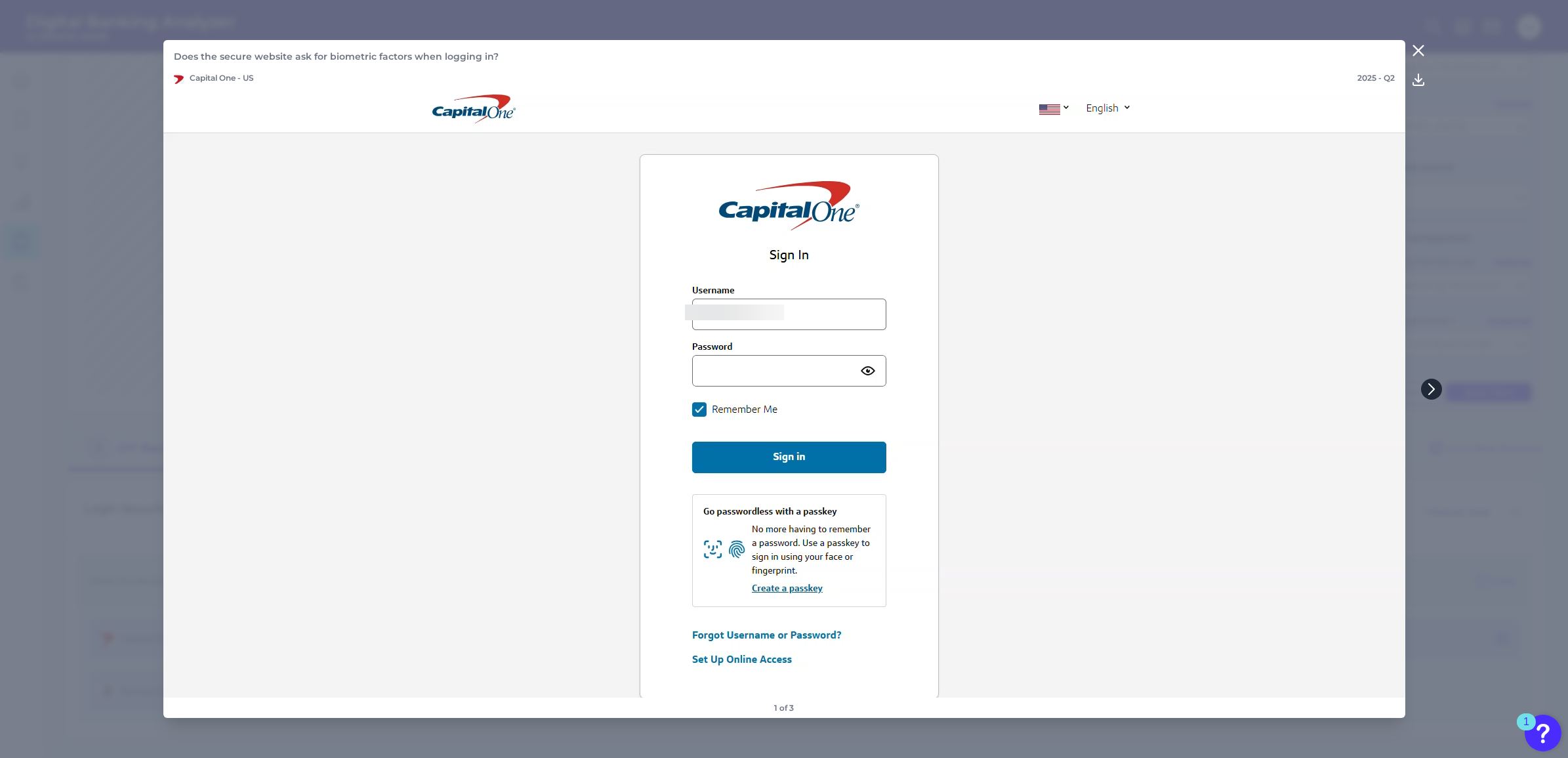
click at [1431, 390] on icon at bounding box center [1432, 388] width 11 height 11
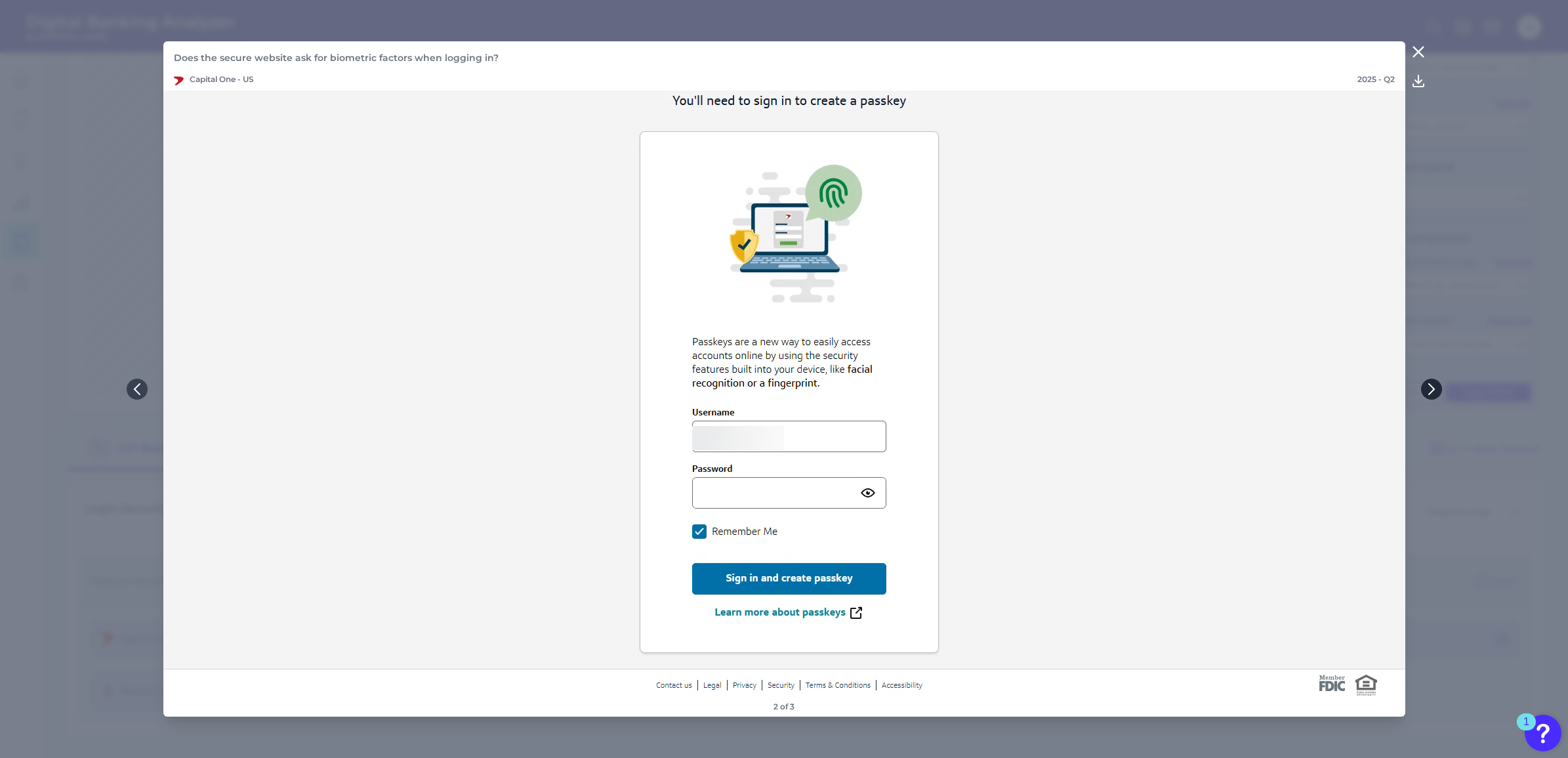
click at [1429, 389] on icon at bounding box center [1432, 388] width 11 height 11
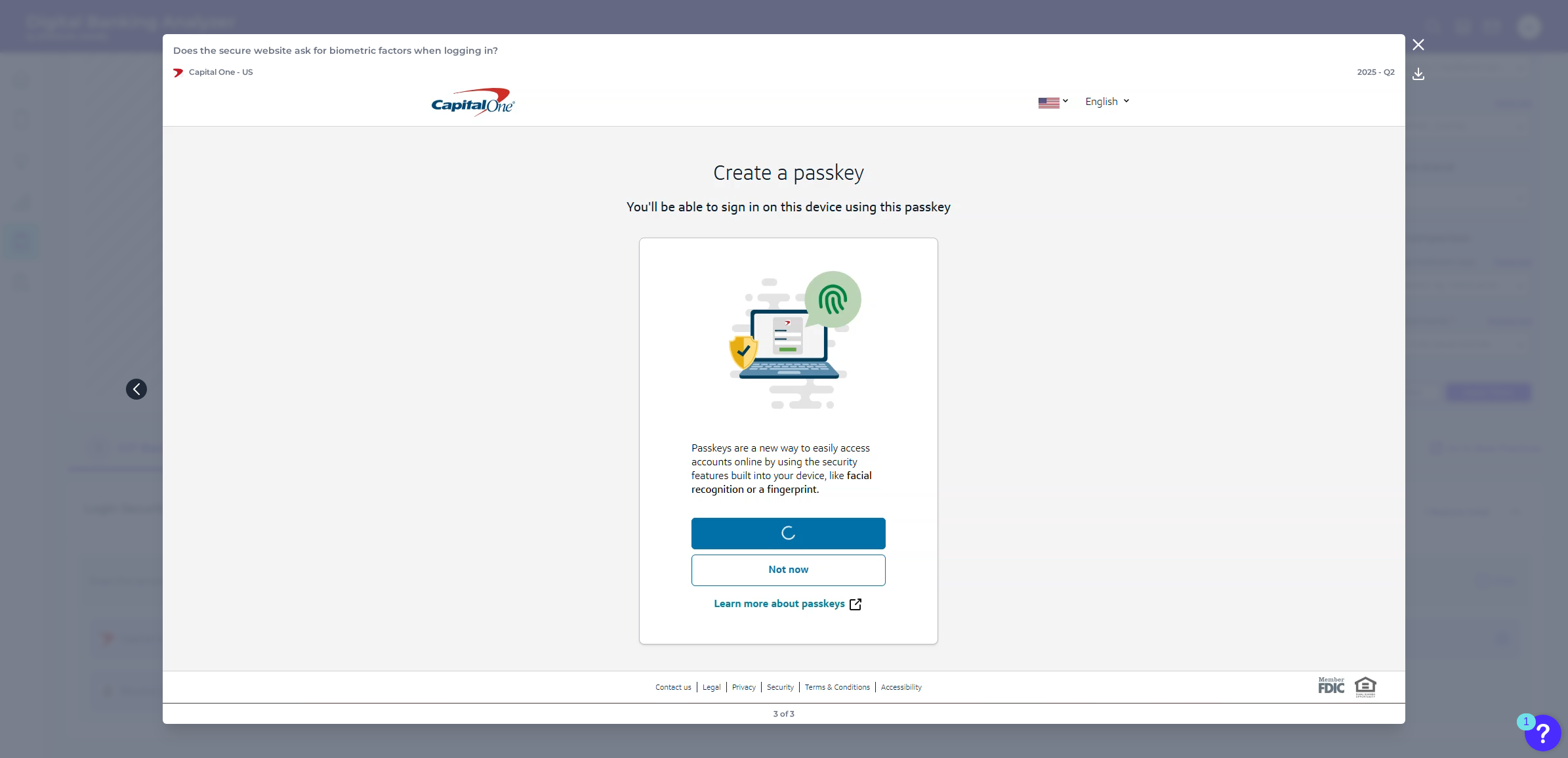
click at [134, 384] on icon at bounding box center [136, 388] width 11 height 11
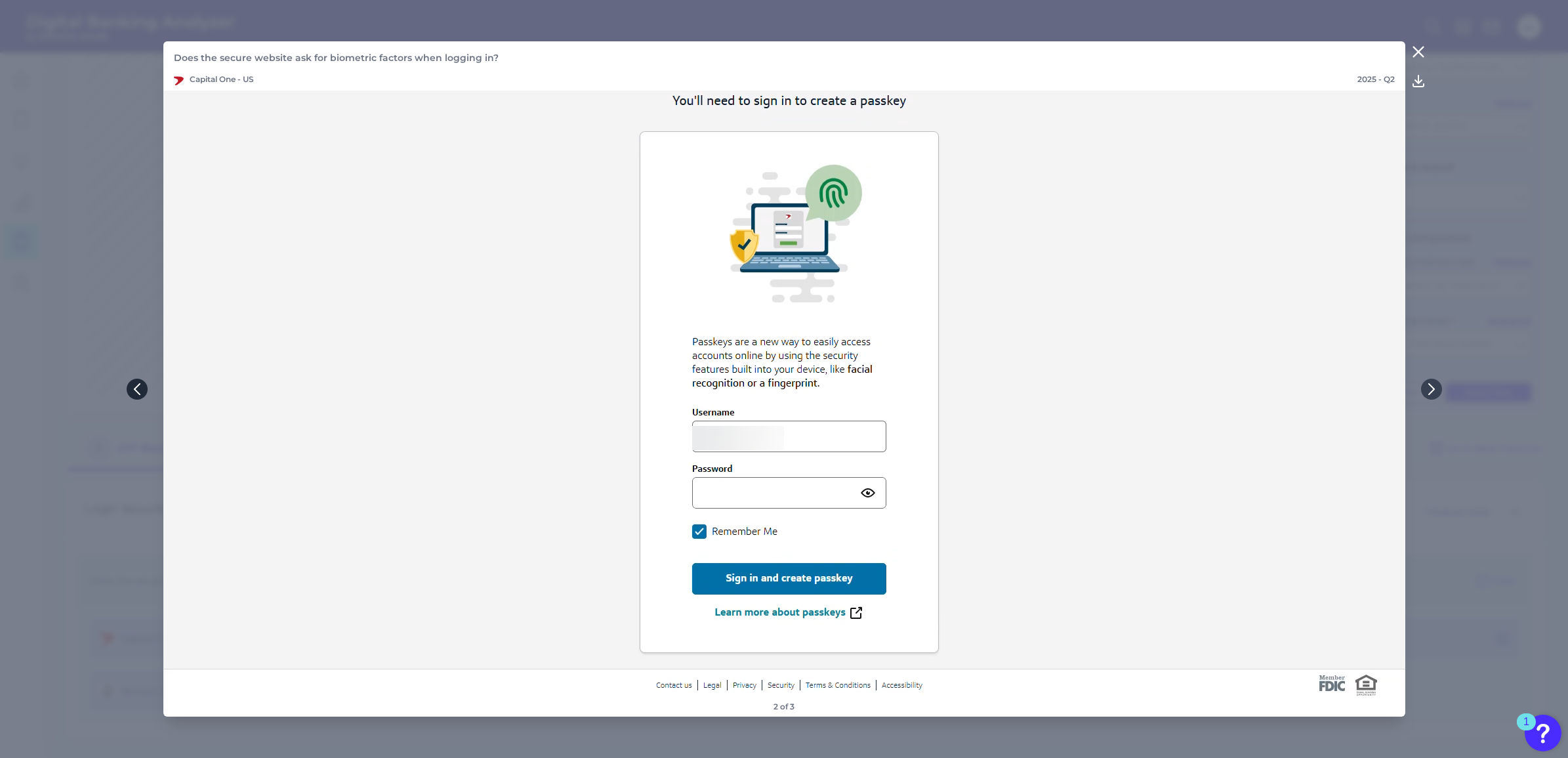
click at [134, 384] on icon at bounding box center [136, 388] width 11 height 11
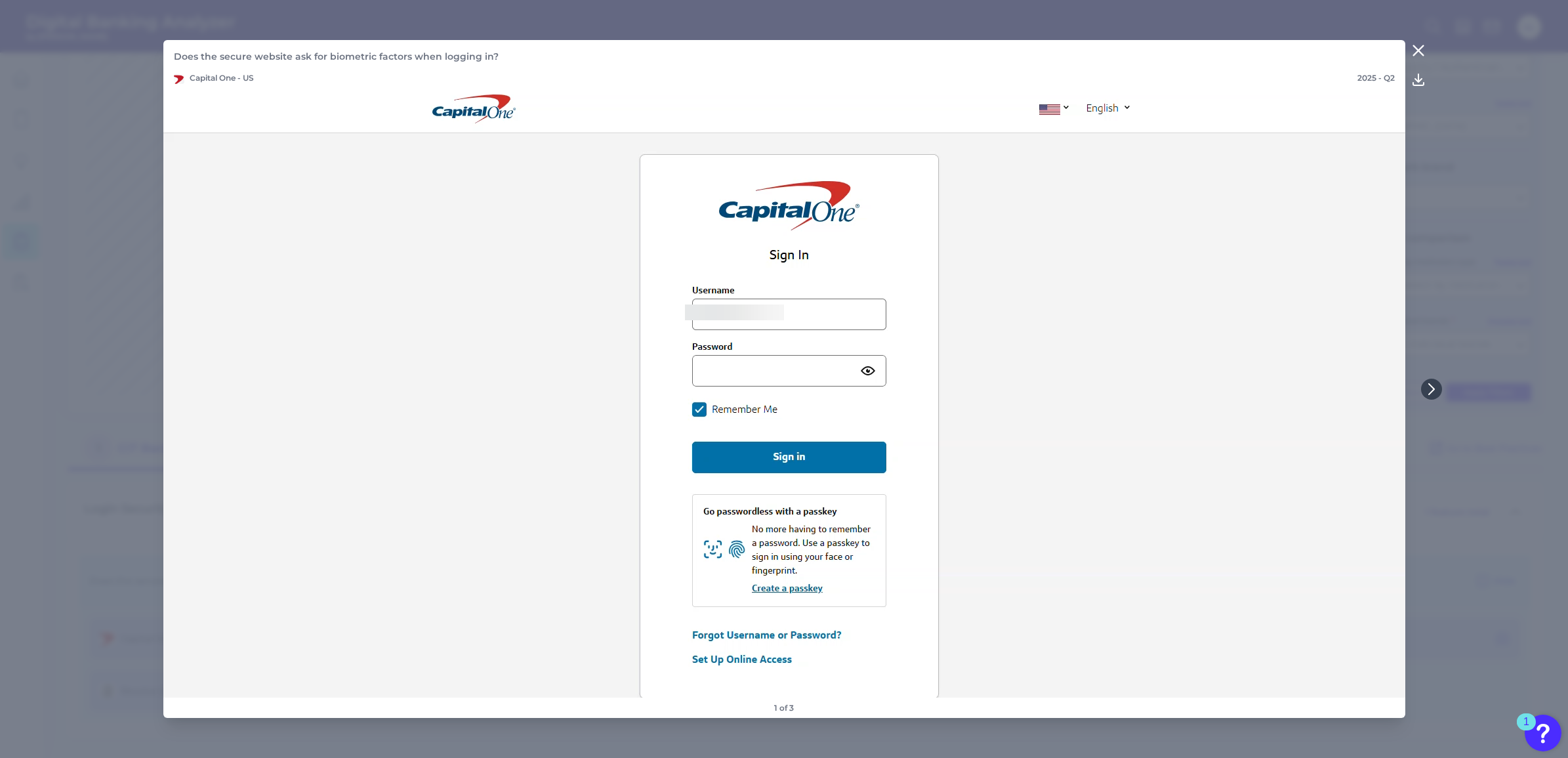
click at [1415, 50] on icon at bounding box center [1418, 50] width 16 height 16
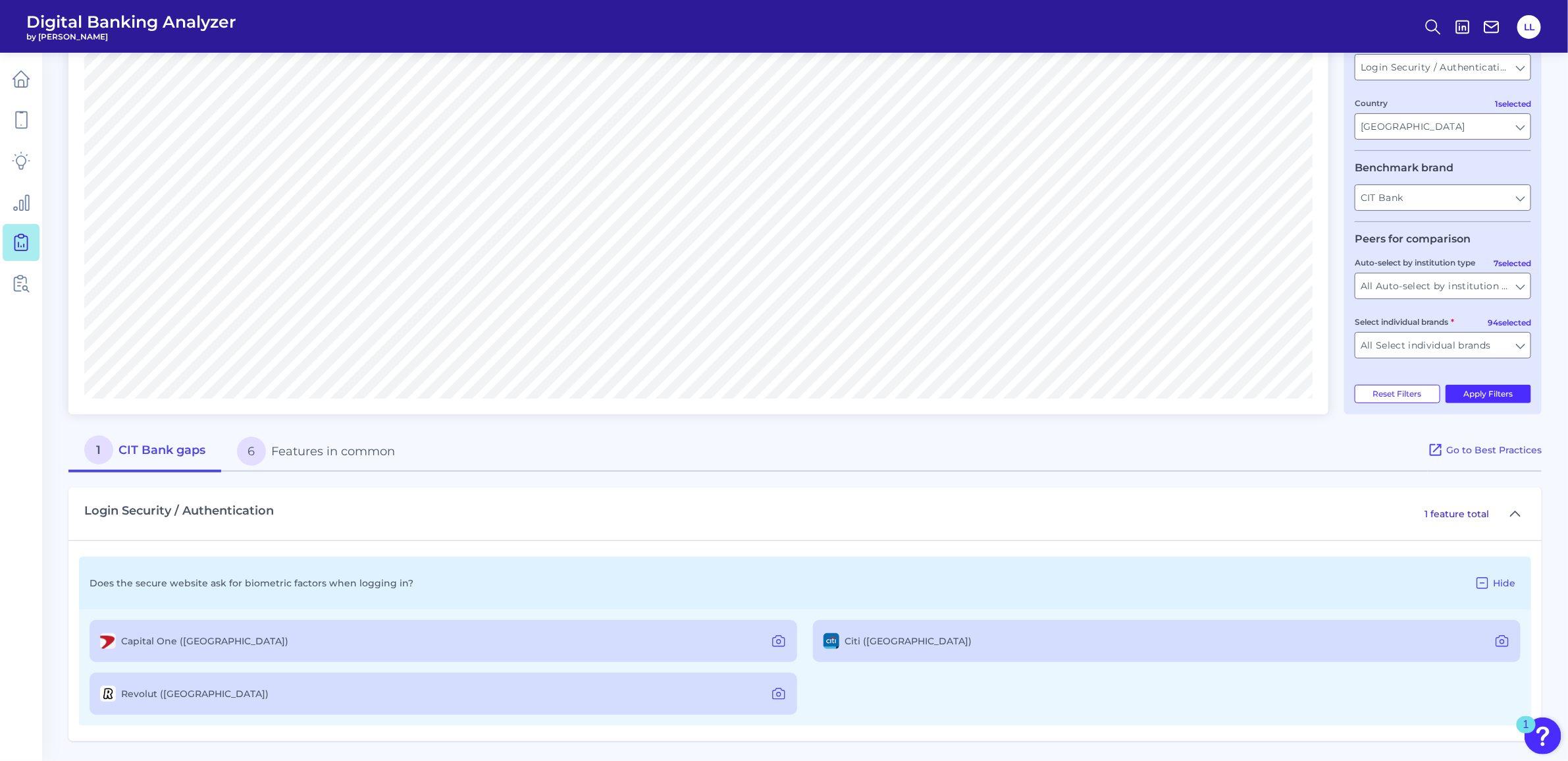
click at [851, 642] on label "Citi ([GEOGRAPHIC_DATA])" at bounding box center [908, 641] width 127 height 11
click at [1502, 637] on icon at bounding box center [1502, 640] width 16 height 16
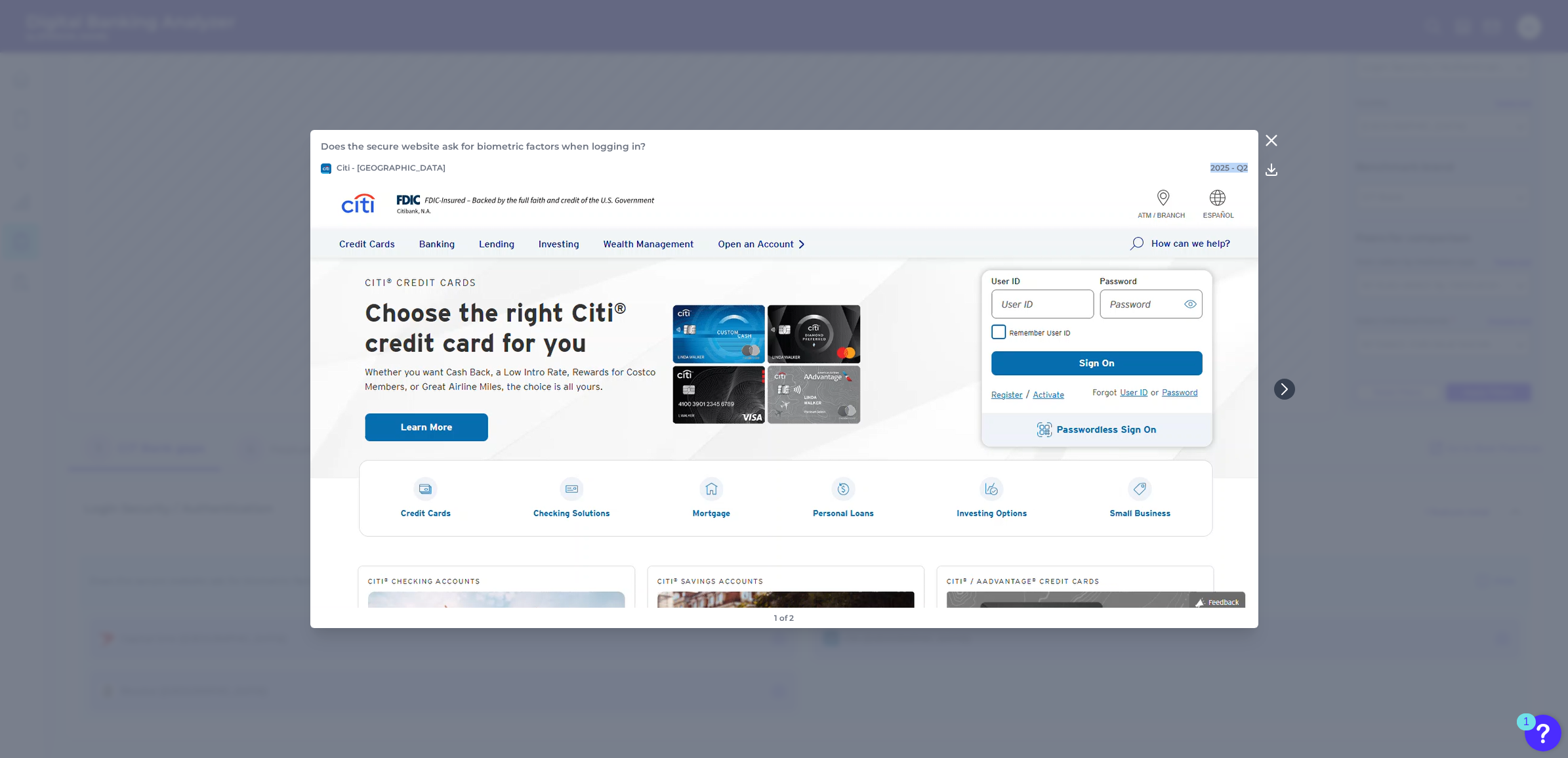
drag, startPoint x: 1212, startPoint y: 168, endPoint x: 1253, endPoint y: 170, distance: 41.0
click at [1253, 170] on header "Does the secure website ask for biometric factors when logging in? Citi - US 20…" at bounding box center [784, 154] width 948 height 49
drag, startPoint x: 1251, startPoint y: 171, endPoint x: 1208, endPoint y: 153, distance: 46.6
click at [1208, 153] on p "Does the secure website ask for biometric factors when logging in?" at bounding box center [784, 146] width 927 height 11
click at [1281, 388] on icon at bounding box center [1285, 388] width 11 height 11
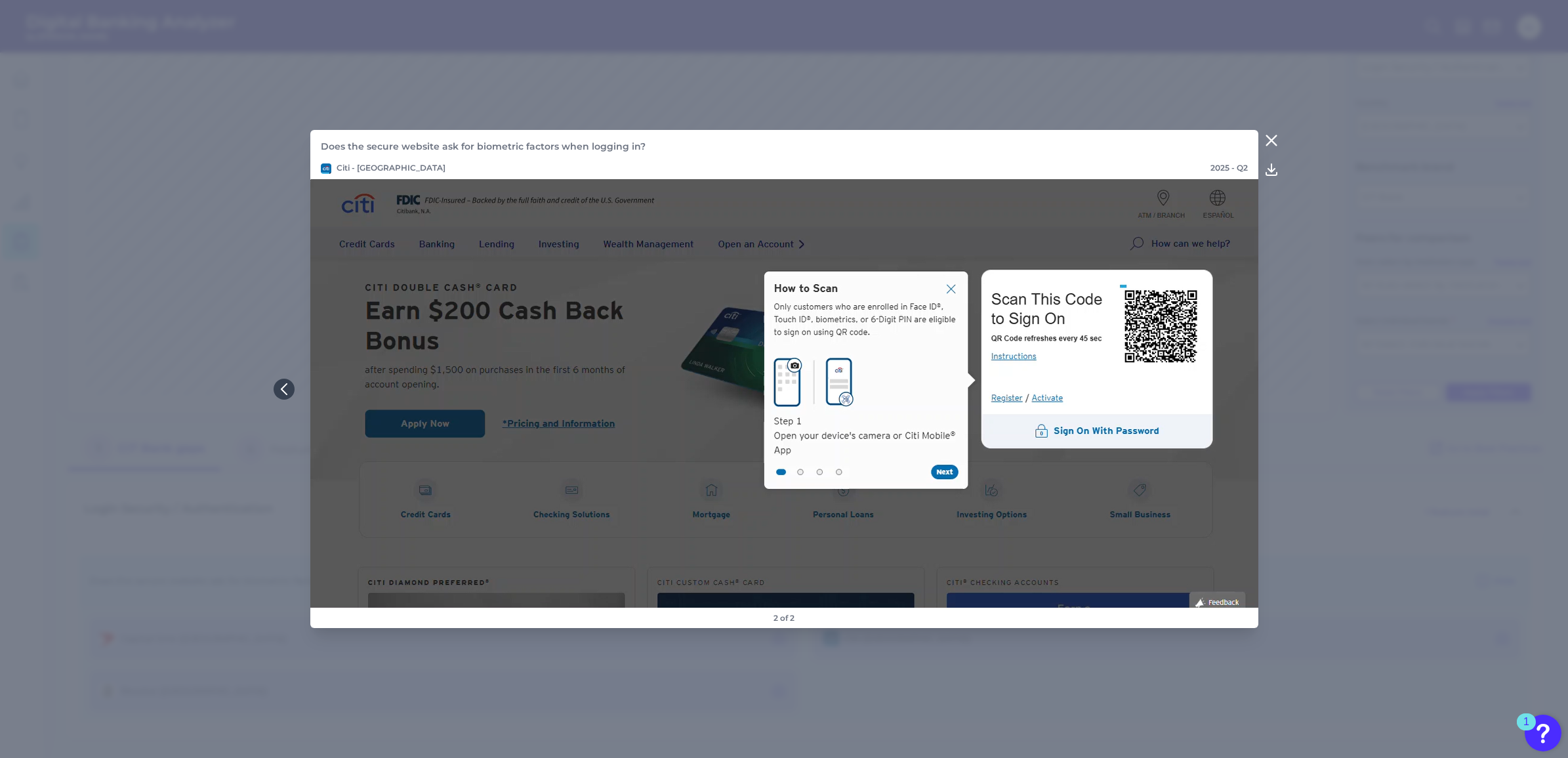
click at [1268, 138] on icon at bounding box center [1271, 140] width 9 height 9
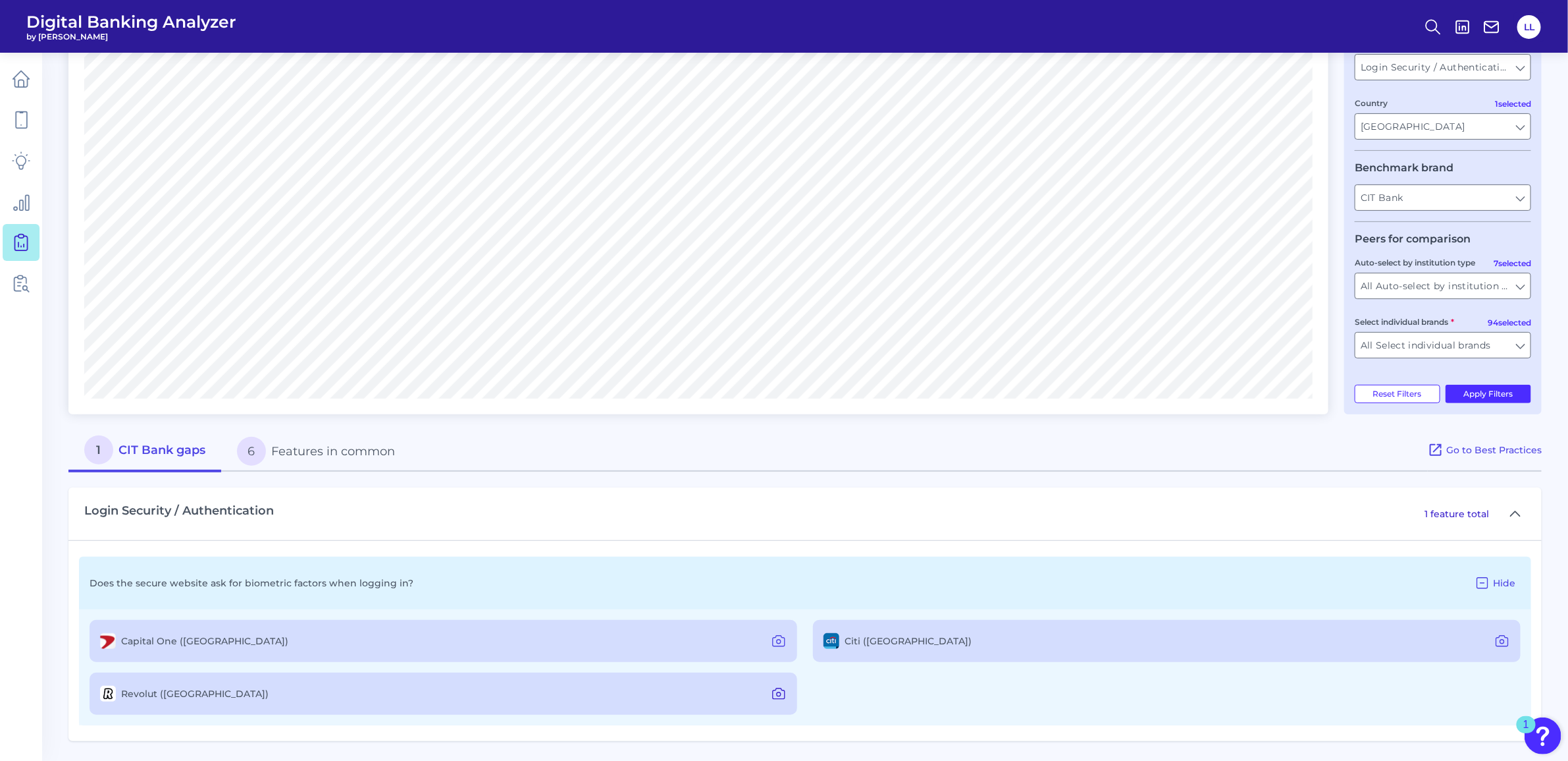
click at [779, 693] on icon at bounding box center [779, 694] width 4 height 4
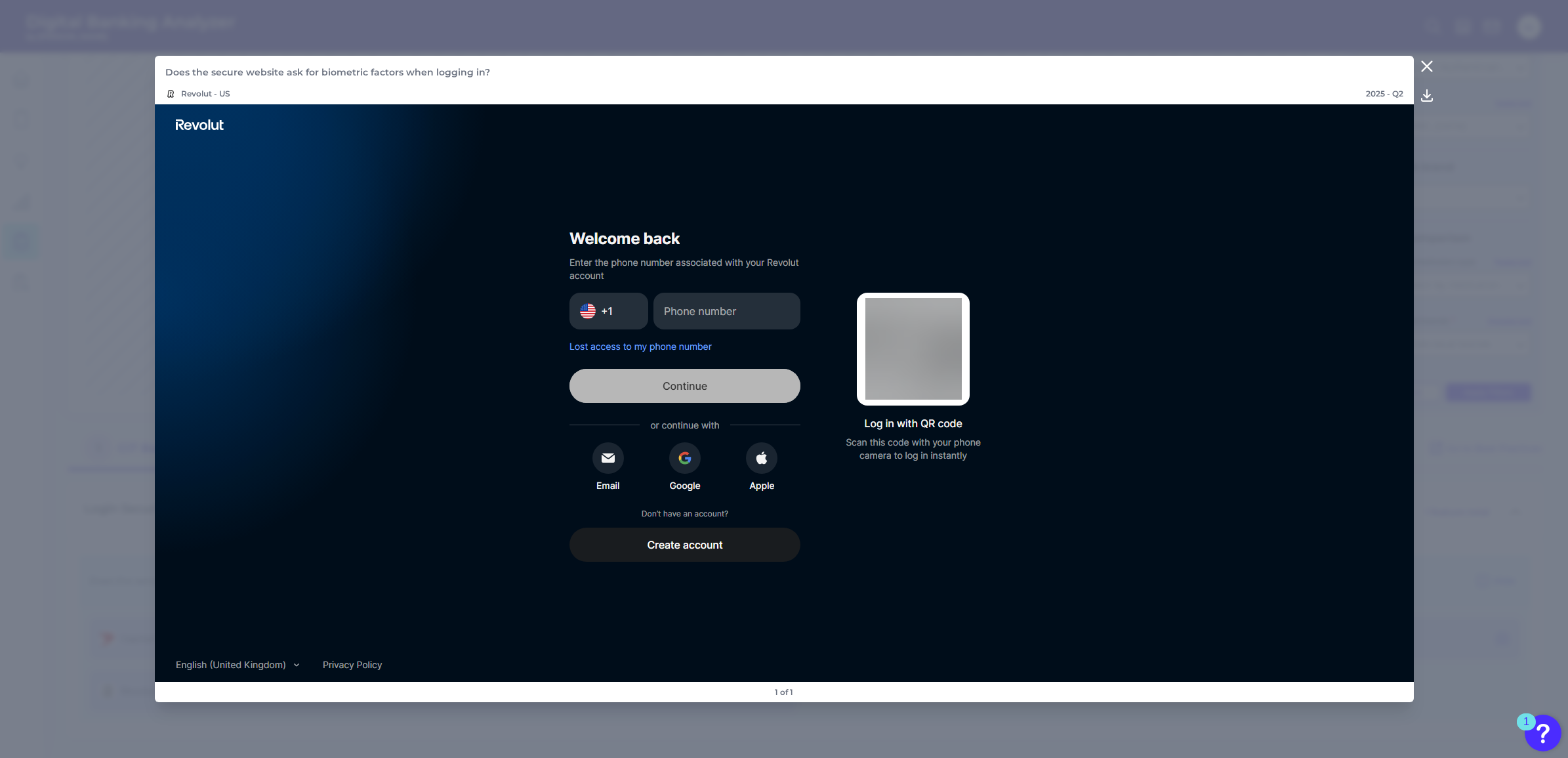
click at [1426, 61] on icon at bounding box center [1427, 66] width 16 height 16
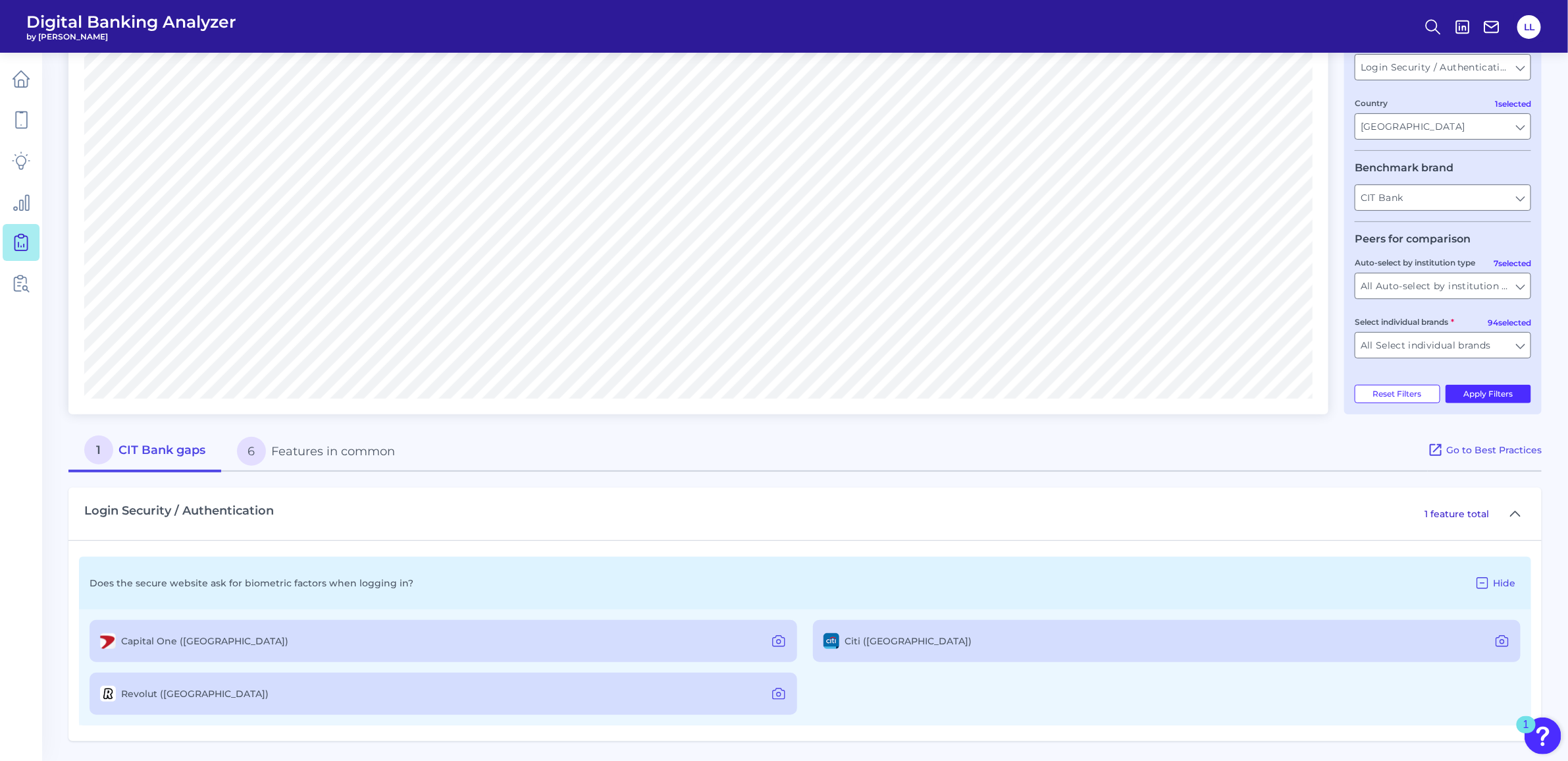
click at [311, 451] on button "6 Features in common" at bounding box center [316, 451] width 189 height 42
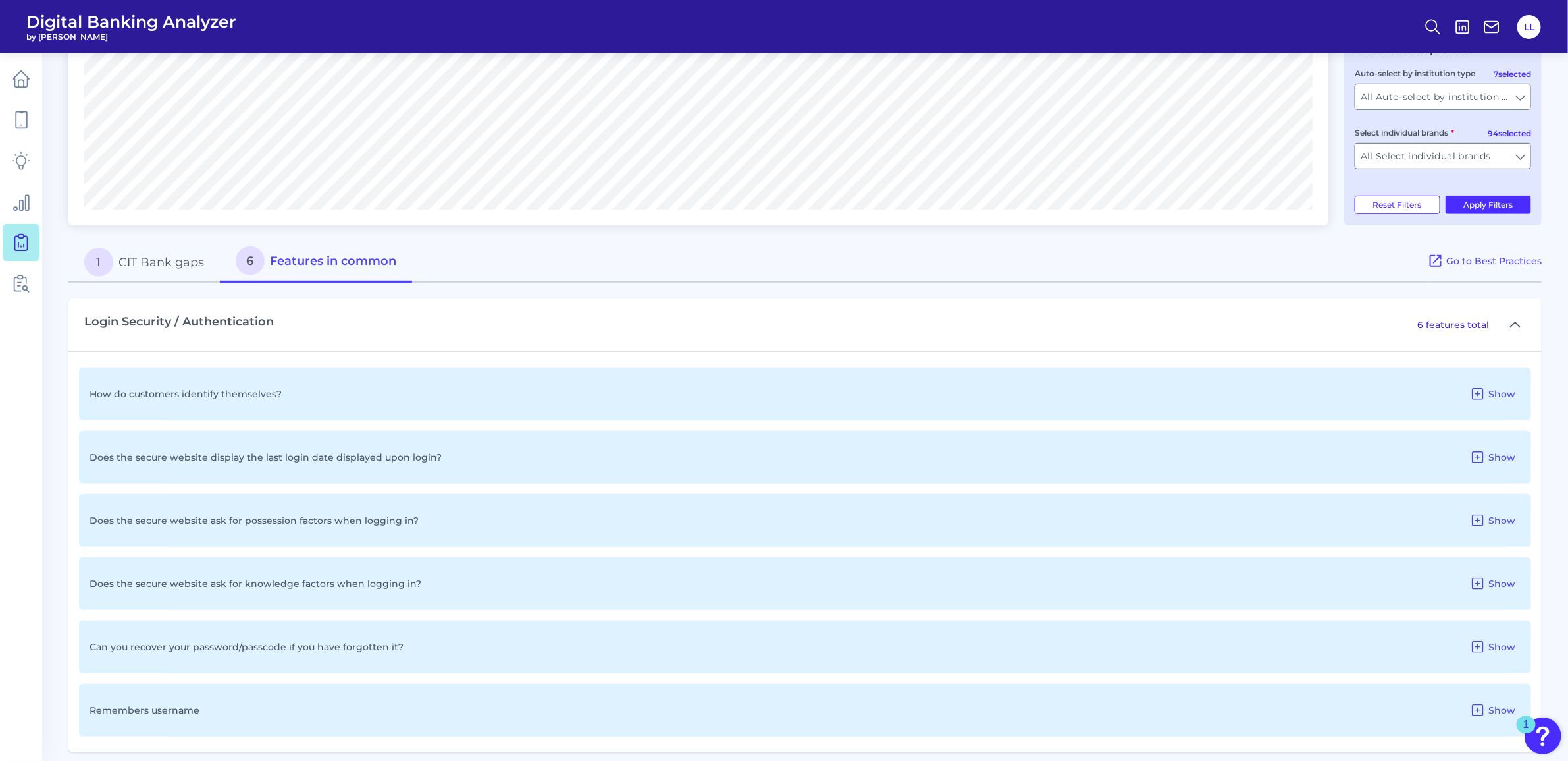
scroll to position [423, 0]
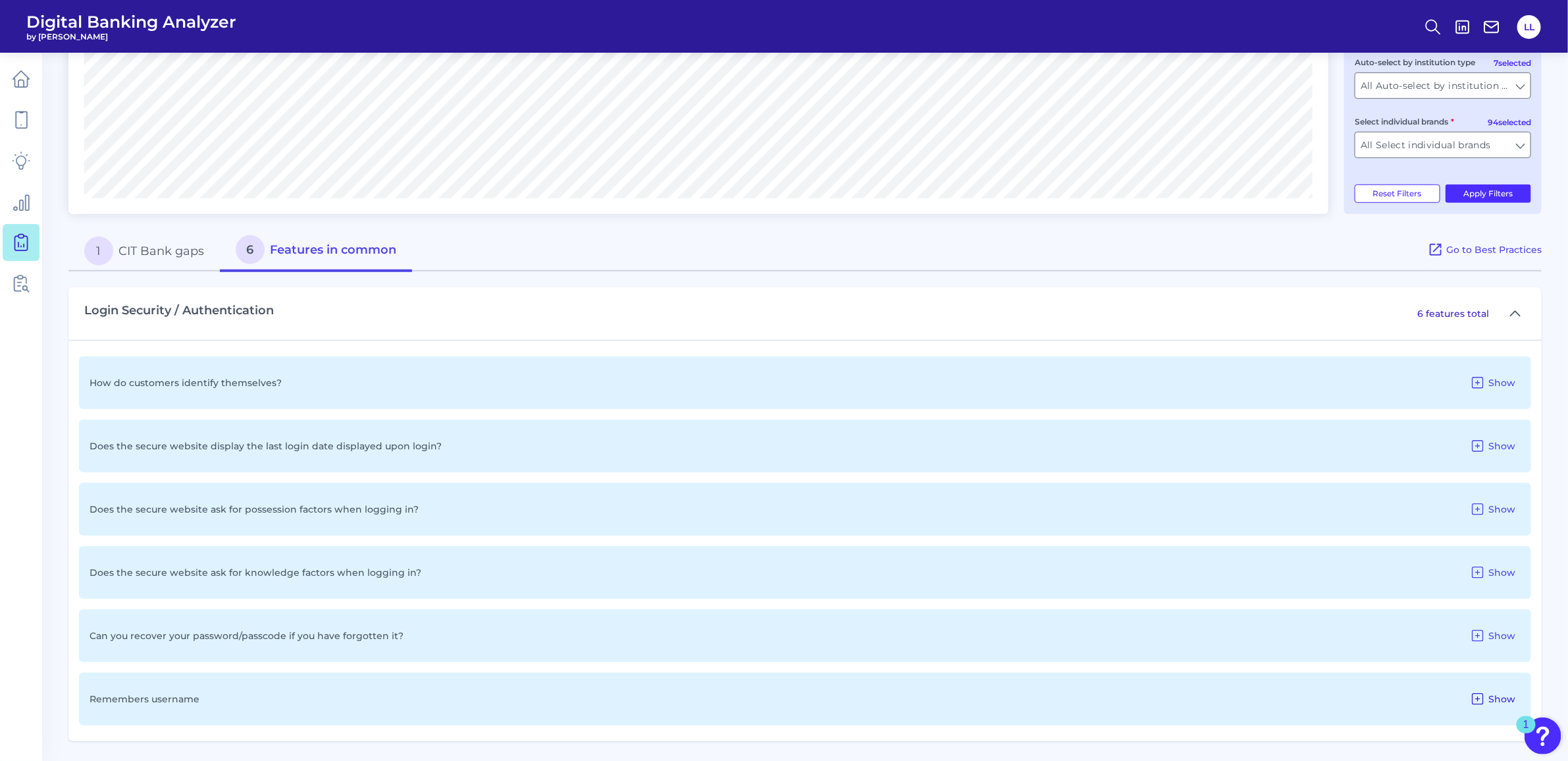
click at [1496, 697] on span "Show" at bounding box center [1502, 698] width 27 height 11
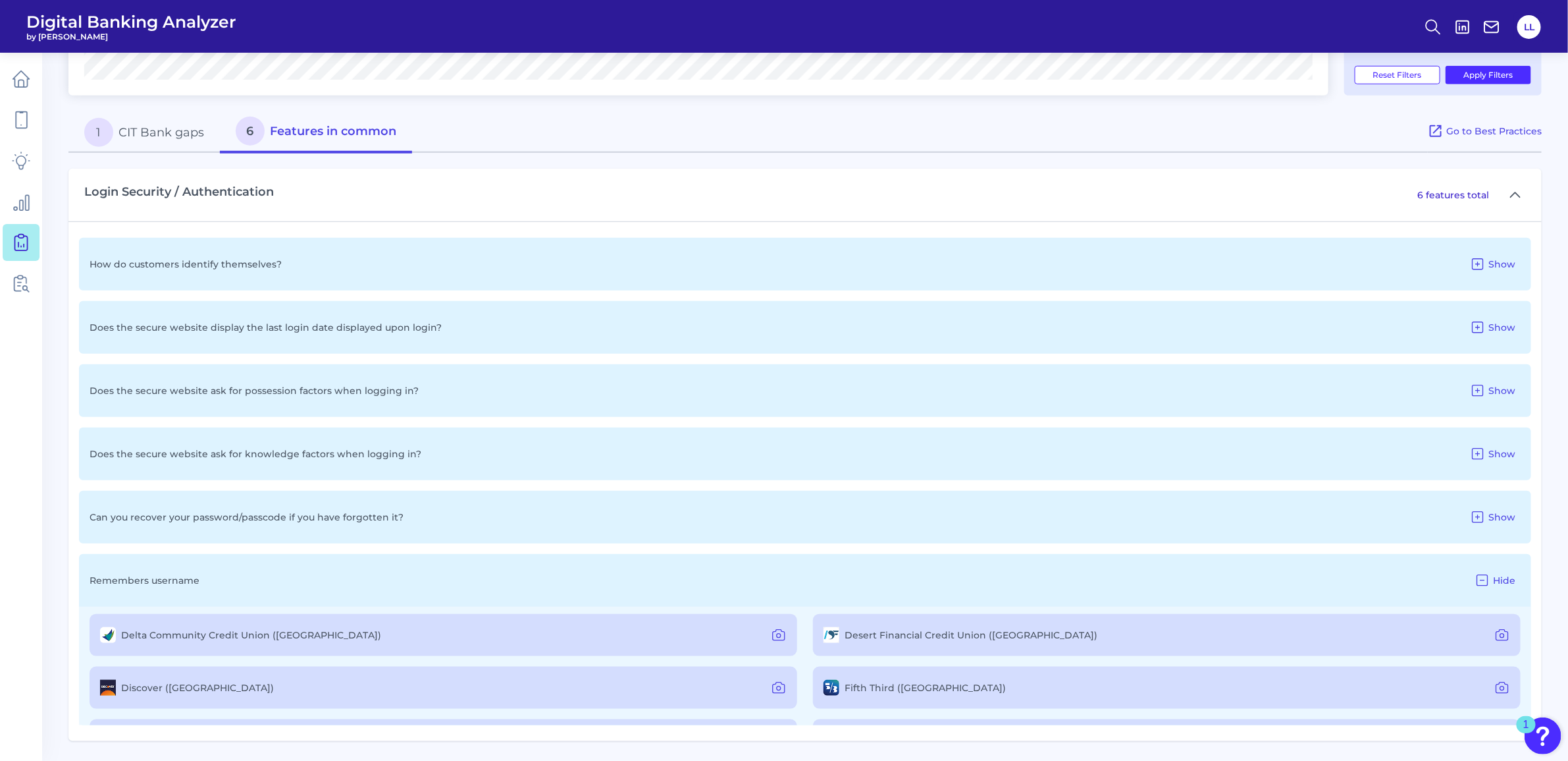
scroll to position [459, 0]
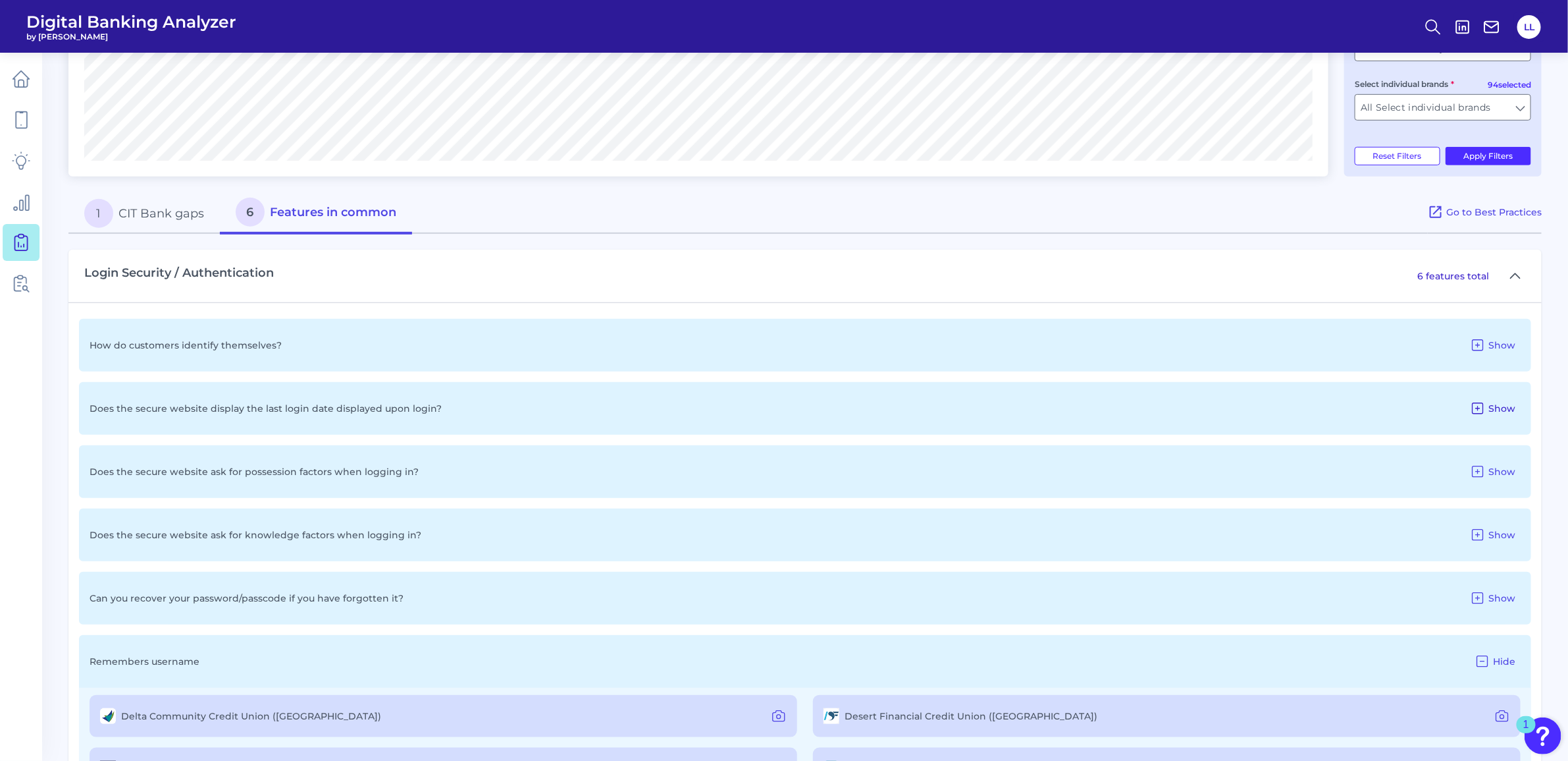
click at [1495, 407] on span "Show" at bounding box center [1502, 408] width 27 height 11
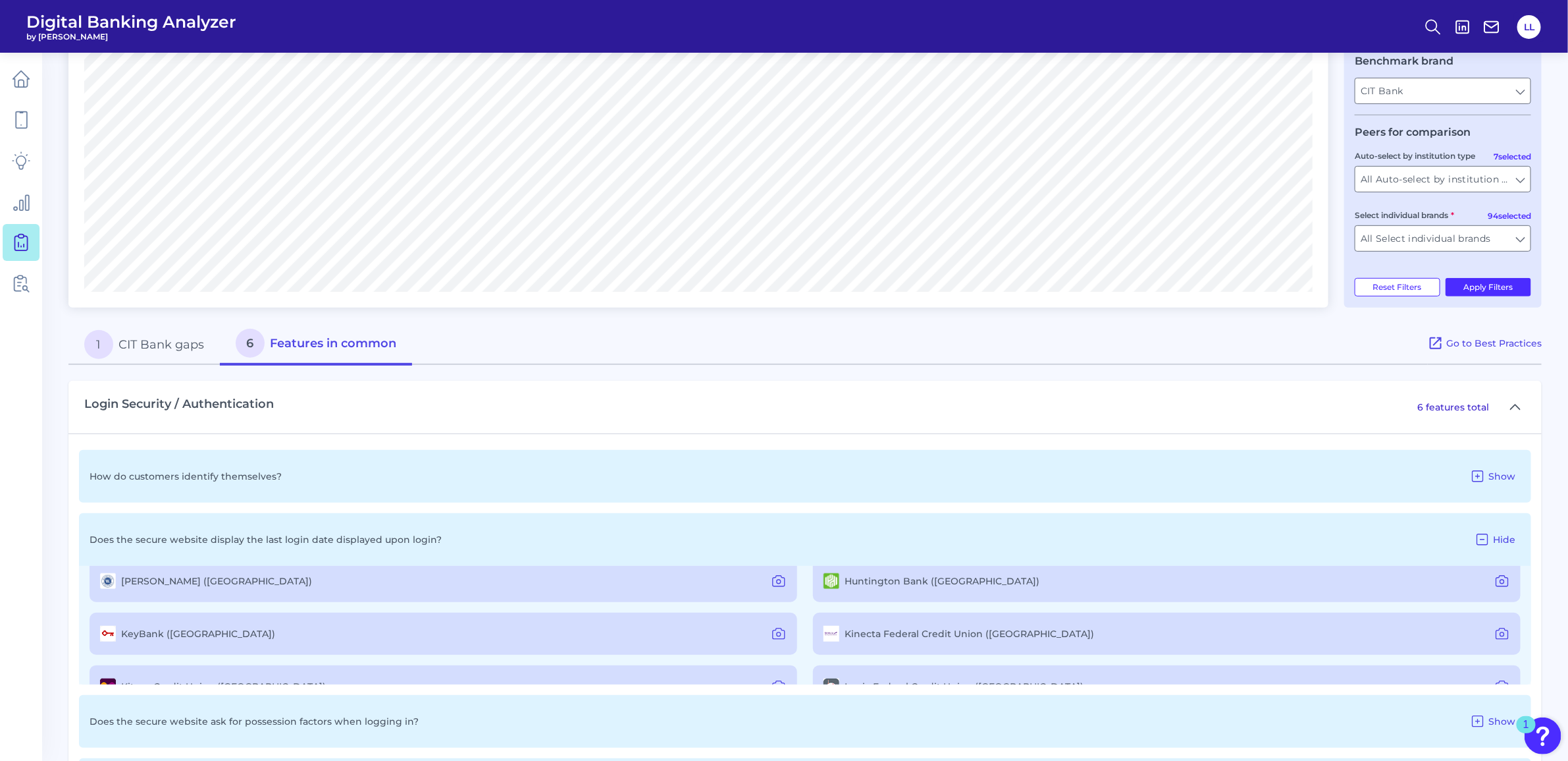
scroll to position [329, 0]
click at [140, 340] on button "1 CIT Bank gaps" at bounding box center [144, 343] width 151 height 42
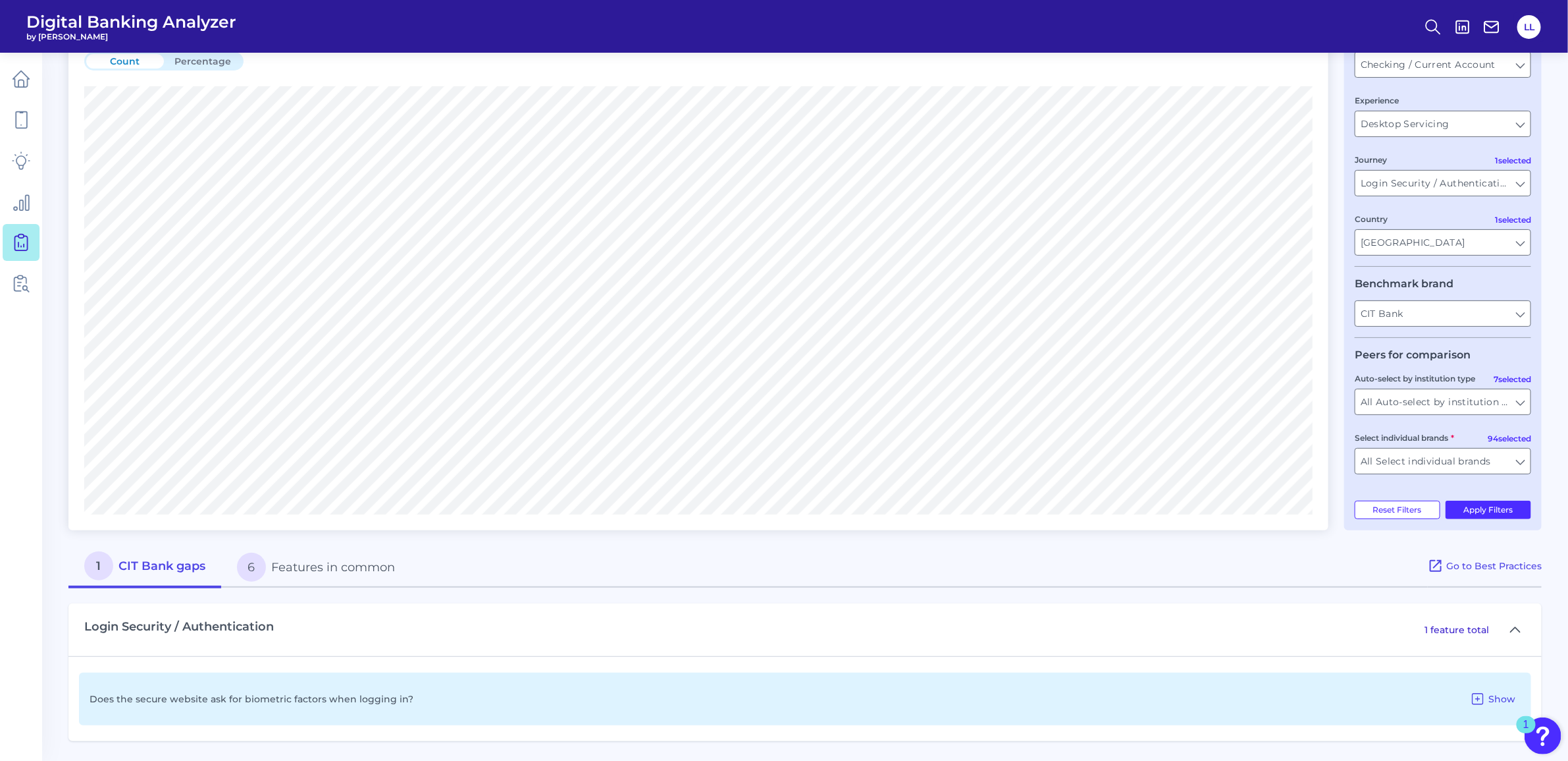
scroll to position [107, 0]
click at [281, 564] on button "6 Features in common" at bounding box center [316, 567] width 189 height 42
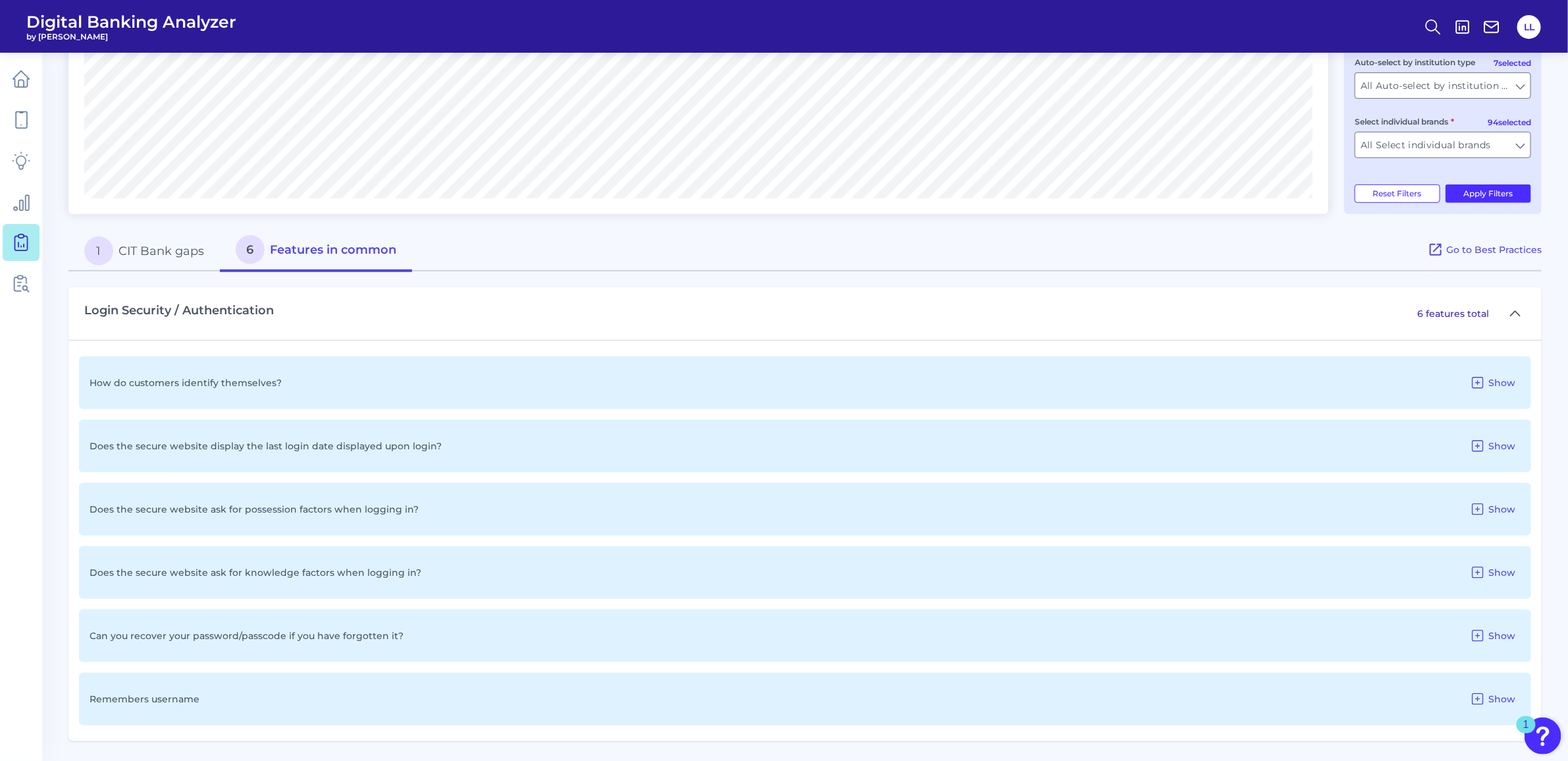
click at [142, 251] on button "1 CIT Bank gaps" at bounding box center [144, 251] width 151 height 42
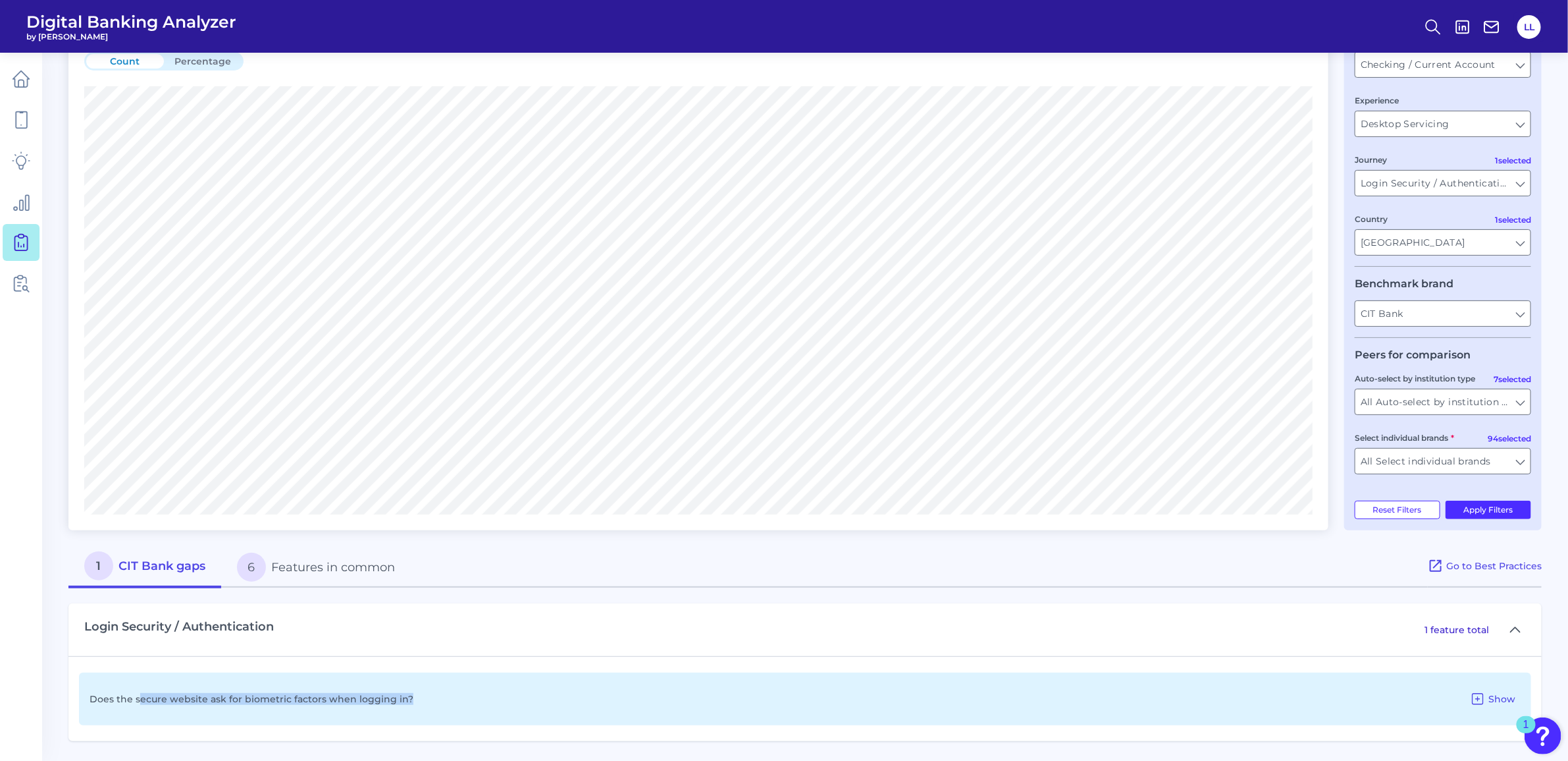
drag, startPoint x: 139, startPoint y: 700, endPoint x: 414, endPoint y: 710, distance: 275.2
click at [414, 710] on div "Does the secure website ask for biometric factors when logging in? Show" at bounding box center [805, 698] width 1453 height 52
click at [442, 702] on div "Does the secure website ask for biometric factors when logging in? Show" at bounding box center [805, 698] width 1453 height 52
drag, startPoint x: 93, startPoint y: 699, endPoint x: 430, endPoint y: 712, distance: 337.3
click at [430, 712] on div "Does the secure website ask for biometric factors when logging in? Show" at bounding box center [805, 698] width 1453 height 52
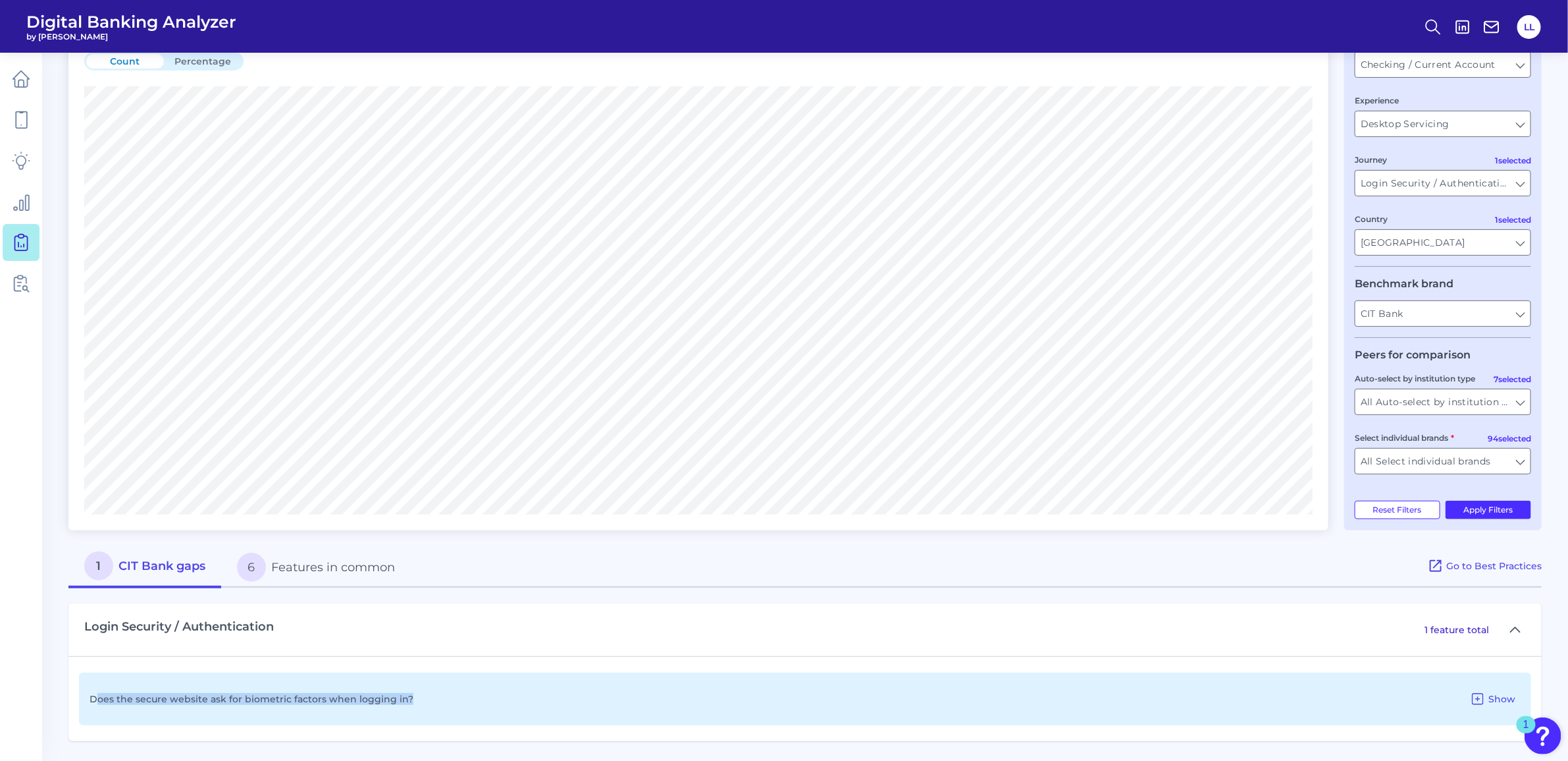
click at [641, 706] on div "Does the secure website ask for biometric factors when logging in? Show" at bounding box center [805, 698] width 1453 height 52
click at [1490, 698] on span "Show" at bounding box center [1502, 698] width 27 height 11
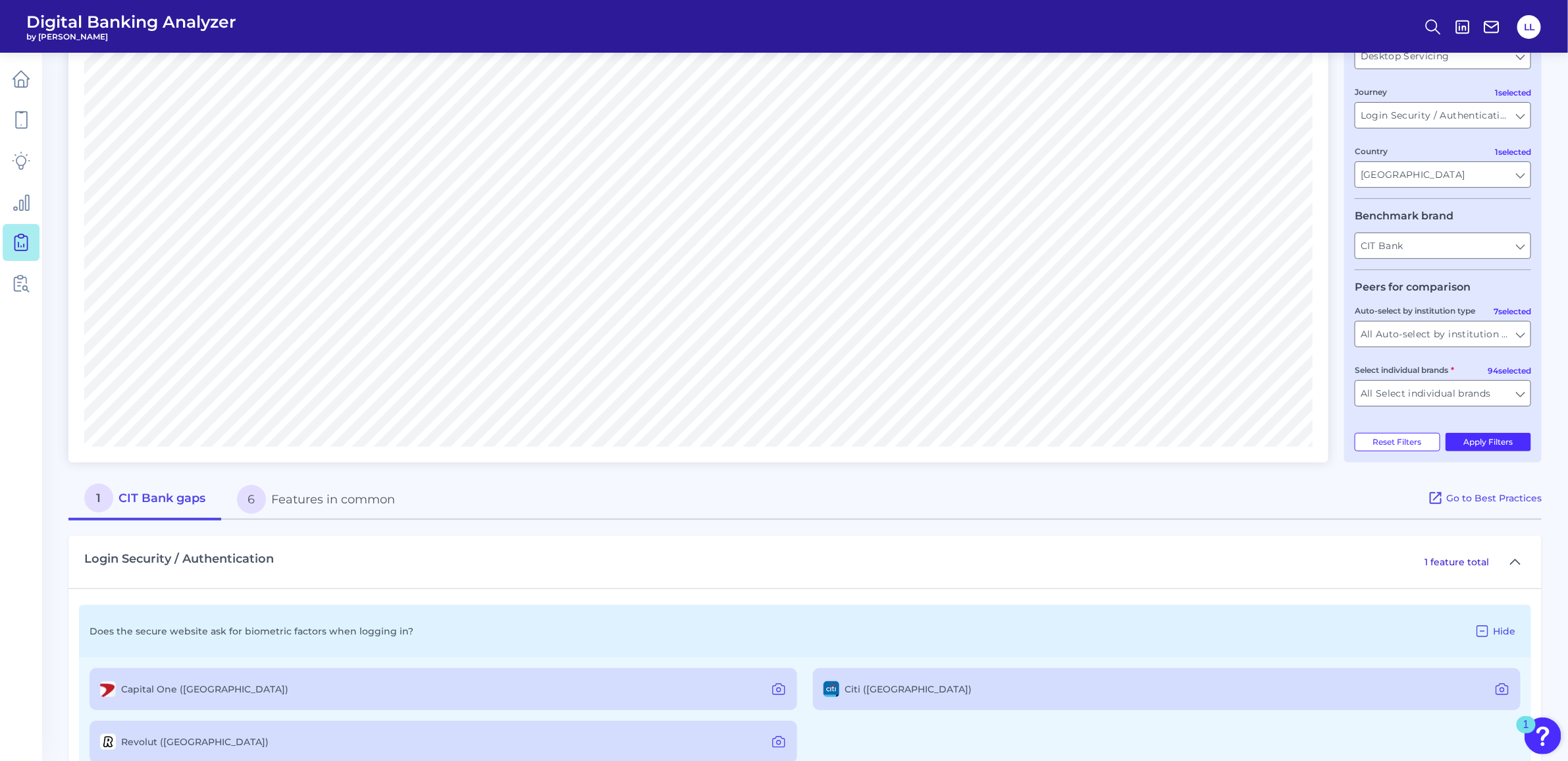
scroll to position [223, 0]
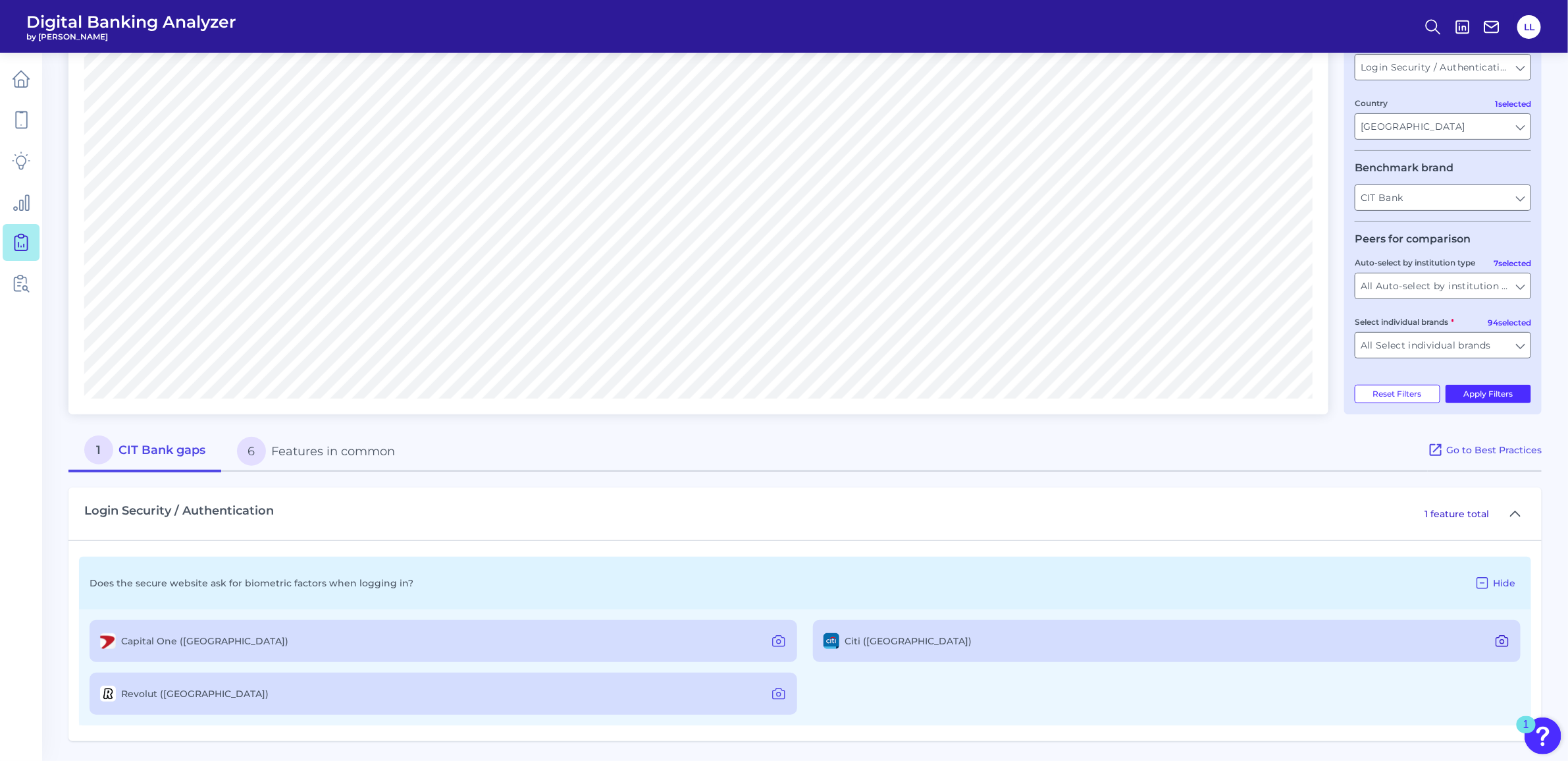
click at [1508, 639] on icon at bounding box center [1502, 640] width 11 height 10
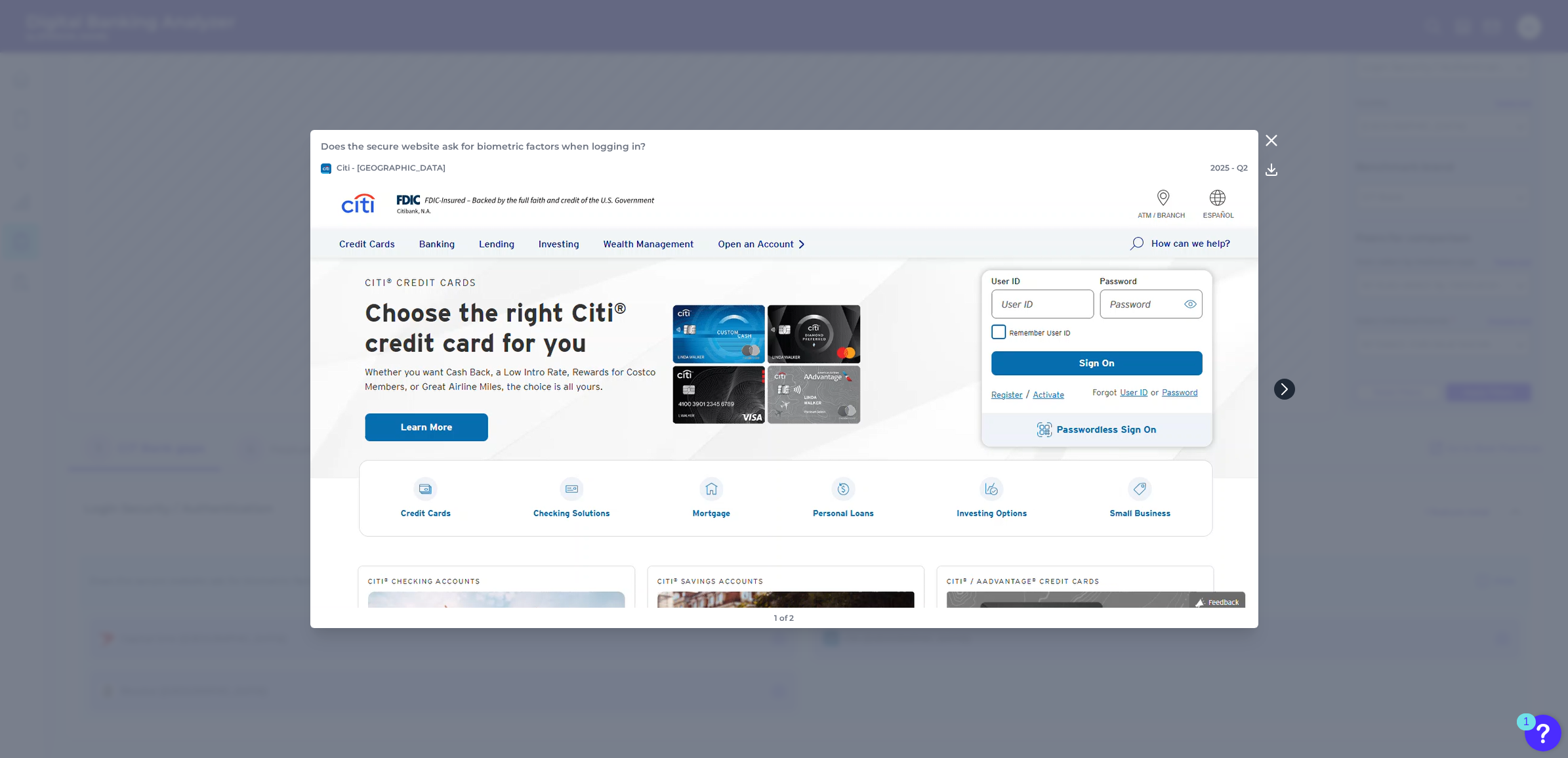
click at [1285, 388] on icon at bounding box center [1284, 388] width 6 height 10
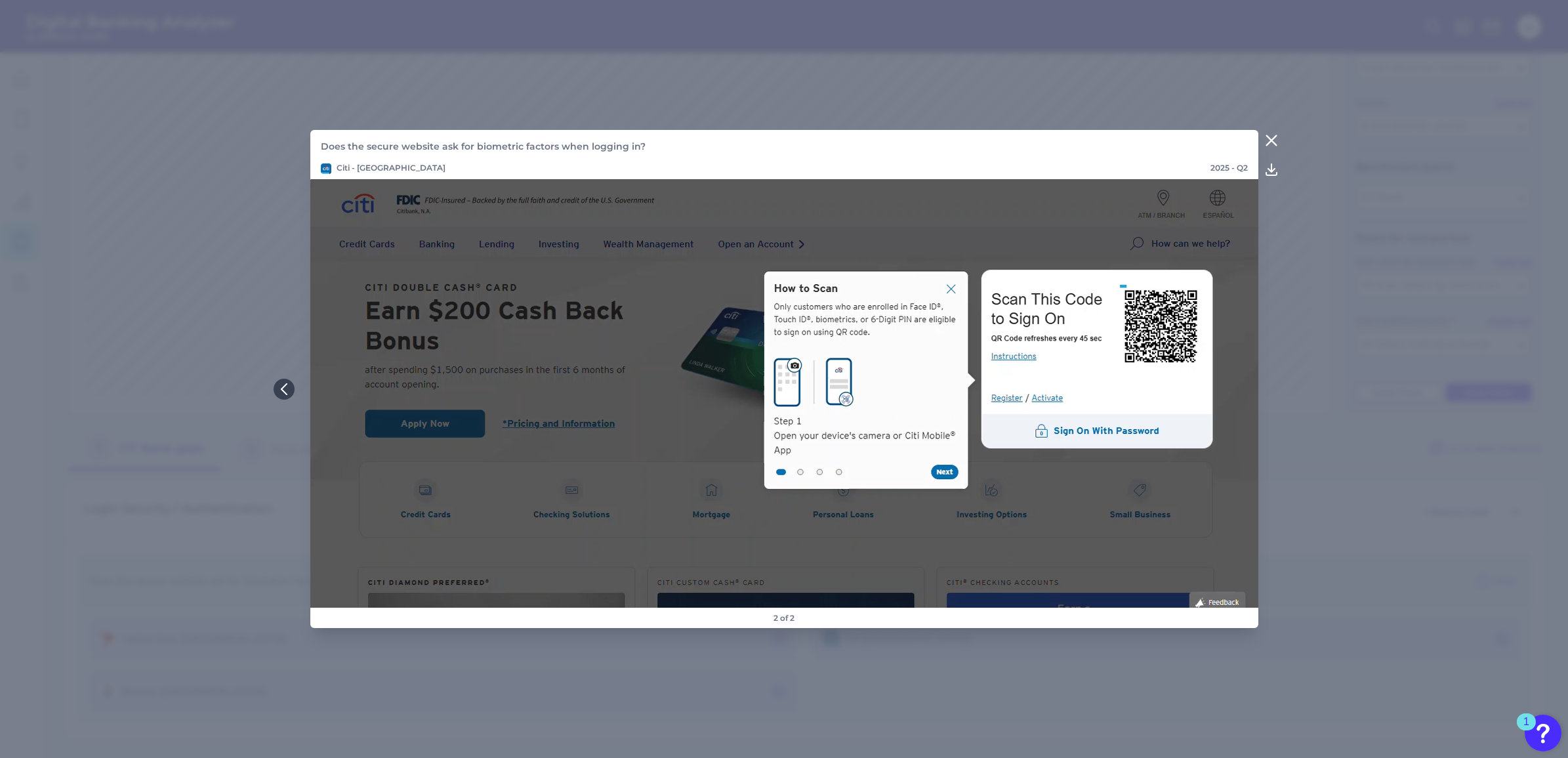
click at [1270, 143] on icon at bounding box center [1271, 140] width 9 height 9
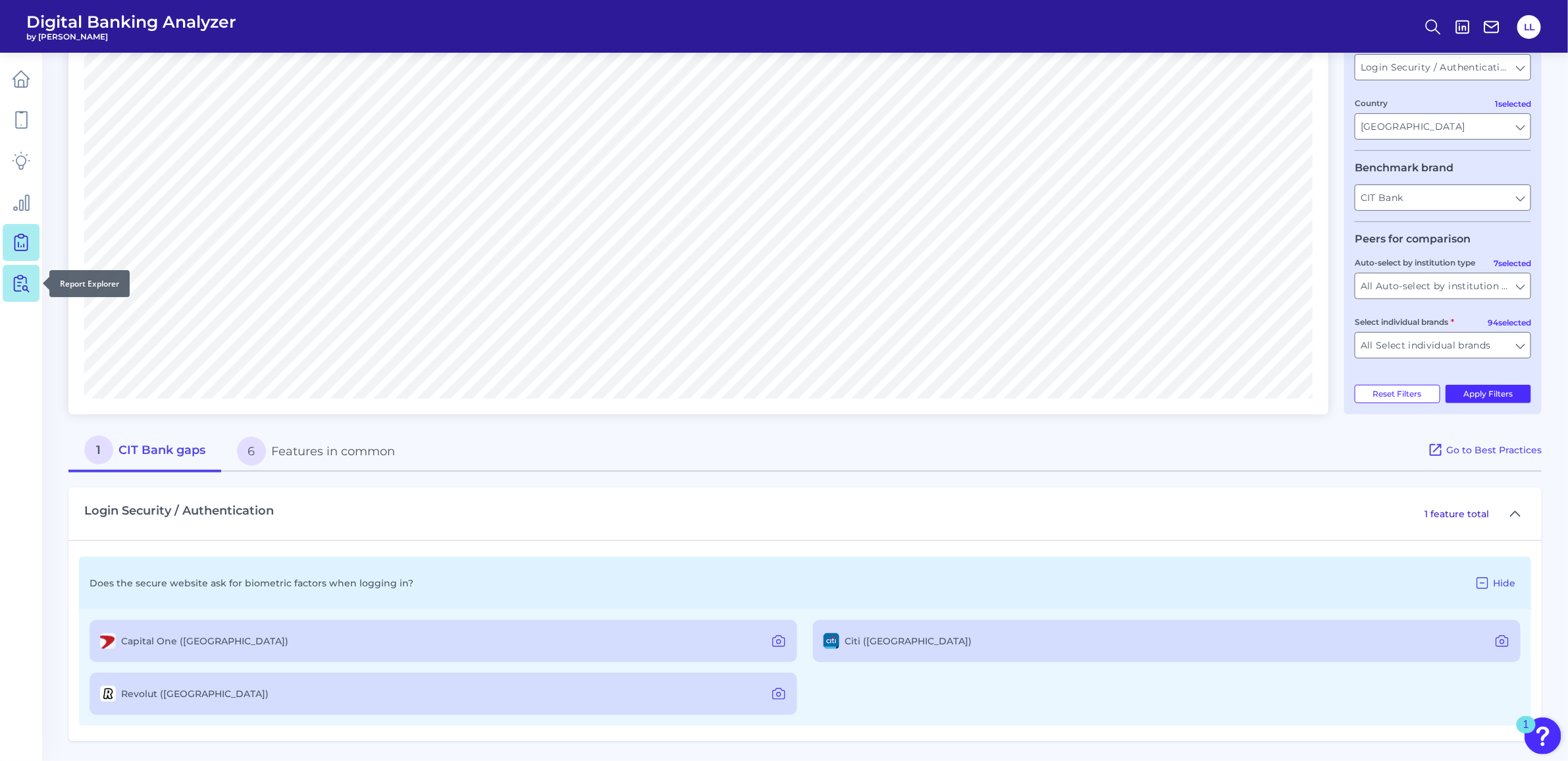
click at [25, 278] on icon at bounding box center [24, 281] width 3 height 6
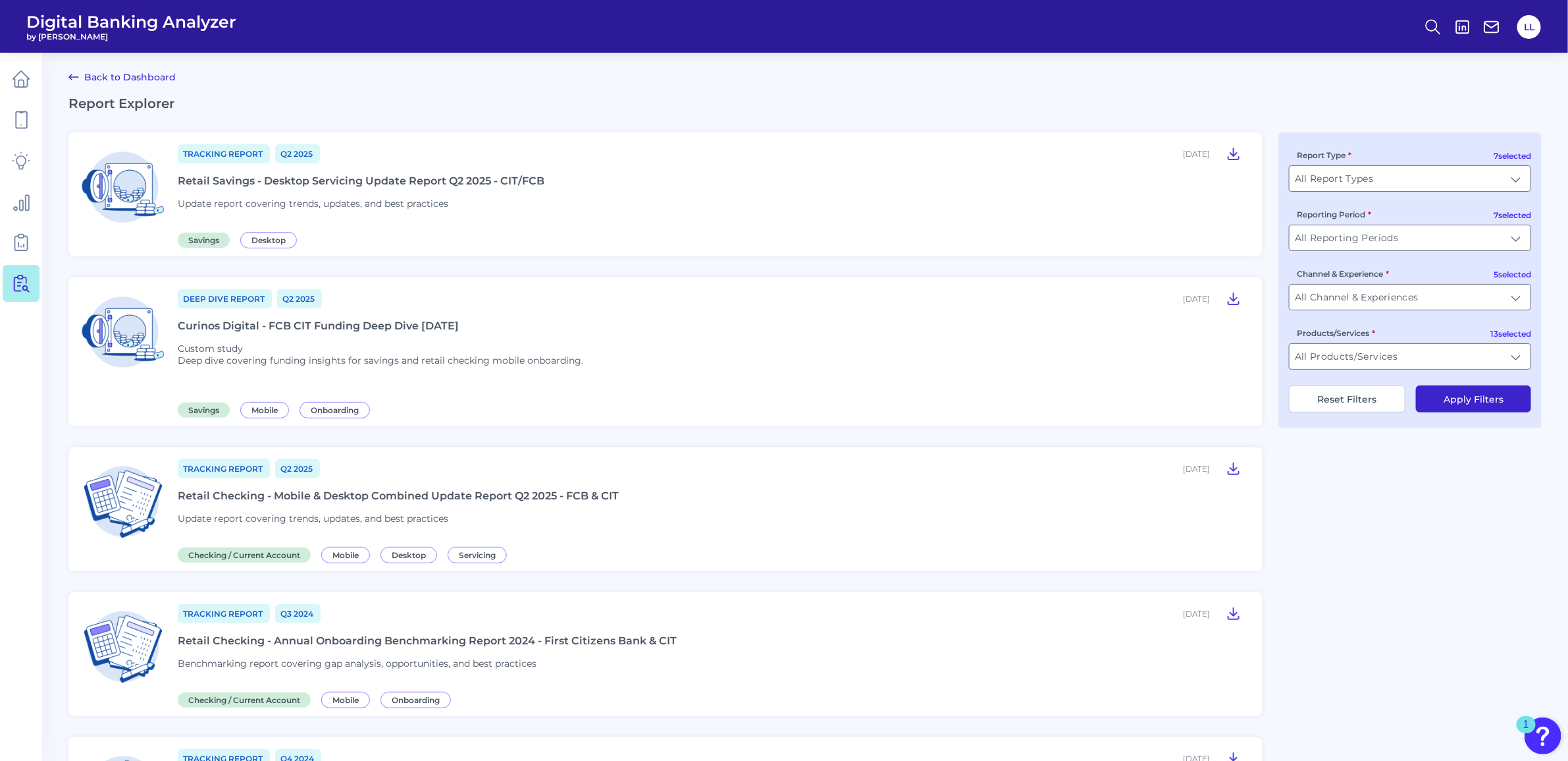
click at [96, 70] on link "Back to Dashboard" at bounding box center [122, 77] width 107 height 16
